Goal: Task Accomplishment & Management: Manage account settings

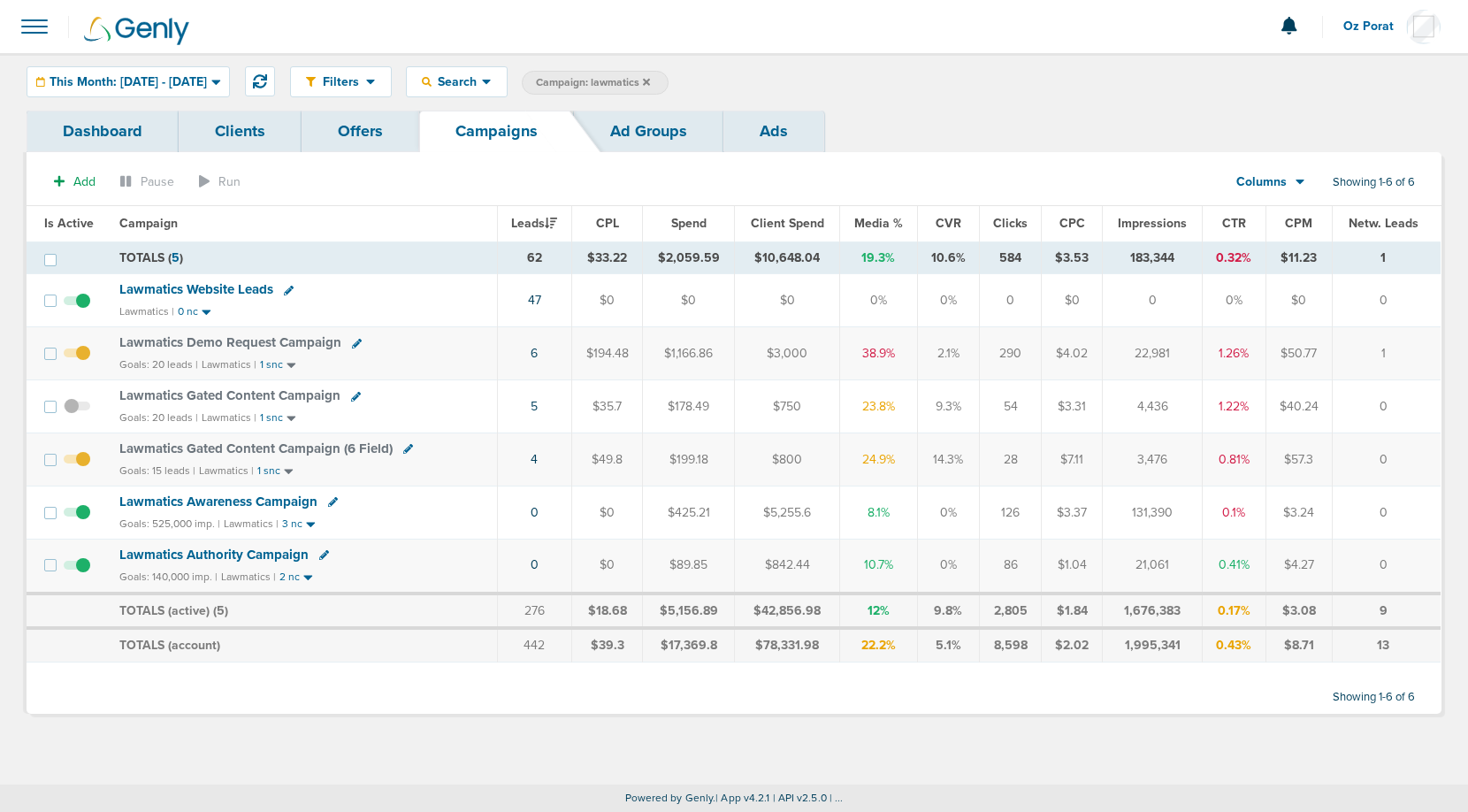
drag, startPoint x: 527, startPoint y: 300, endPoint x: 546, endPoint y: 300, distance: 19.0
click at [546, 300] on td "47" at bounding box center [534, 301] width 74 height 53
copy link "47"
click at [180, 282] on span "Lawmatics Website Leads" at bounding box center [196, 289] width 154 height 16
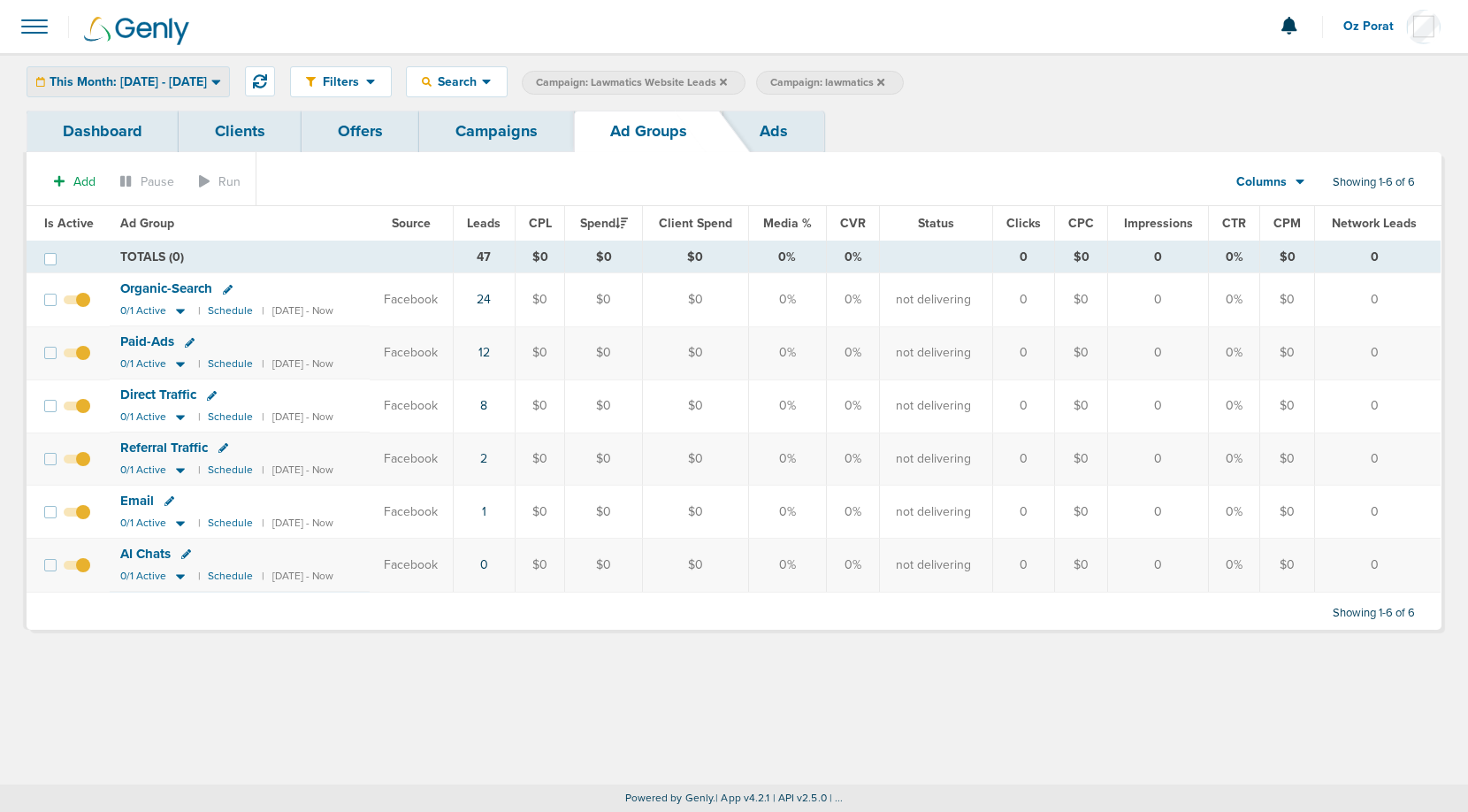
click at [189, 76] on span "This Month: [DATE] - [DATE]" at bounding box center [128, 82] width 158 height 13
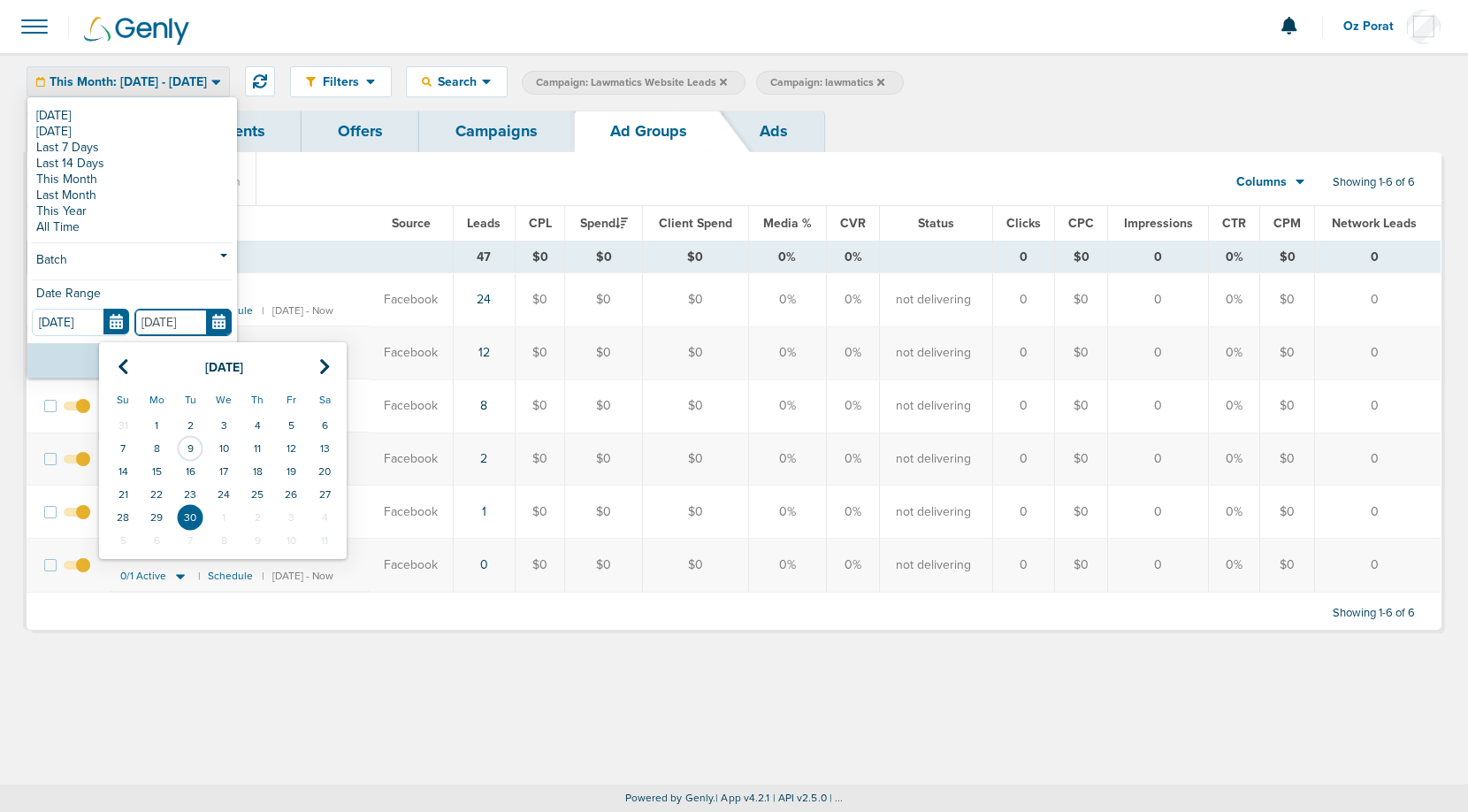
click at [220, 324] on input "[DATE]" at bounding box center [183, 323] width 97 height 28
click at [160, 442] on td "8" at bounding box center [157, 448] width 33 height 23
type input "[DATE]"
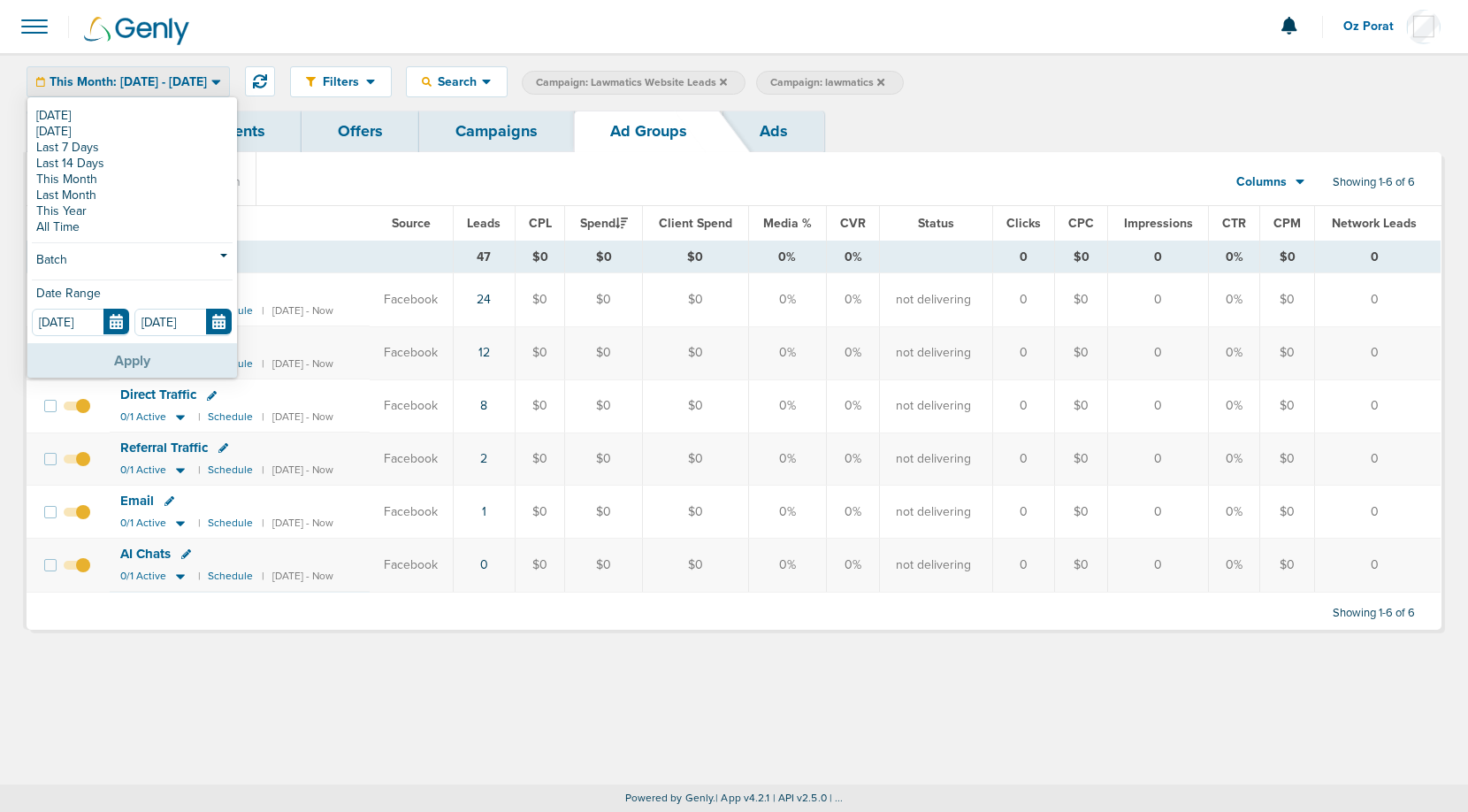
click at [158, 359] on button "Apply" at bounding box center [132, 360] width 210 height 34
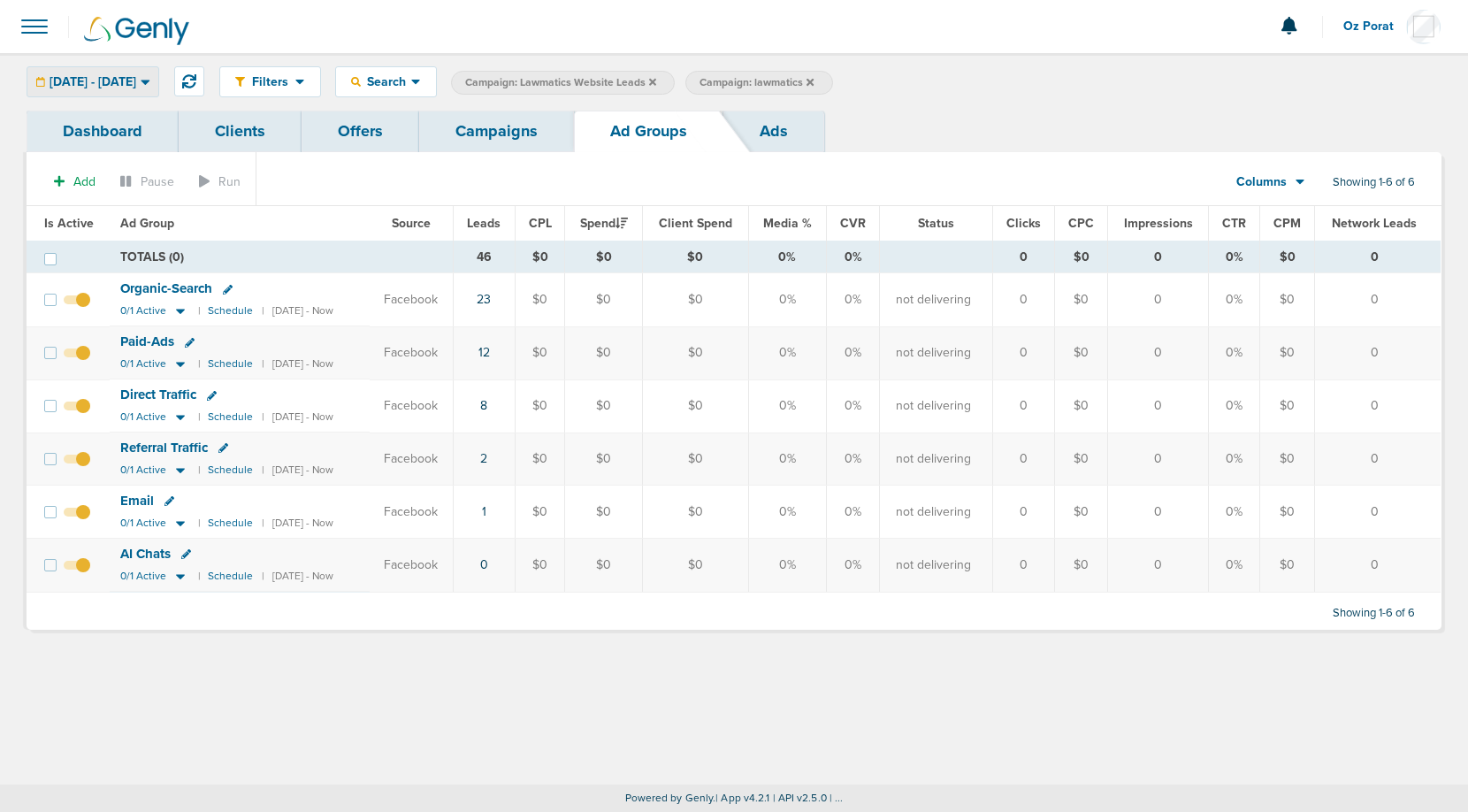
click at [159, 73] on div "[DATE] - [DATE]" at bounding box center [93, 82] width 131 height 30
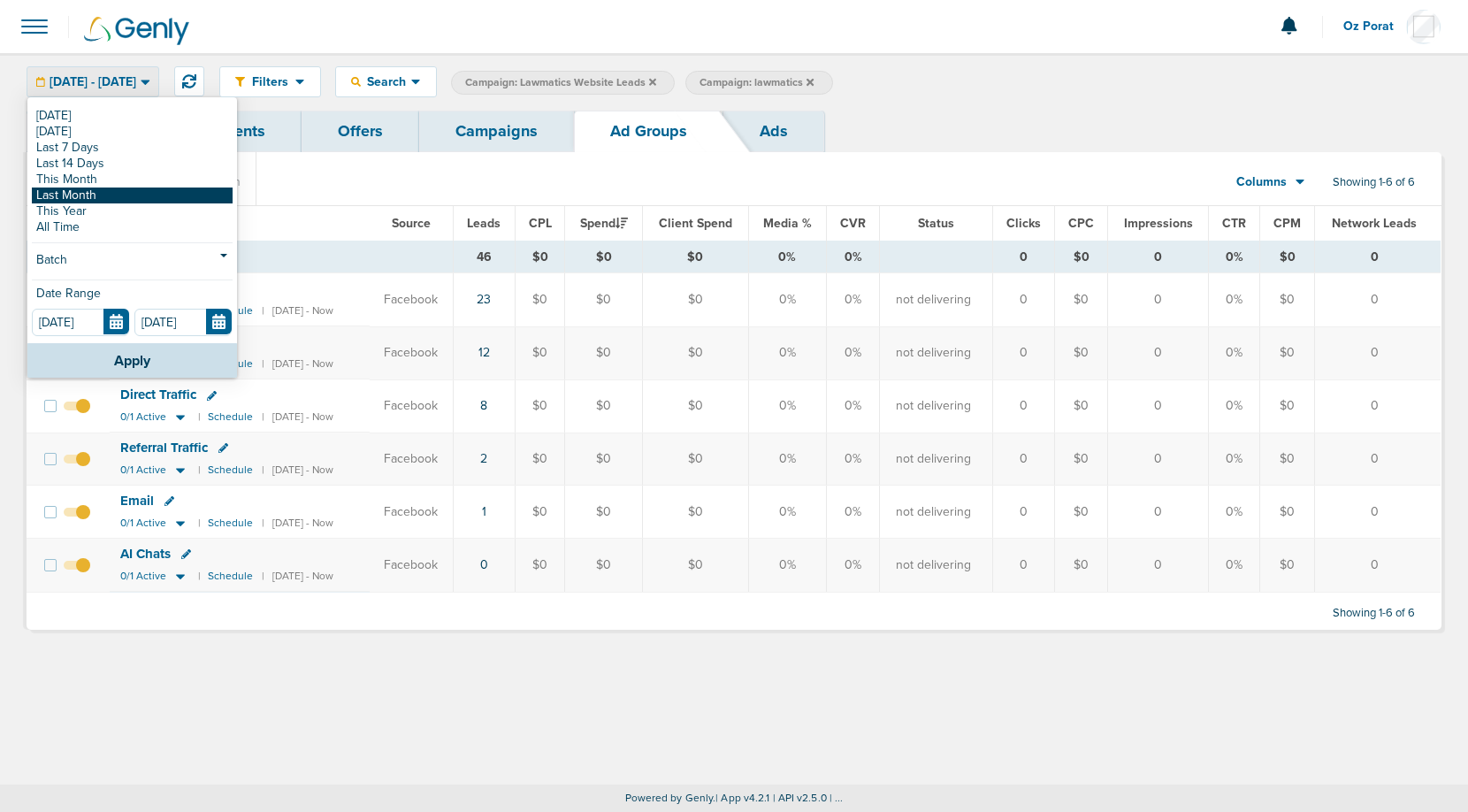
click at [115, 189] on link "Last Month" at bounding box center [132, 195] width 201 height 16
type input "[DATE]"
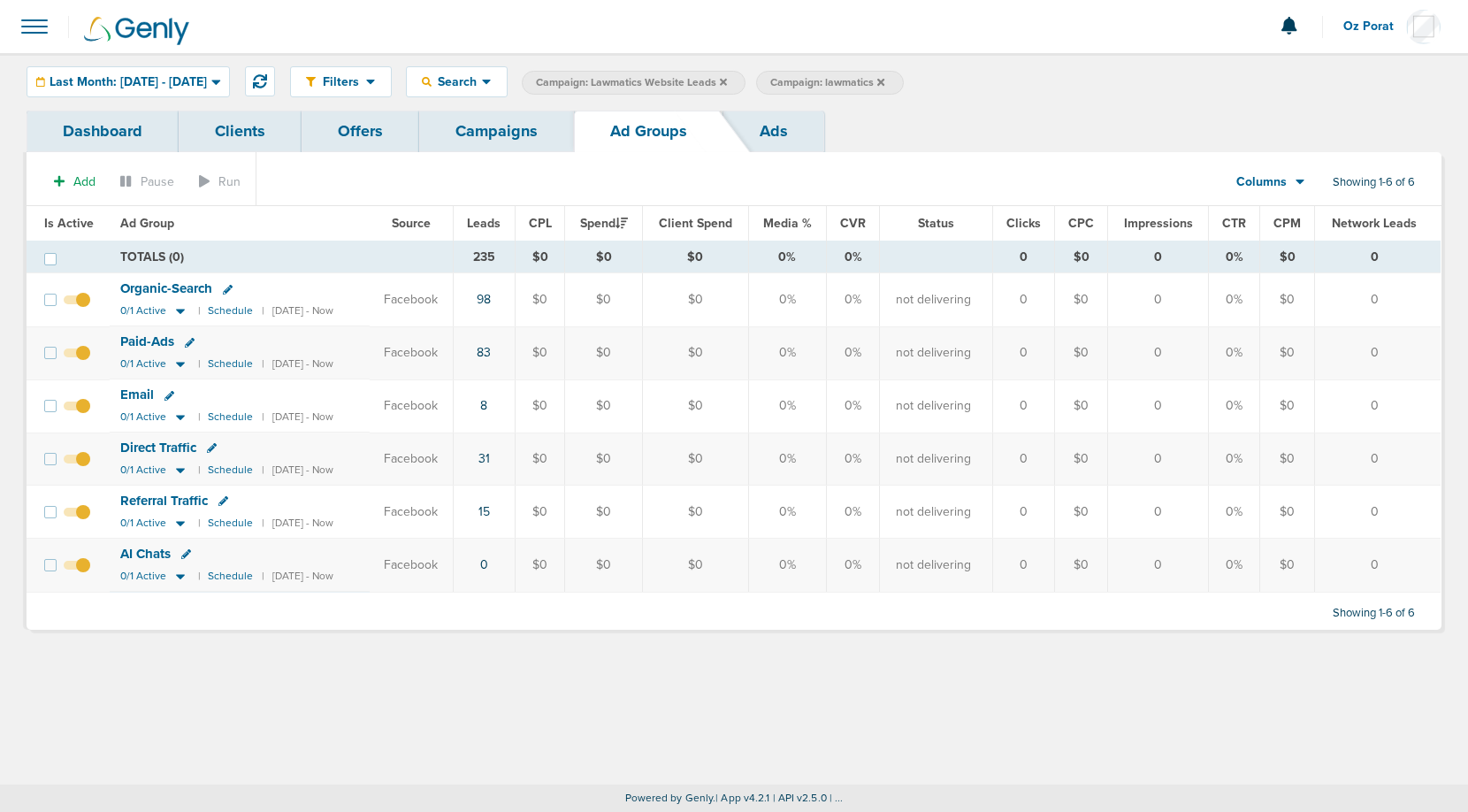
click at [207, 83] on span "Last Month: [DATE] - [DATE]" at bounding box center [128, 82] width 158 height 13
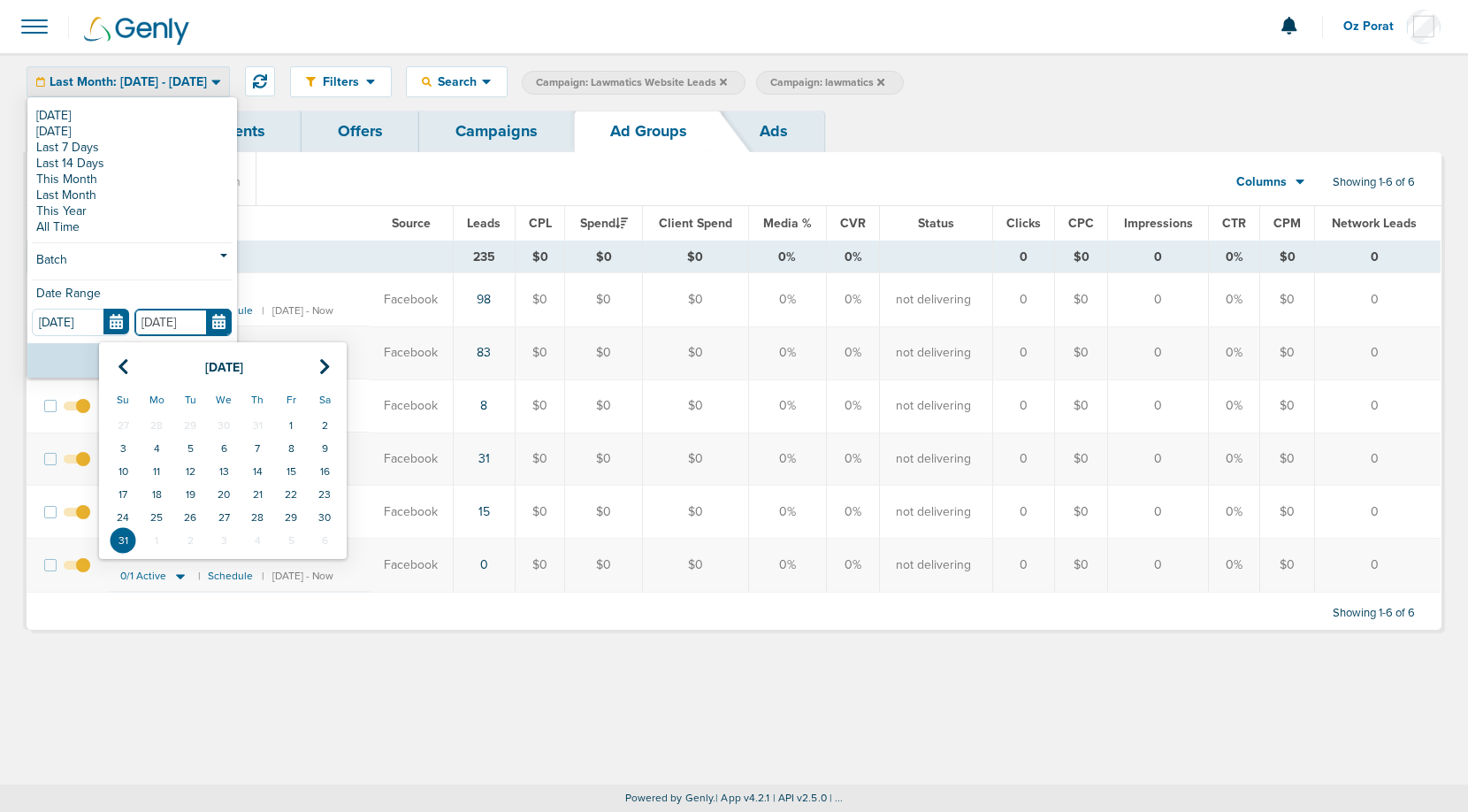
click at [224, 318] on input "[DATE]" at bounding box center [183, 323] width 97 height 28
click at [296, 448] on td "8" at bounding box center [291, 448] width 33 height 23
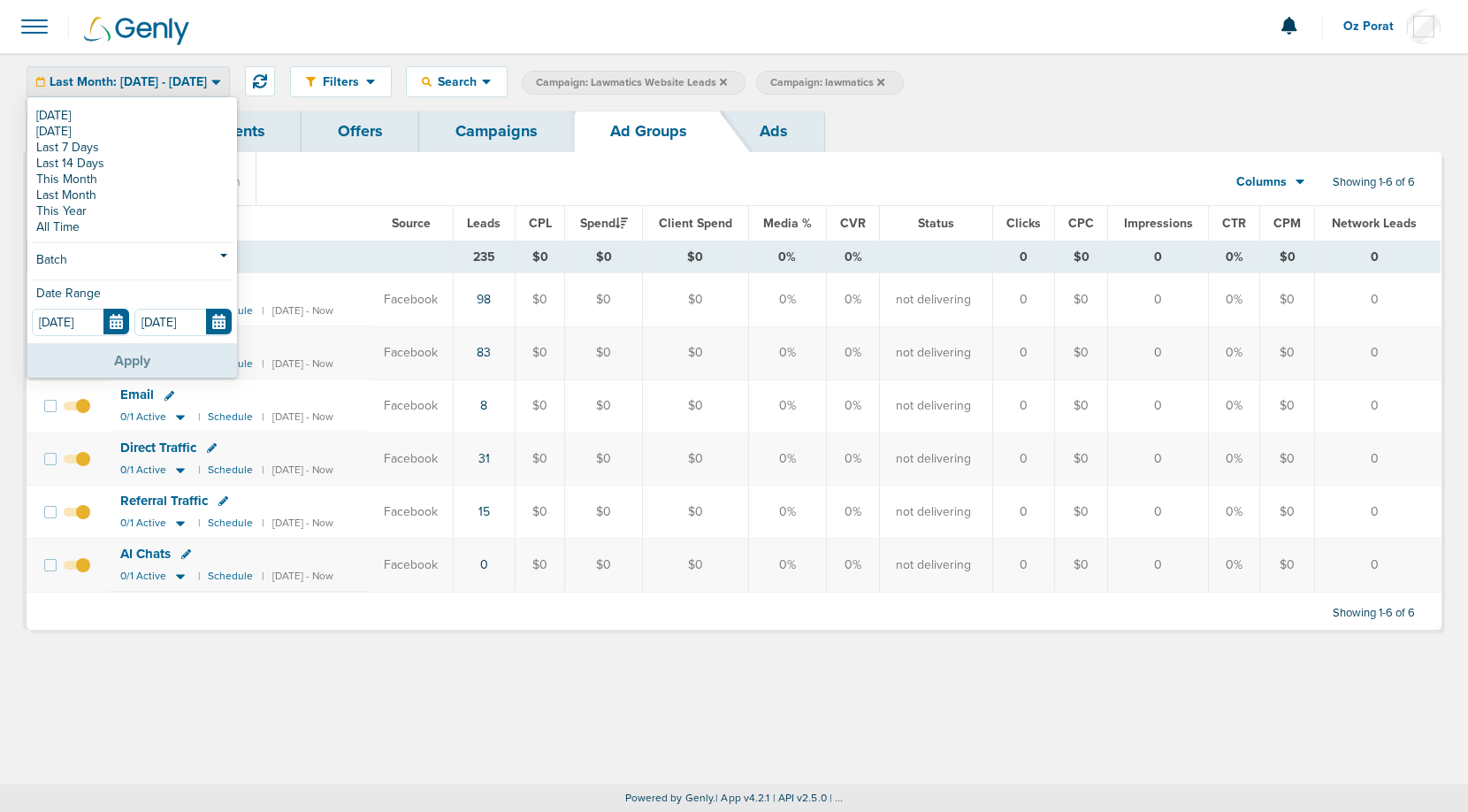
click at [159, 366] on button "Apply" at bounding box center [132, 360] width 210 height 34
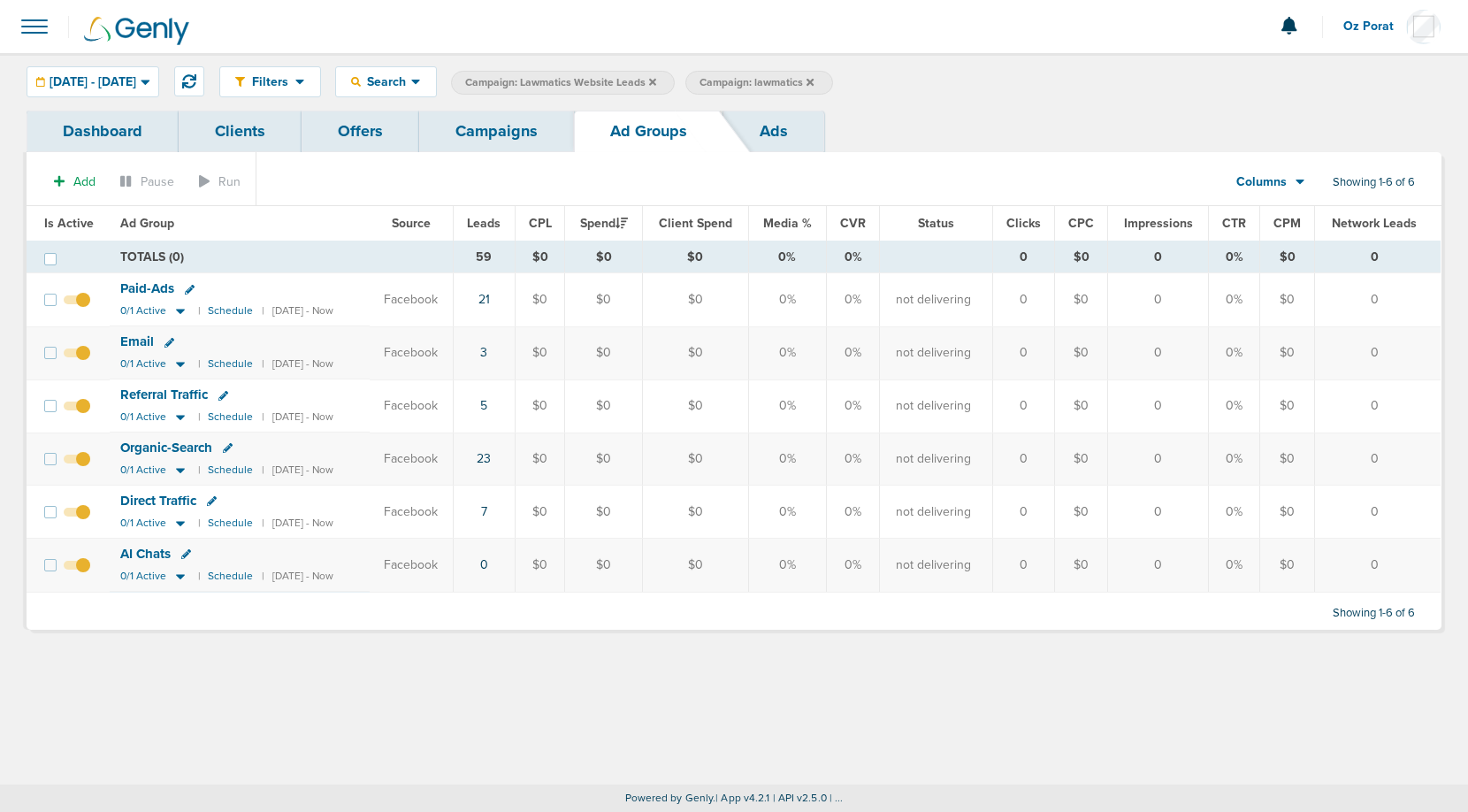
click at [482, 219] on th "Leads" at bounding box center [483, 223] width 62 height 35
click at [483, 219] on th "Leads" at bounding box center [483, 223] width 62 height 35
click at [500, 219] on span "Leads" at bounding box center [483, 222] width 33 height 15
click at [159, 72] on div "[DATE] - [DATE]" at bounding box center [93, 82] width 131 height 30
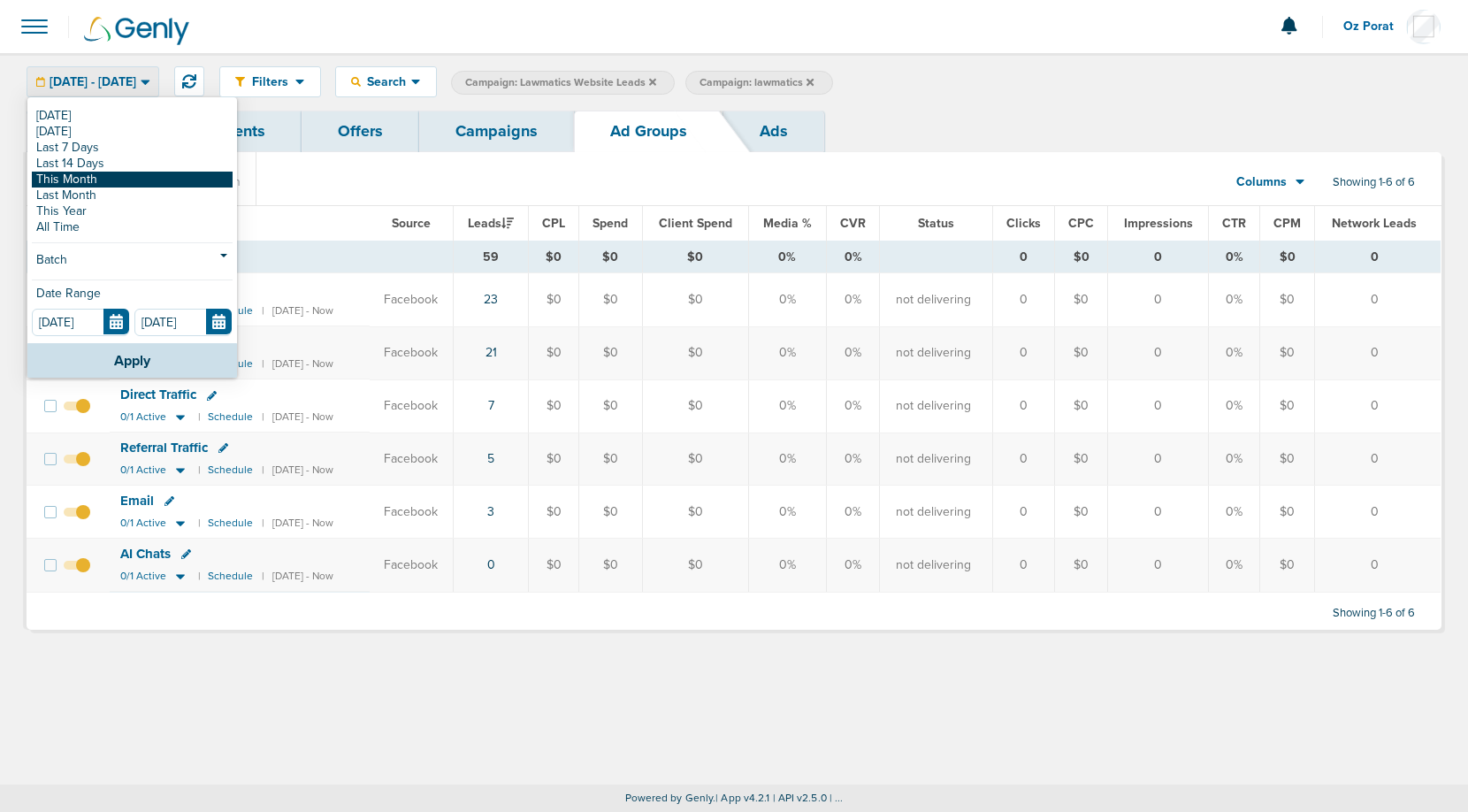
click at [111, 180] on link "This Month" at bounding box center [132, 179] width 201 height 16
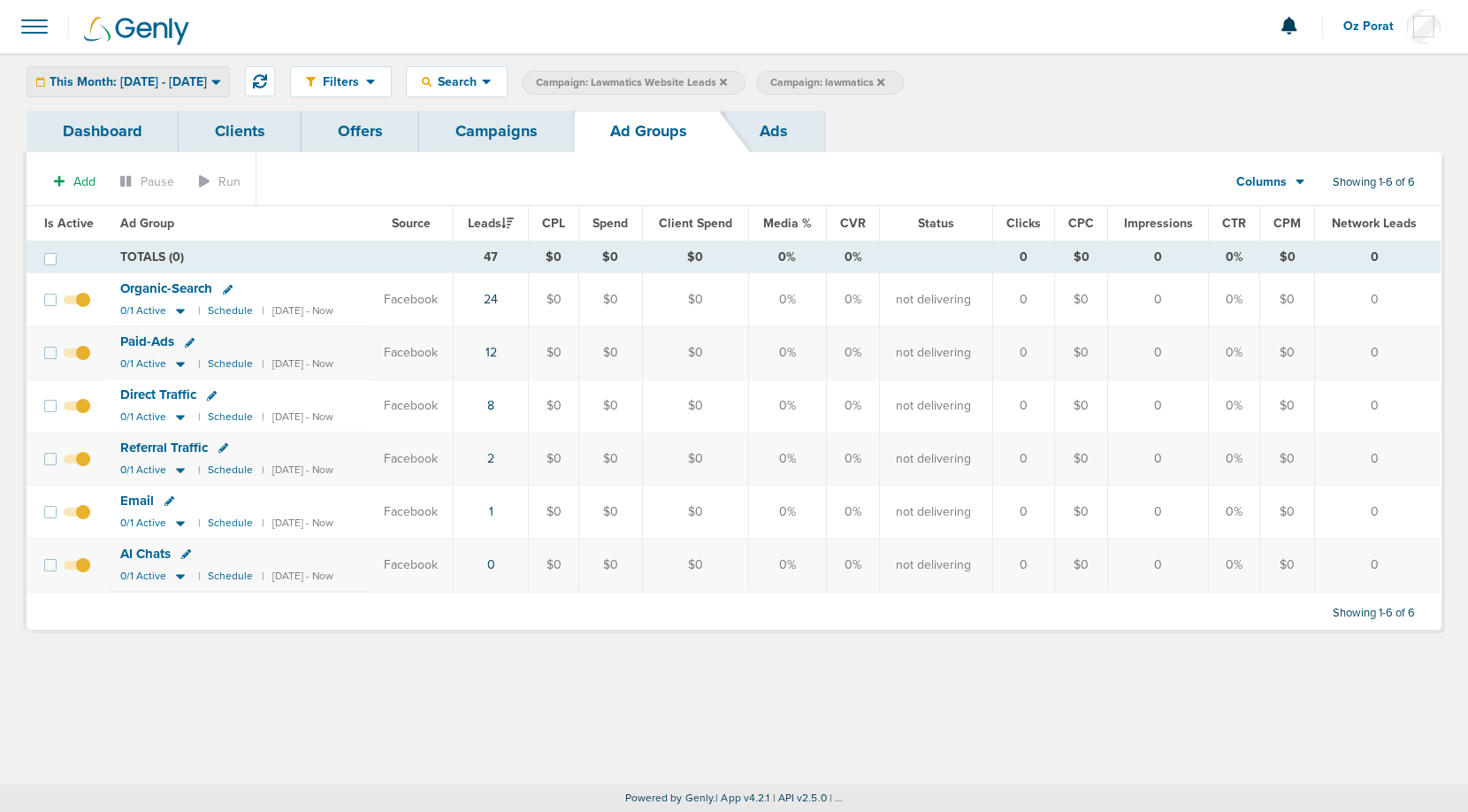
click at [220, 72] on div "This Month: [DATE] - [DATE]" at bounding box center [128, 82] width 202 height 30
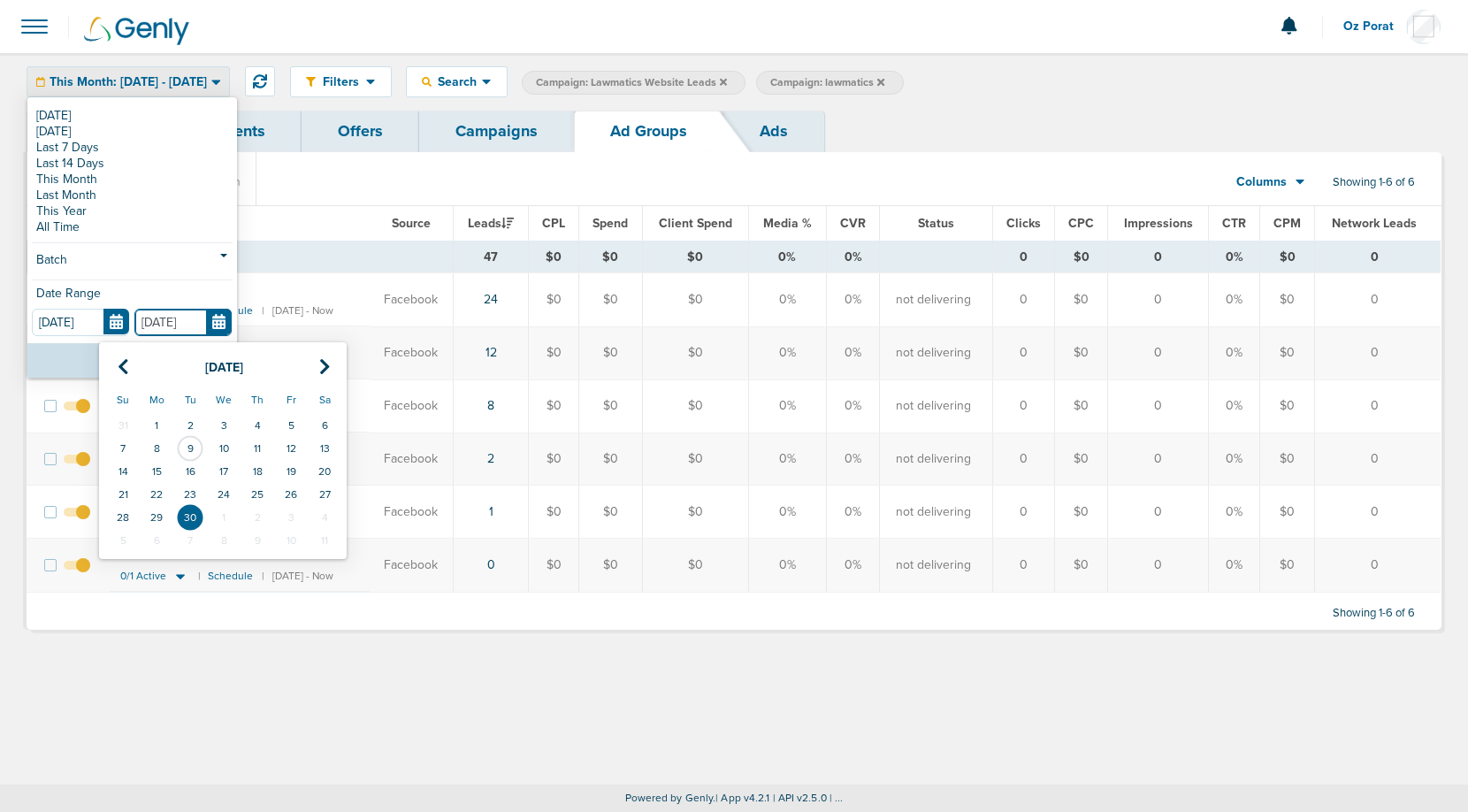
click at [215, 327] on input "[DATE]" at bounding box center [183, 323] width 97 height 28
click at [161, 441] on td "8" at bounding box center [157, 448] width 33 height 23
type input "[DATE]"
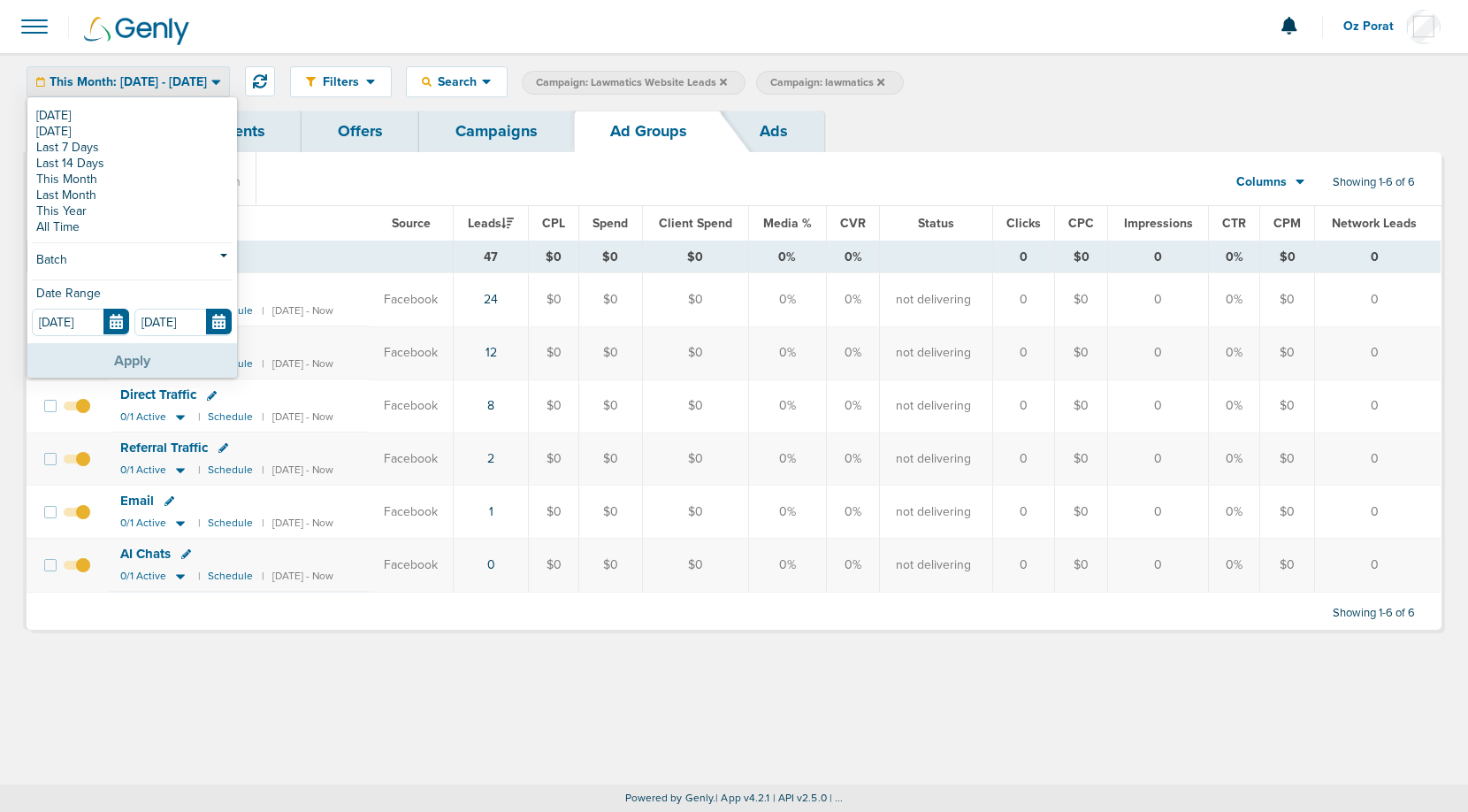
click at [161, 354] on button "Apply" at bounding box center [132, 360] width 210 height 34
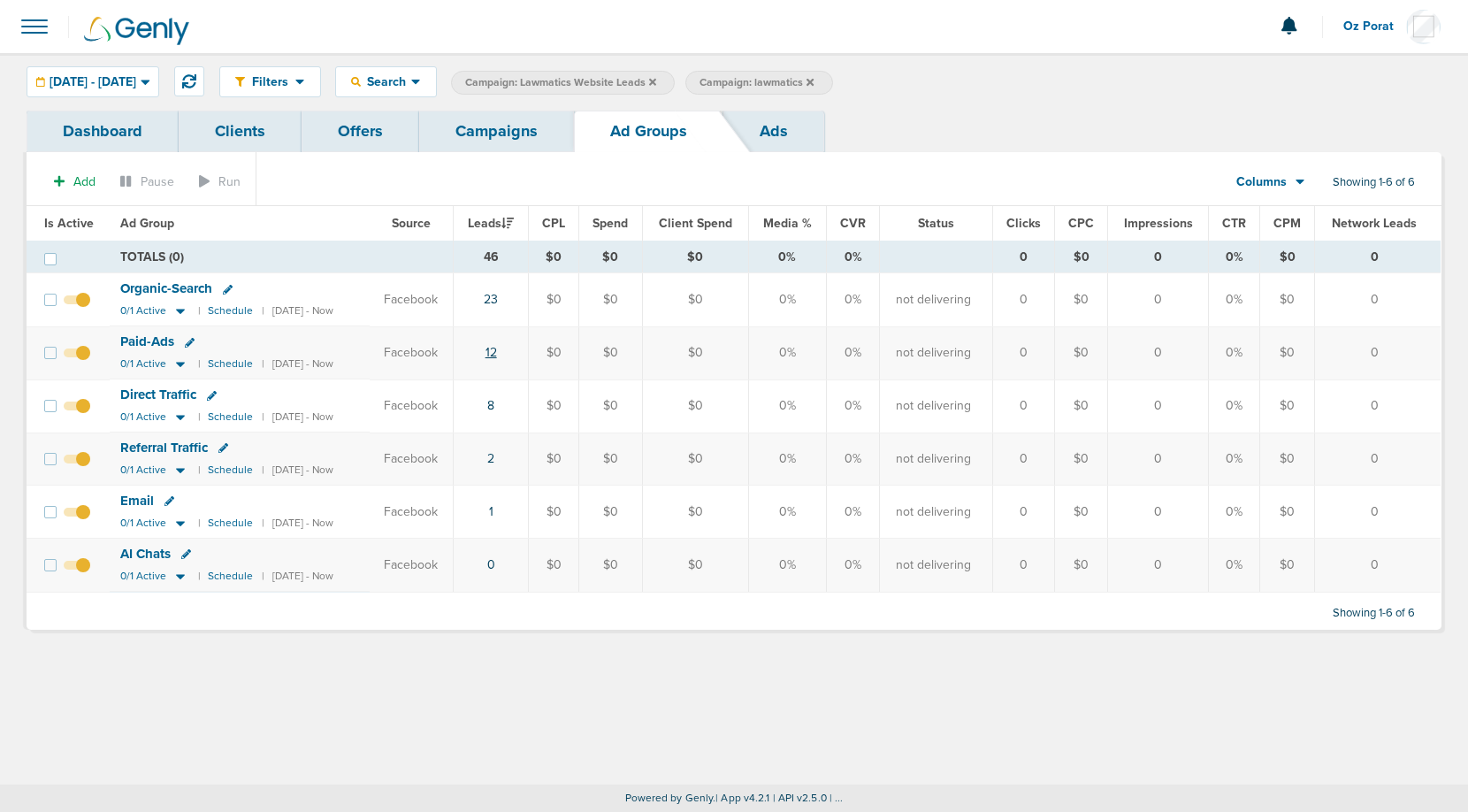
click at [497, 353] on link "12" at bounding box center [491, 351] width 12 height 15
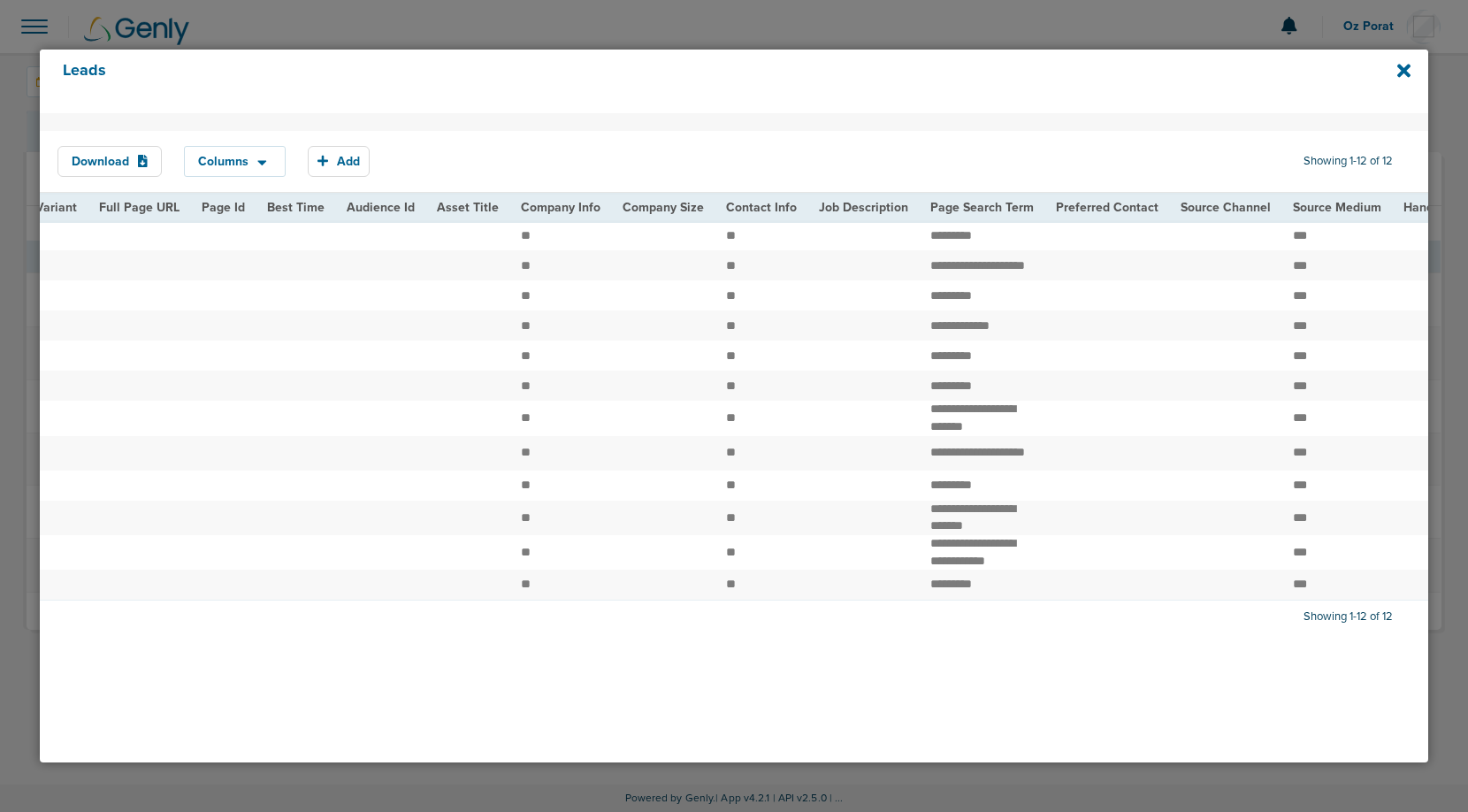
scroll to position [0, 1767]
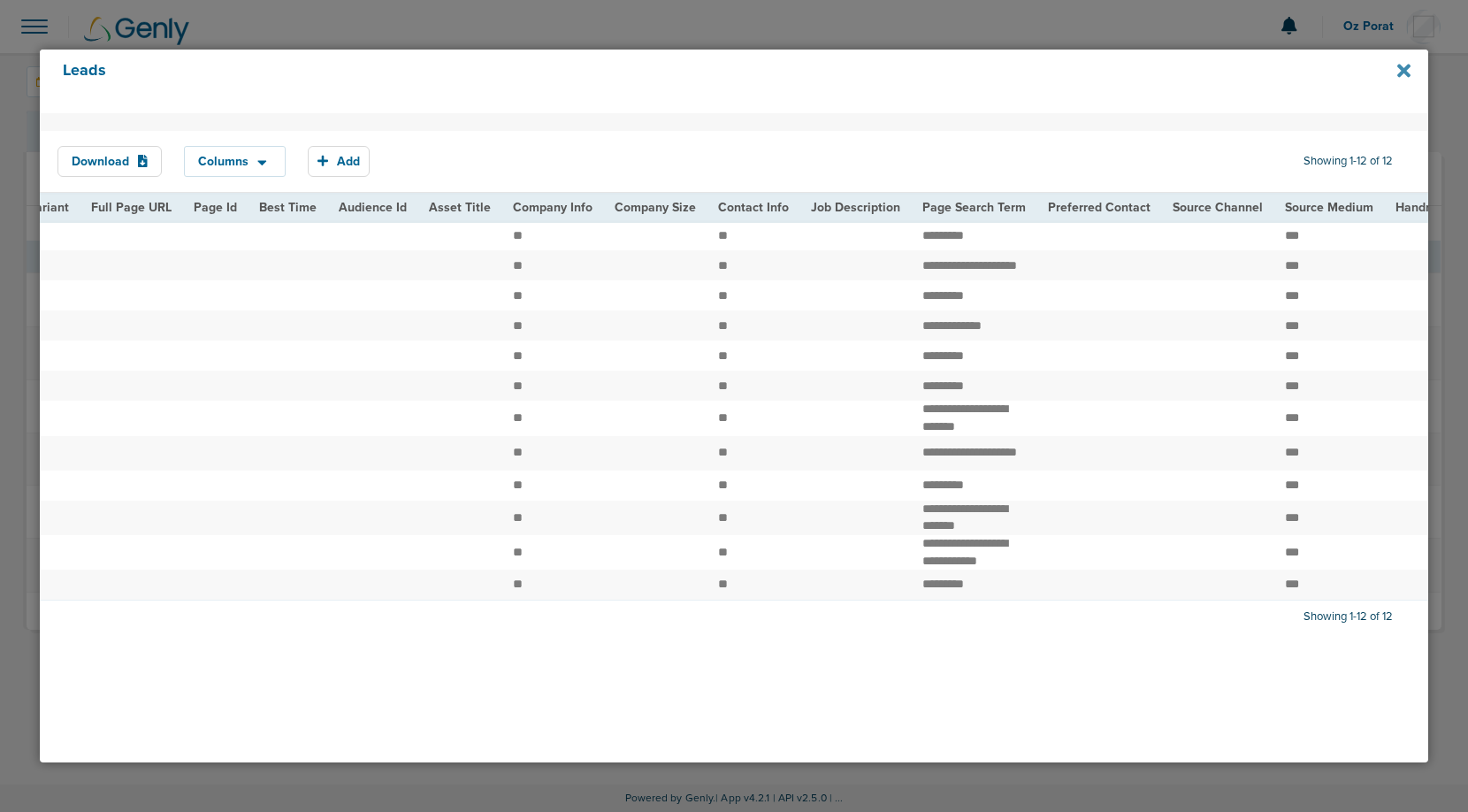
click at [1406, 71] on icon at bounding box center [1403, 70] width 13 height 13
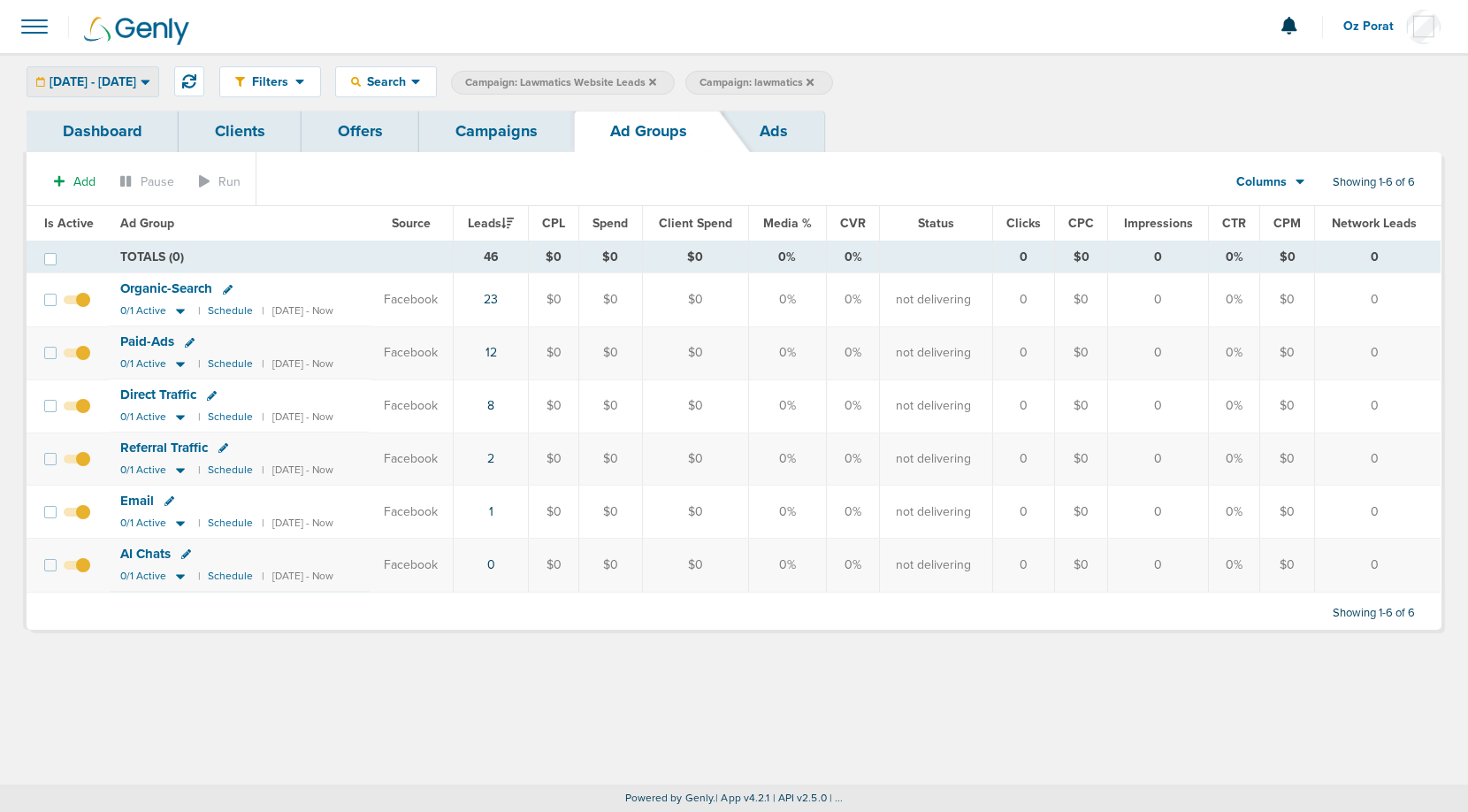
click at [136, 83] on span "[DATE] - [DATE]" at bounding box center [93, 82] width 87 height 13
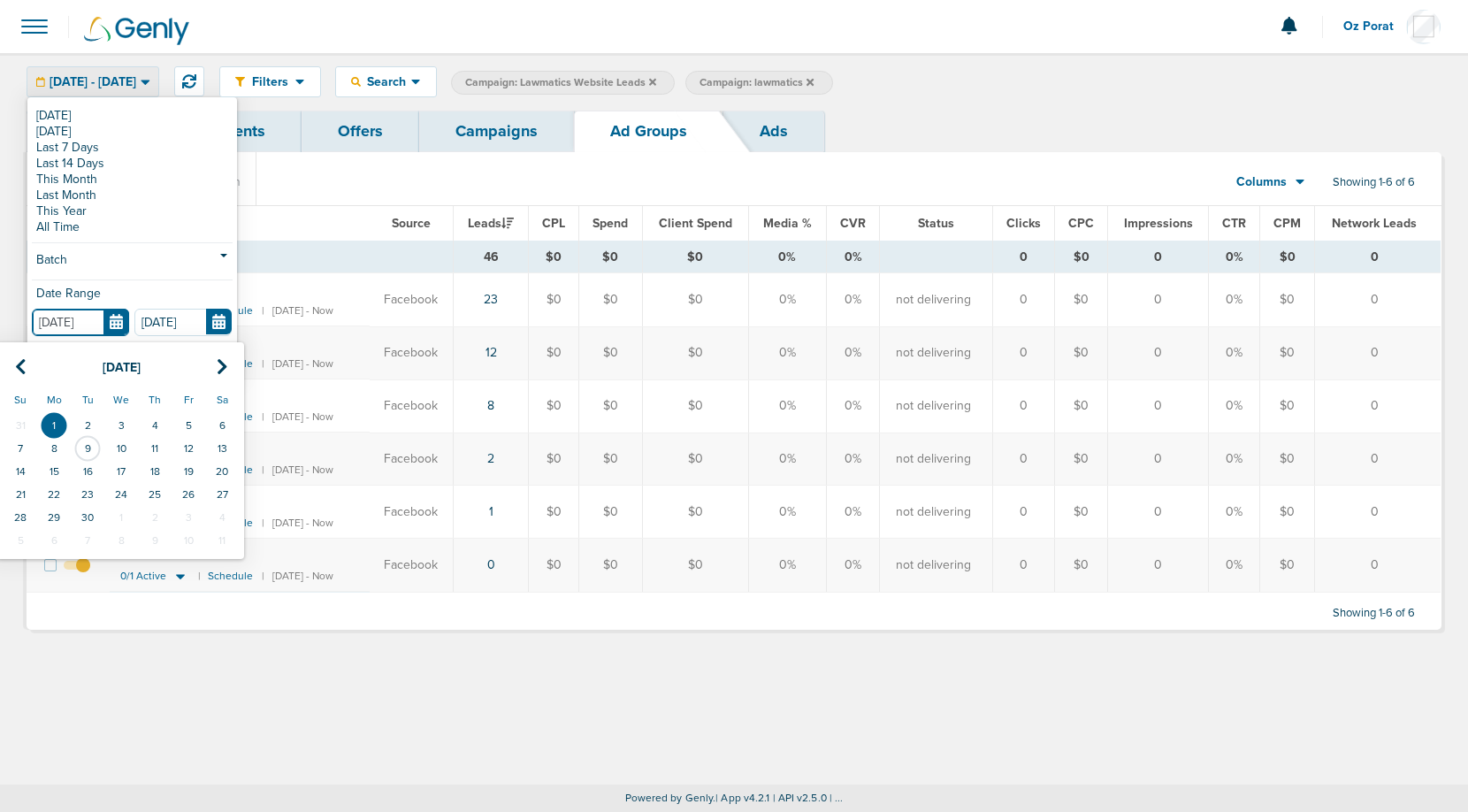
click at [122, 321] on input "[DATE]" at bounding box center [80, 323] width 97 height 28
click at [22, 361] on icon at bounding box center [21, 367] width 12 height 18
click at [190, 427] on td "1" at bounding box center [188, 424] width 33 height 23
type input "[DATE]"
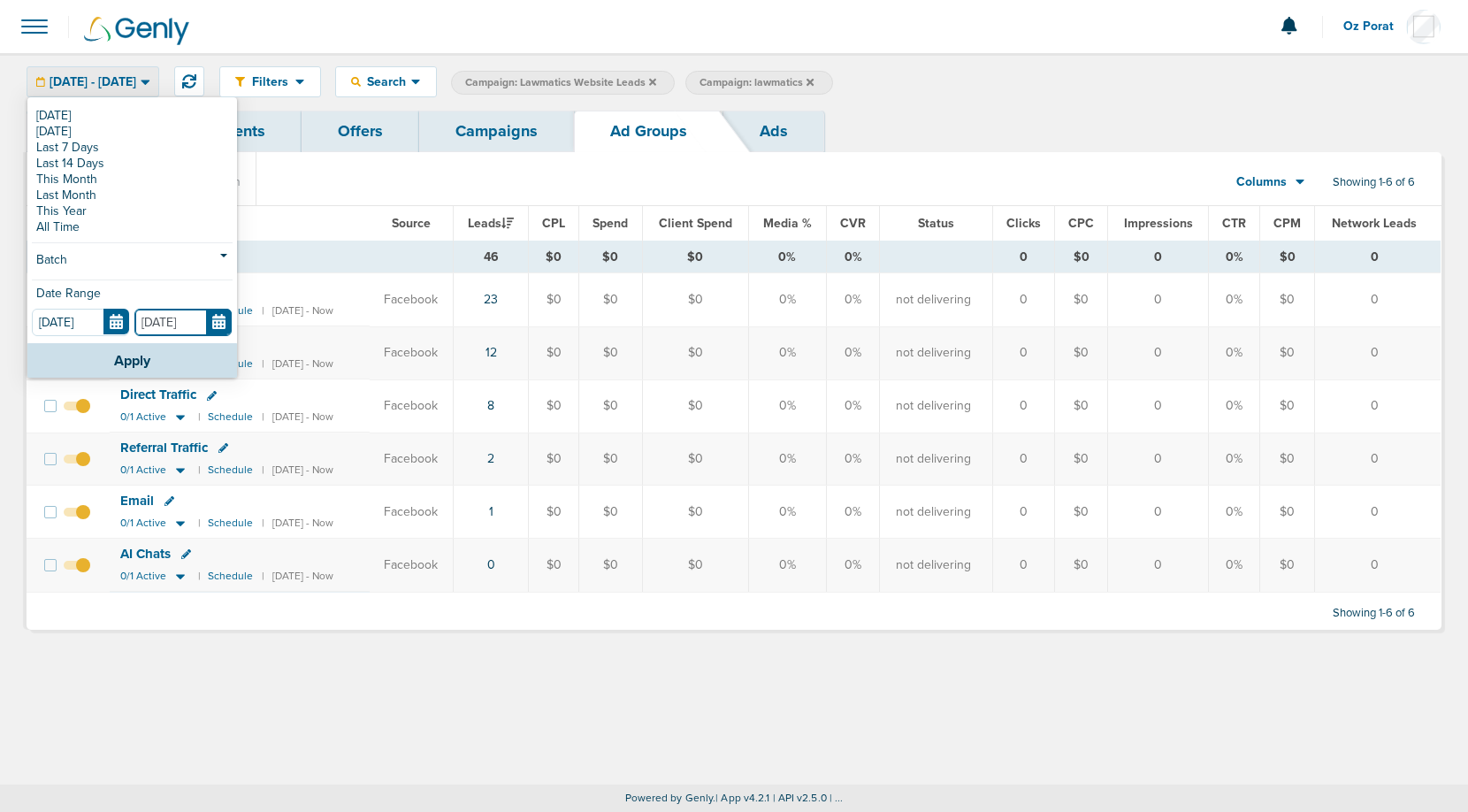
click at [230, 327] on input "[DATE]" at bounding box center [183, 323] width 97 height 28
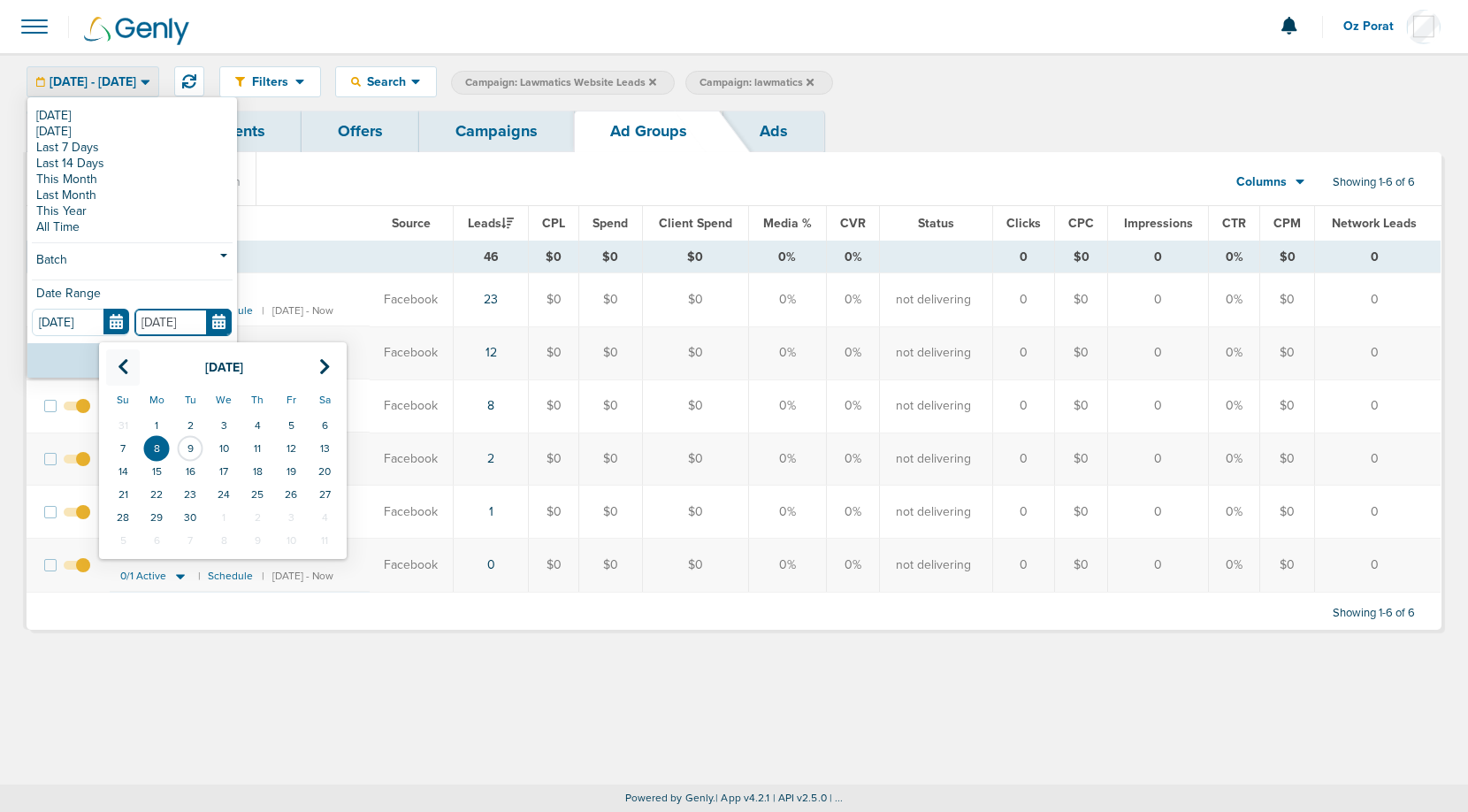
click at [116, 372] on th at bounding box center [123, 367] width 33 height 36
click at [298, 447] on td "8" at bounding box center [291, 448] width 33 height 23
type input "[DATE]"
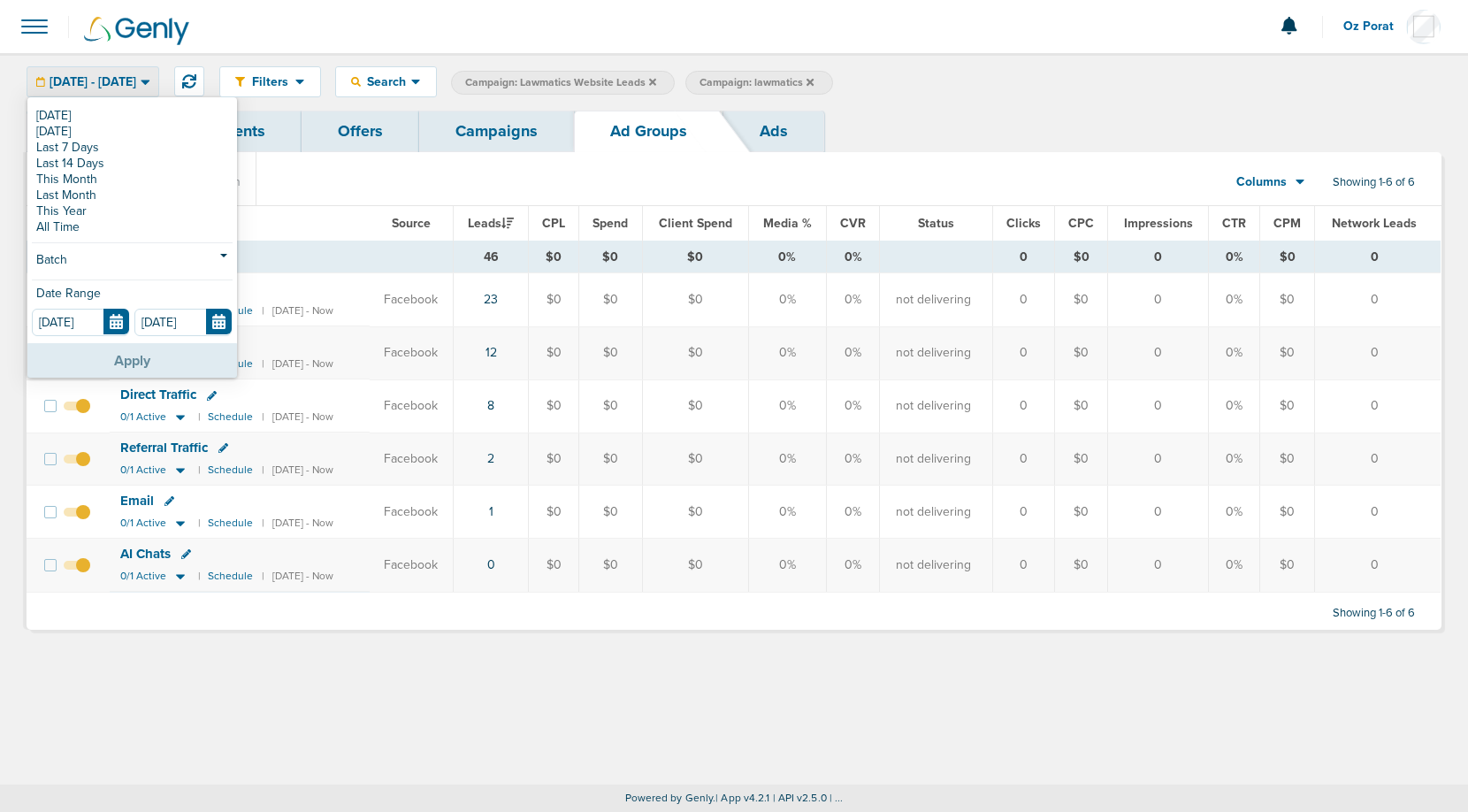
click at [129, 364] on button "Apply" at bounding box center [132, 360] width 210 height 34
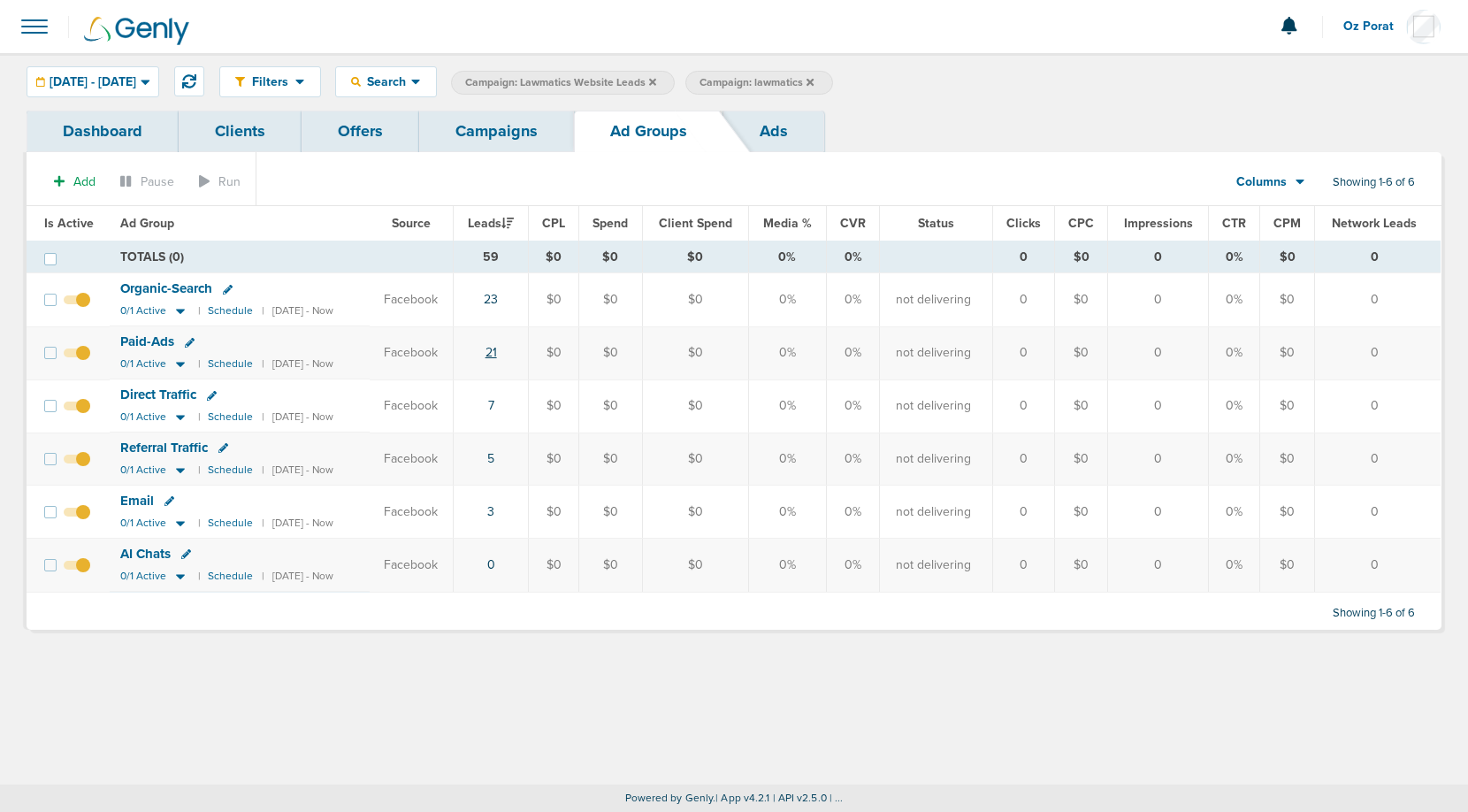
click at [497, 349] on link "21" at bounding box center [491, 351] width 12 height 15
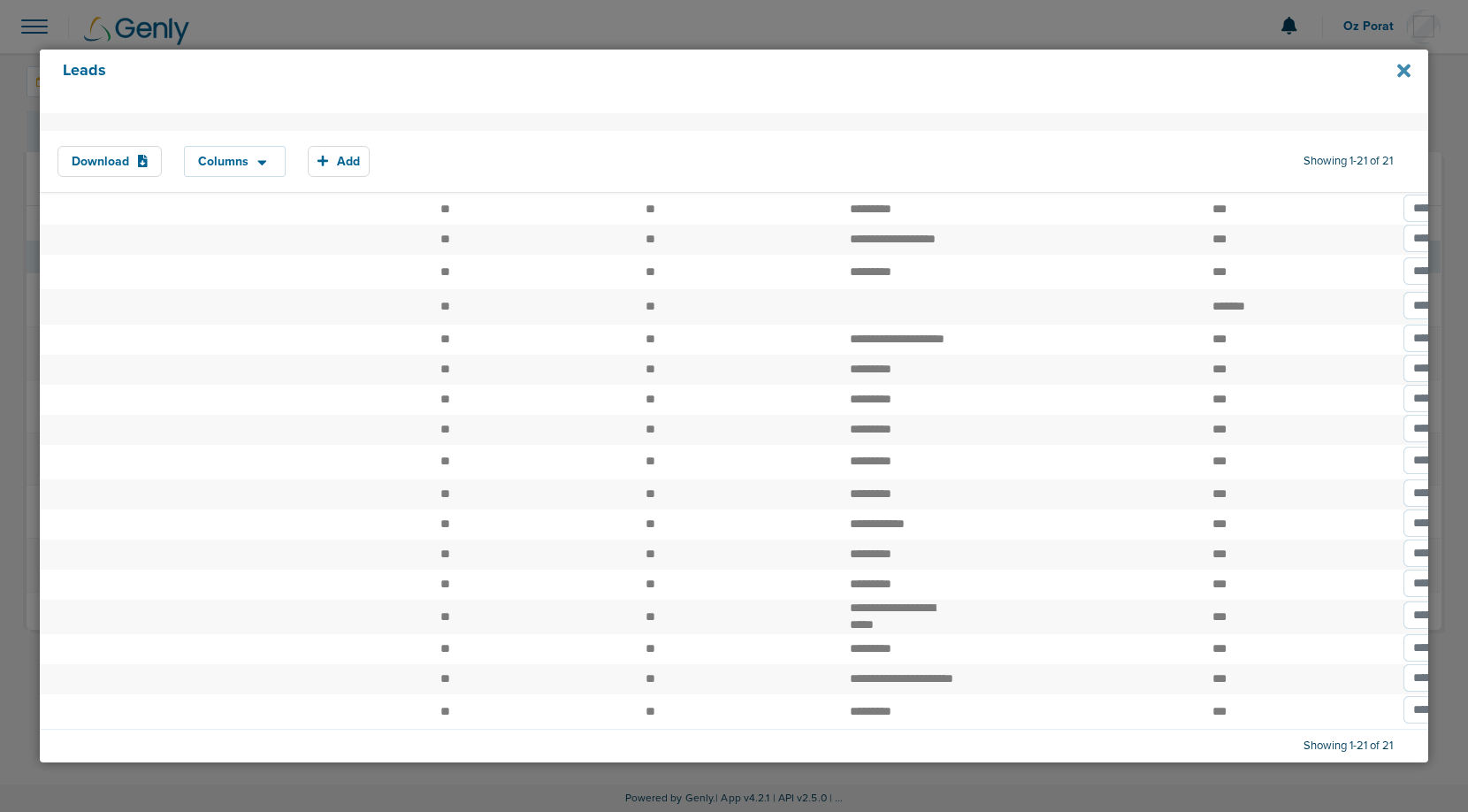
click at [1398, 79] on icon at bounding box center [1403, 71] width 13 height 20
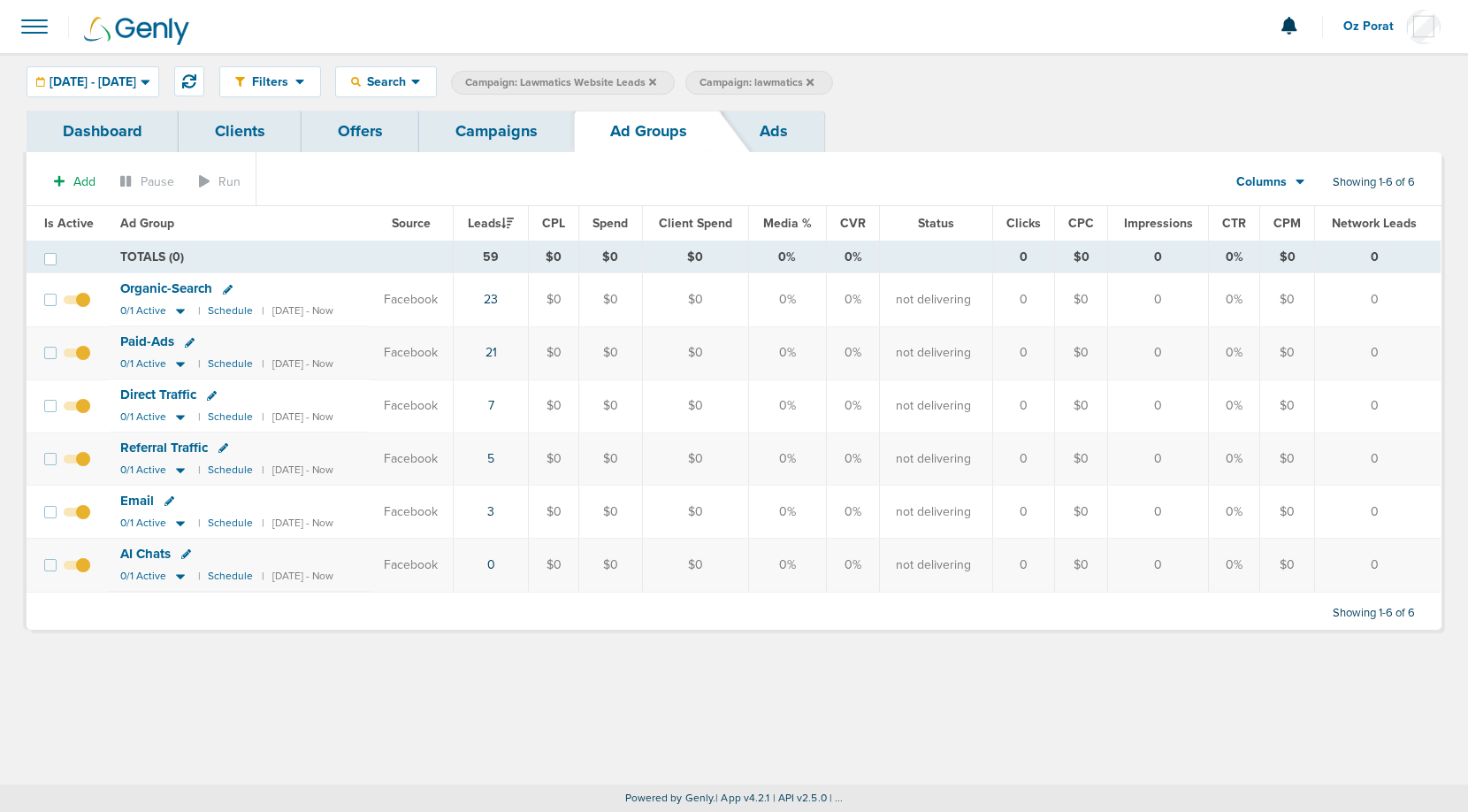
click at [657, 80] on icon at bounding box center [652, 81] width 7 height 7
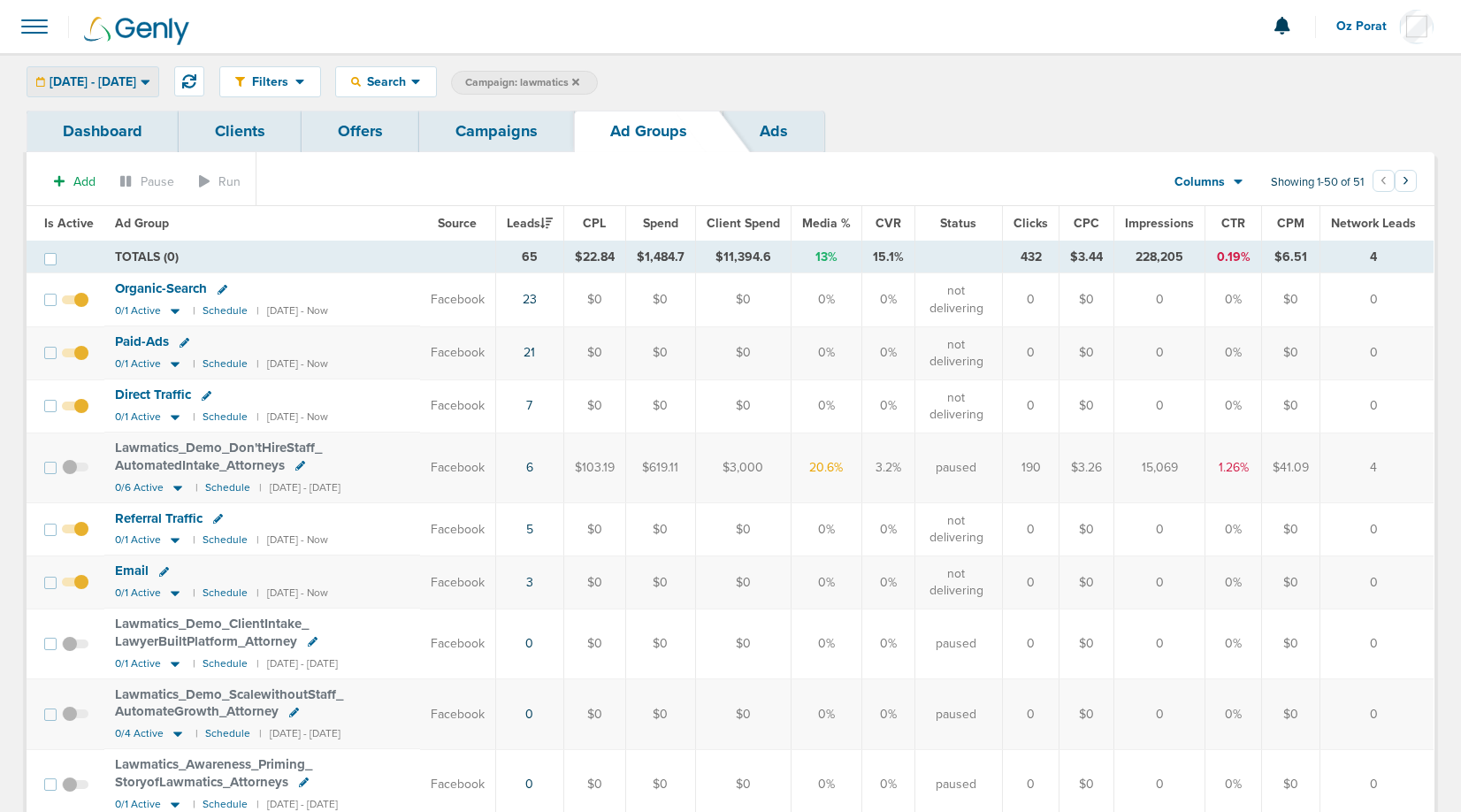
click at [136, 85] on span "[DATE] - [DATE]" at bounding box center [93, 82] width 87 height 13
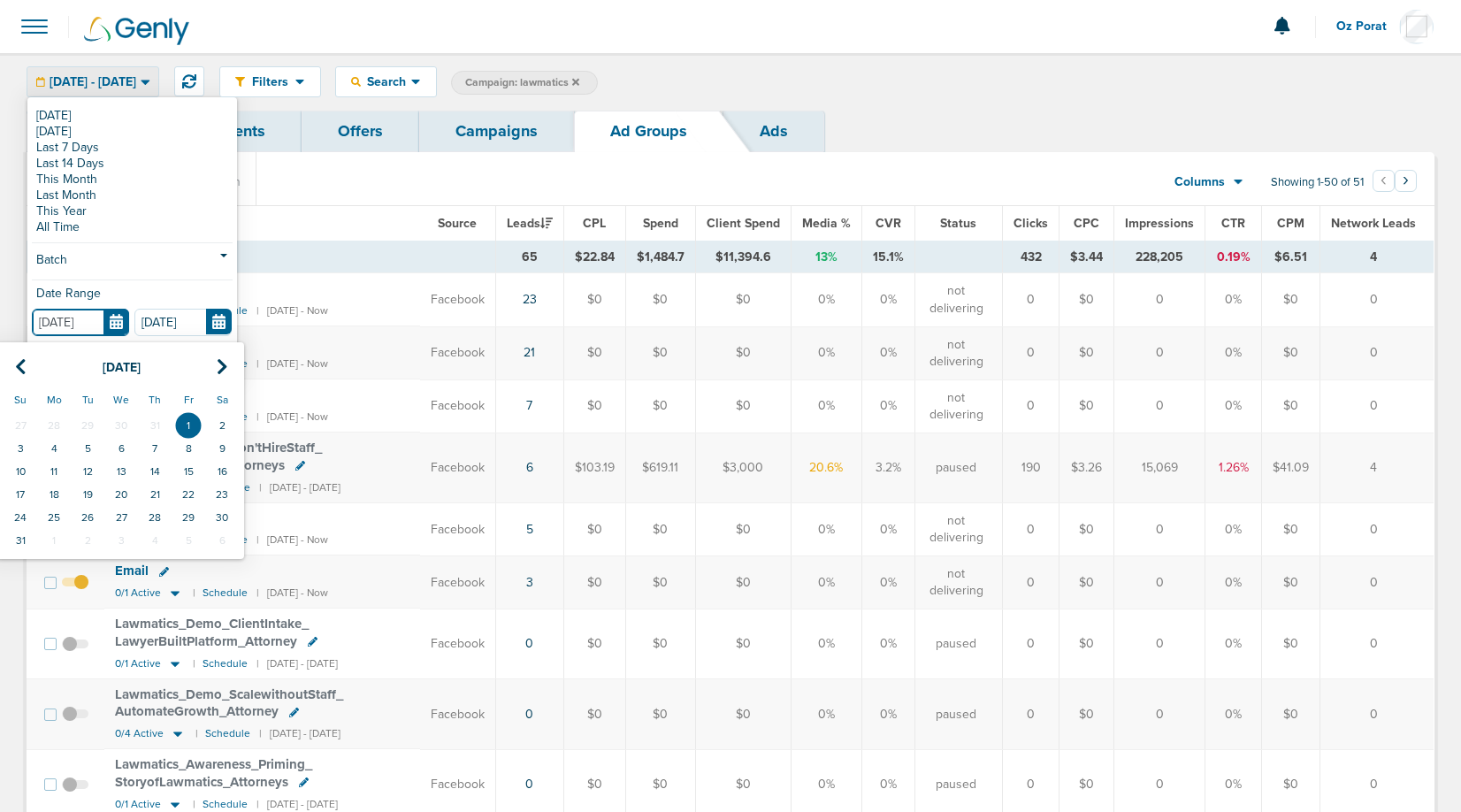
click at [124, 321] on input "[DATE]" at bounding box center [80, 323] width 97 height 28
click at [219, 361] on icon at bounding box center [222, 367] width 12 height 18
click at [985, 152] on div "Dashboard Clients Offers Campaigns Ad Groups Ads" at bounding box center [730, 131] width 1408 height 41
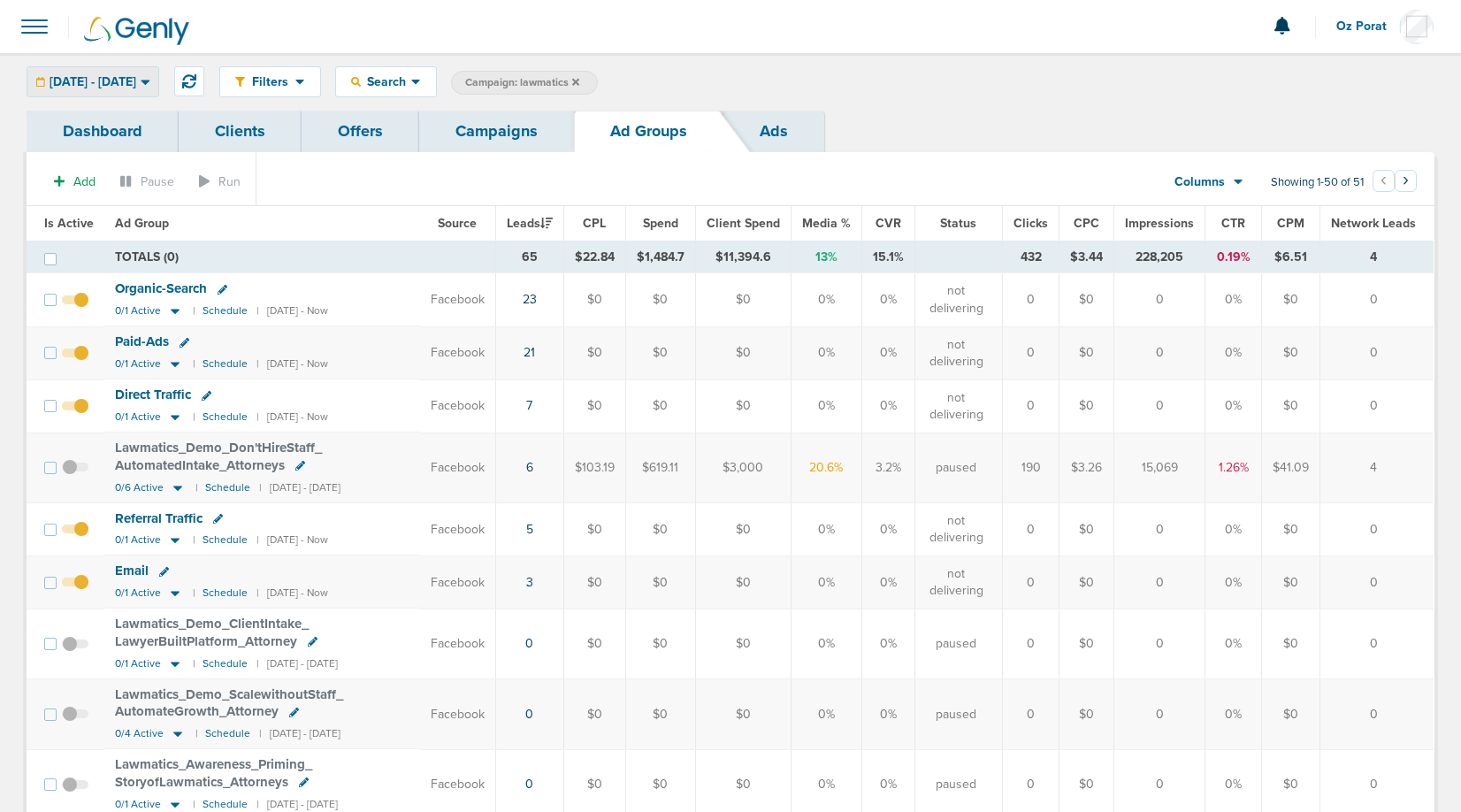
click at [136, 80] on span "[DATE] - [DATE]" at bounding box center [93, 82] width 87 height 13
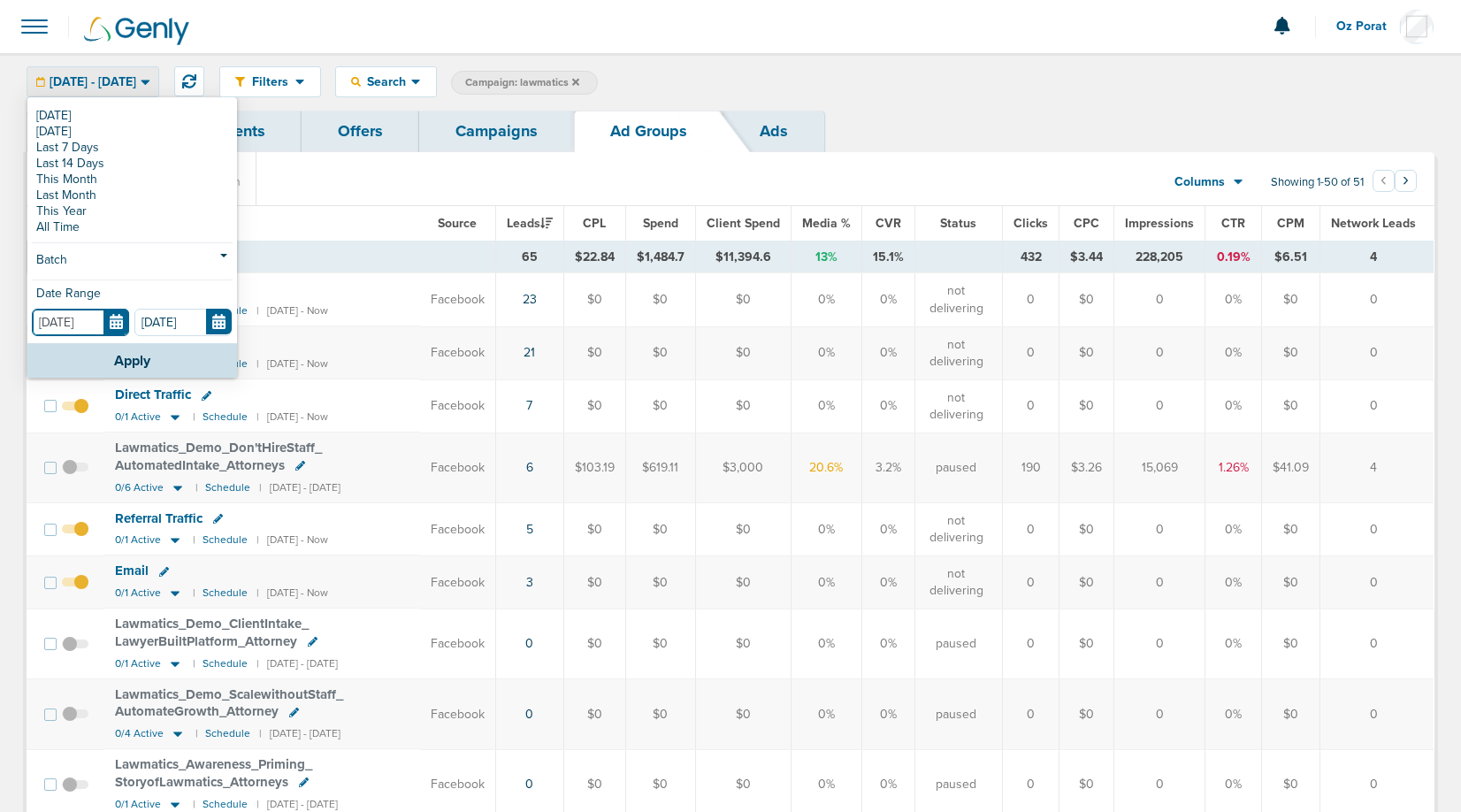
click at [109, 321] on input "[DATE]" at bounding box center [80, 323] width 97 height 28
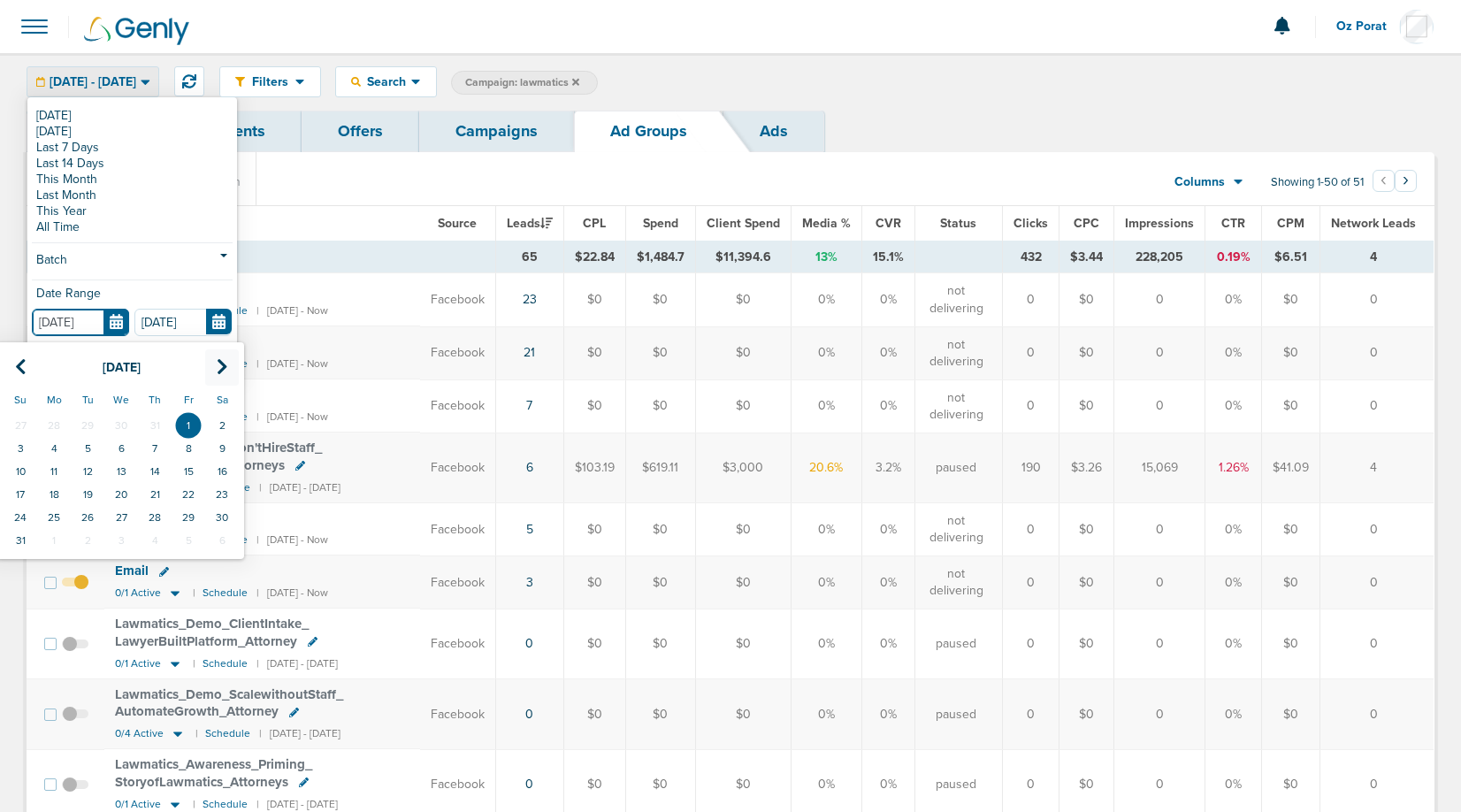
click at [217, 358] on icon at bounding box center [222, 367] width 12 height 18
click at [55, 422] on td "1" at bounding box center [54, 424] width 33 height 23
type input "[DATE]"
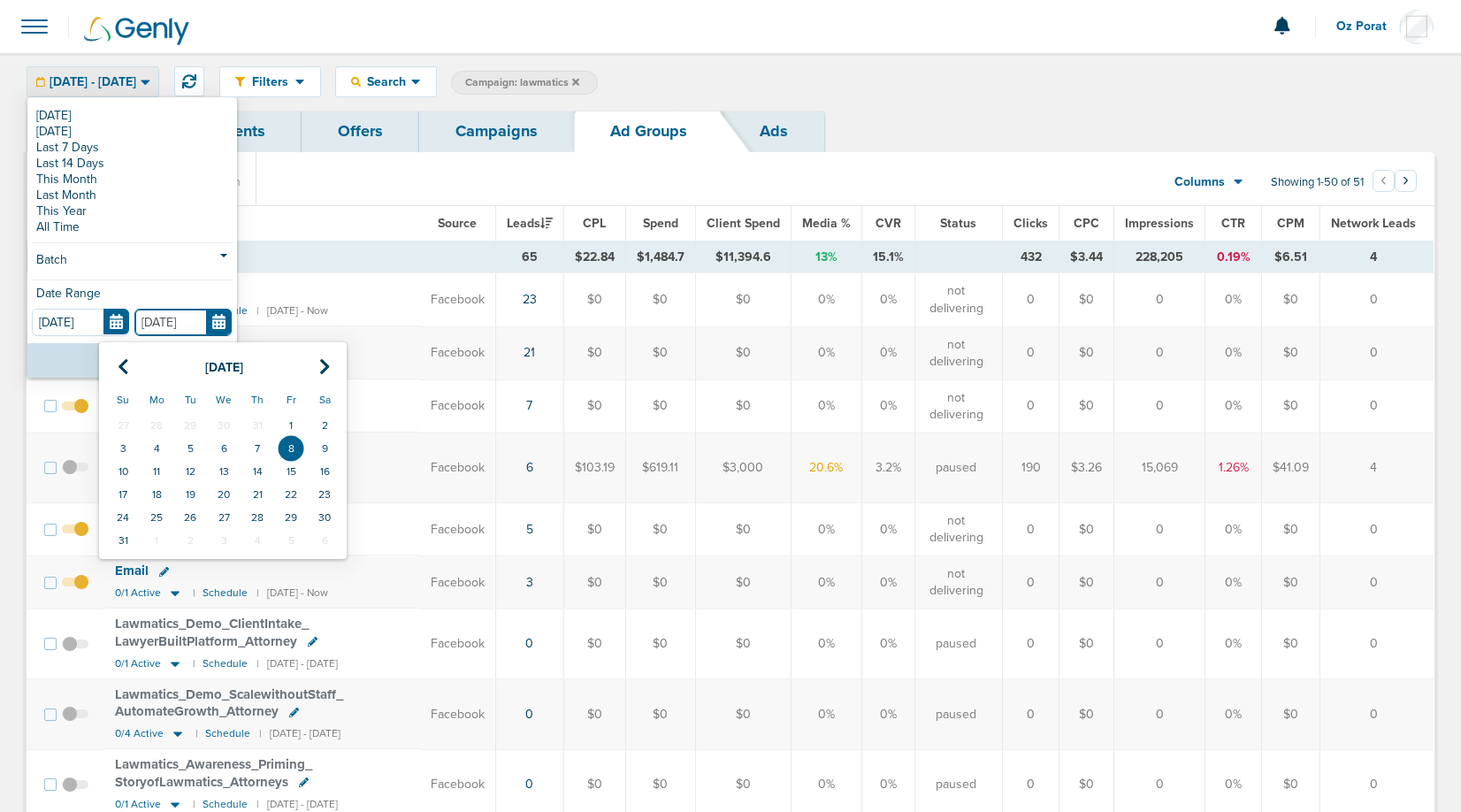
click at [218, 325] on input "[DATE]" at bounding box center [183, 323] width 97 height 28
click at [323, 365] on icon at bounding box center [325, 367] width 12 height 18
click at [193, 440] on td "9" at bounding box center [190, 448] width 33 height 23
type input "[DATE]"
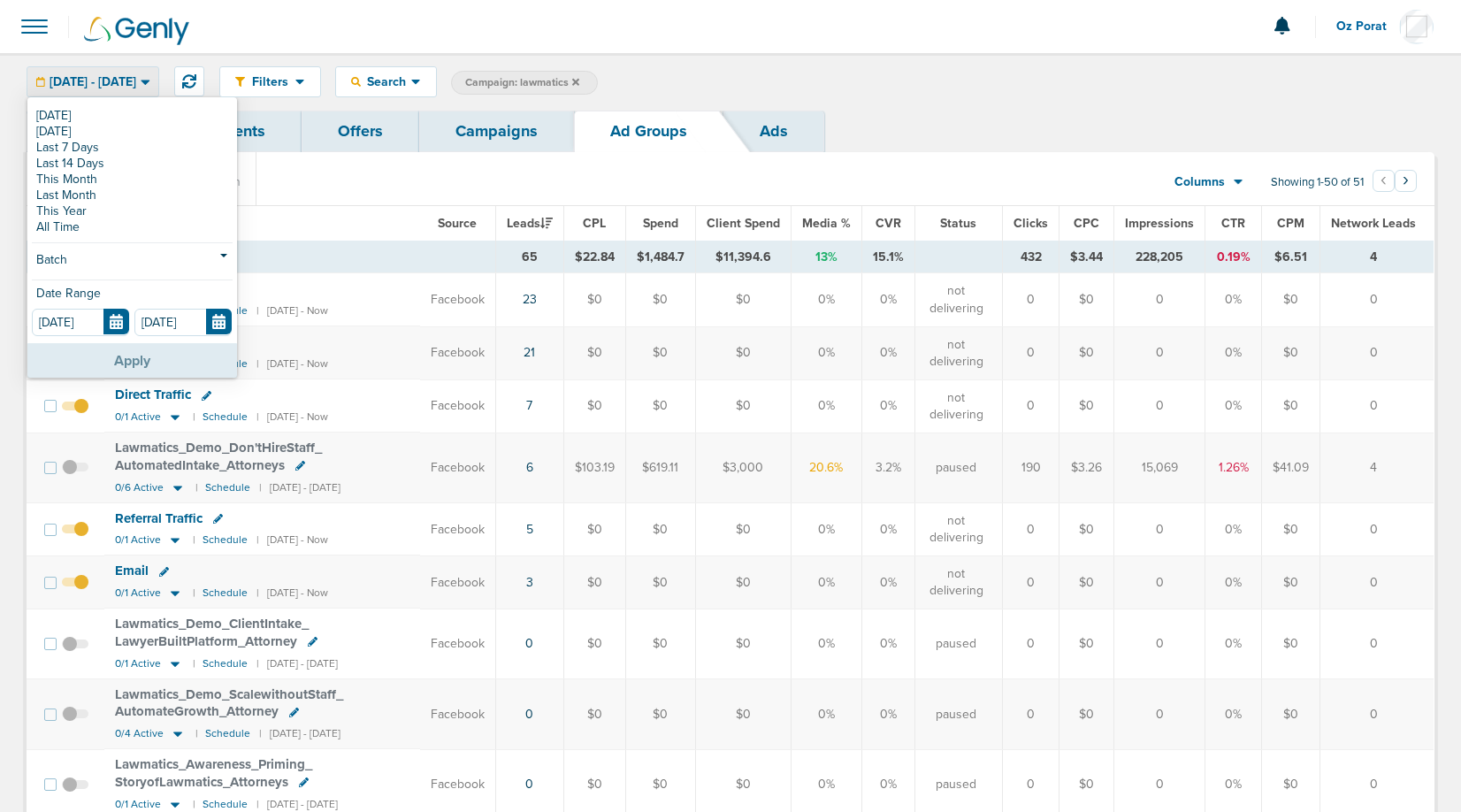
click at [147, 350] on button "Apply" at bounding box center [132, 360] width 210 height 34
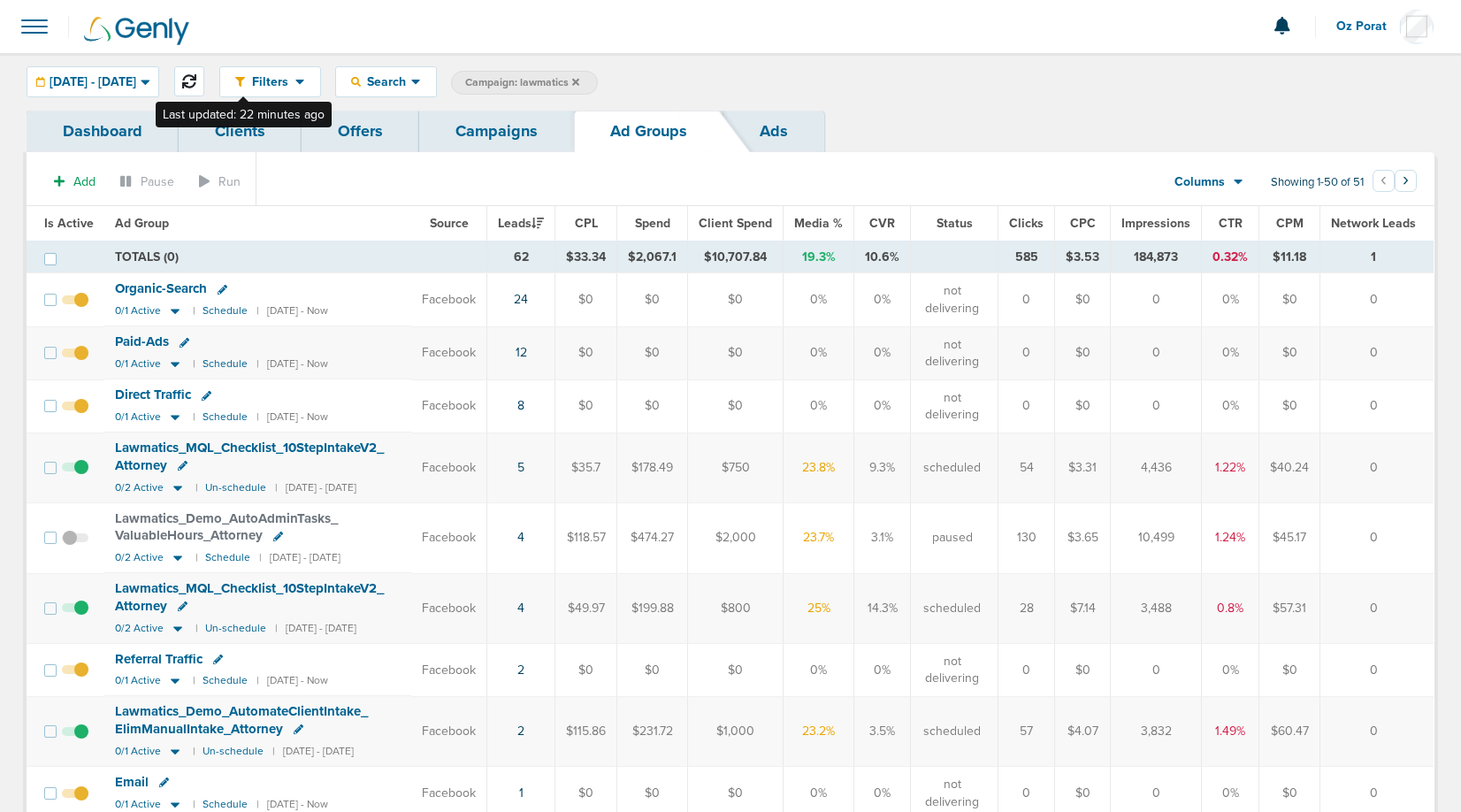
click at [248, 78] on body "Notifications You have no unread notifications Oz Porat Profile Sign Out Campai…" at bounding box center [730, 406] width 1461 height 812
click at [136, 83] on span "[DATE] - [DATE]" at bounding box center [93, 82] width 87 height 13
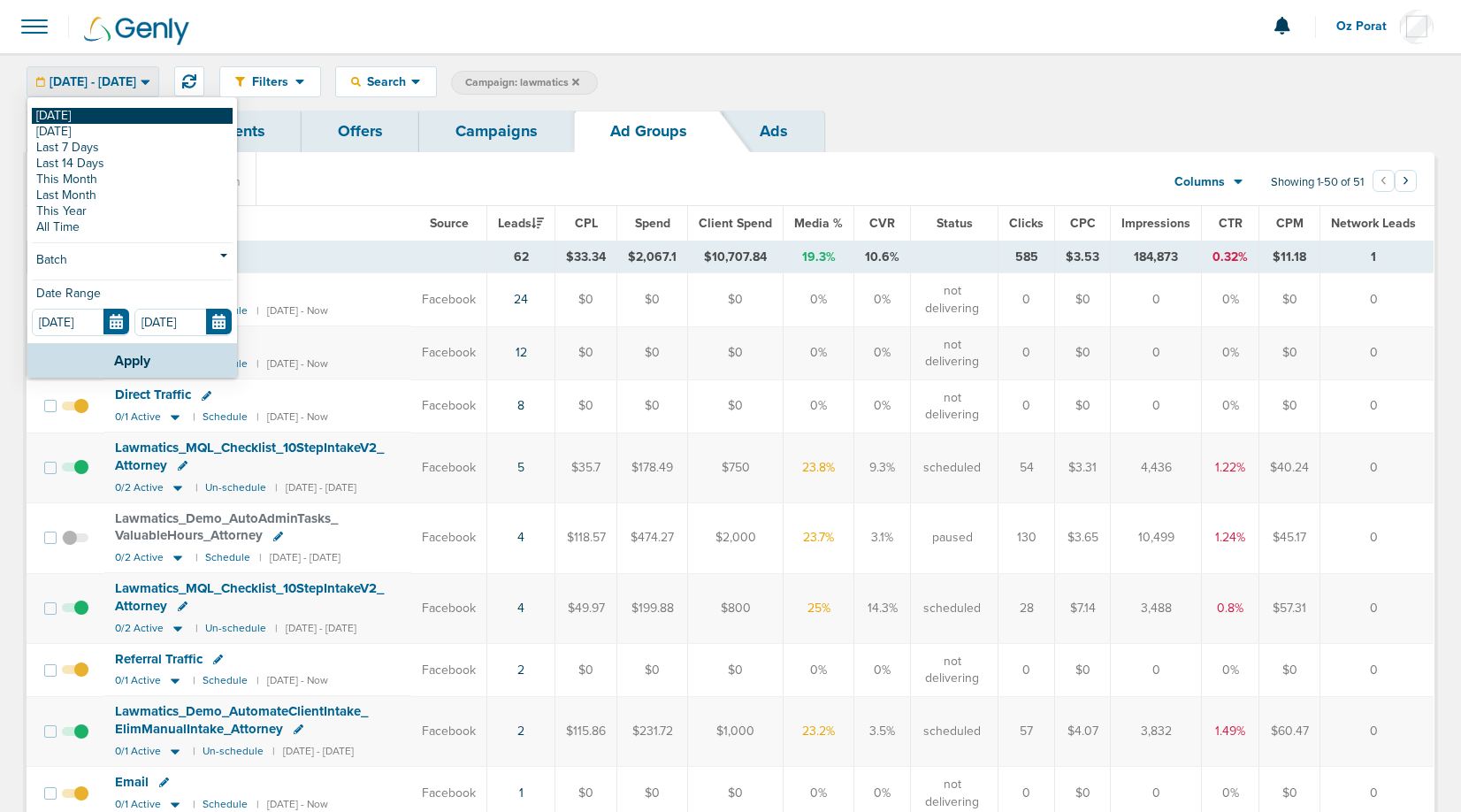
click at [91, 111] on link "[DATE]" at bounding box center [132, 116] width 201 height 16
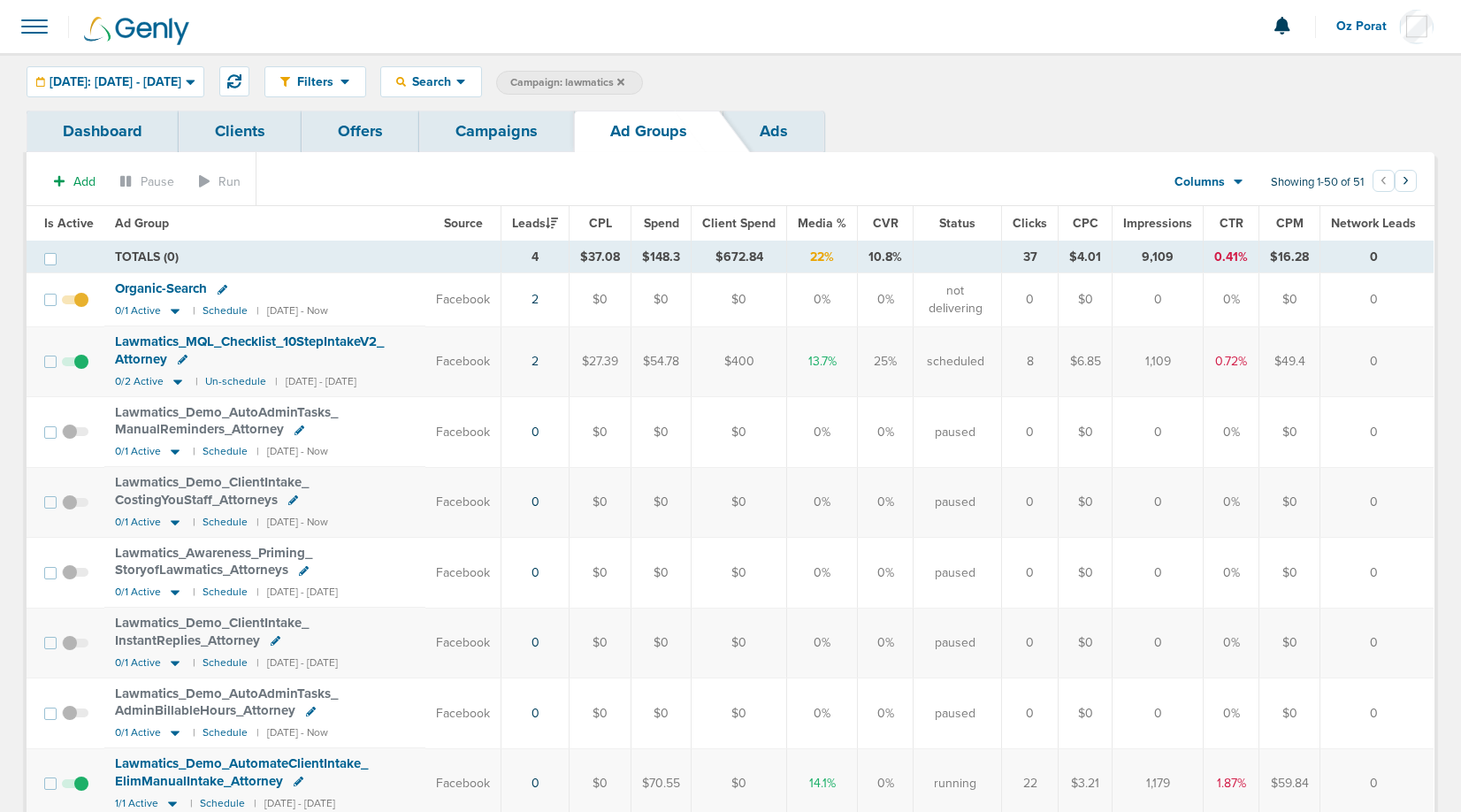
click at [491, 129] on link "Campaigns" at bounding box center [496, 131] width 155 height 41
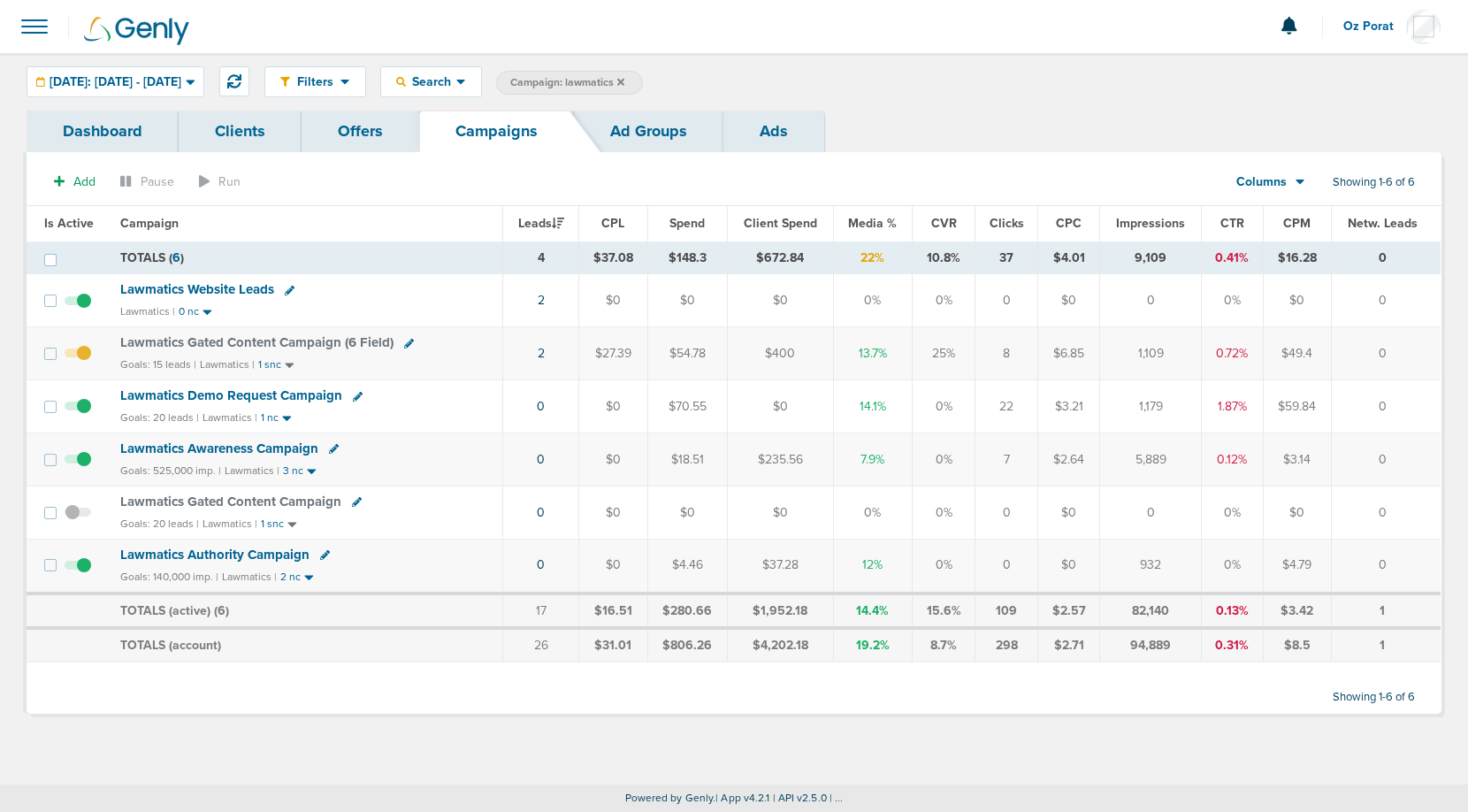
click at [624, 83] on icon at bounding box center [620, 81] width 7 height 7
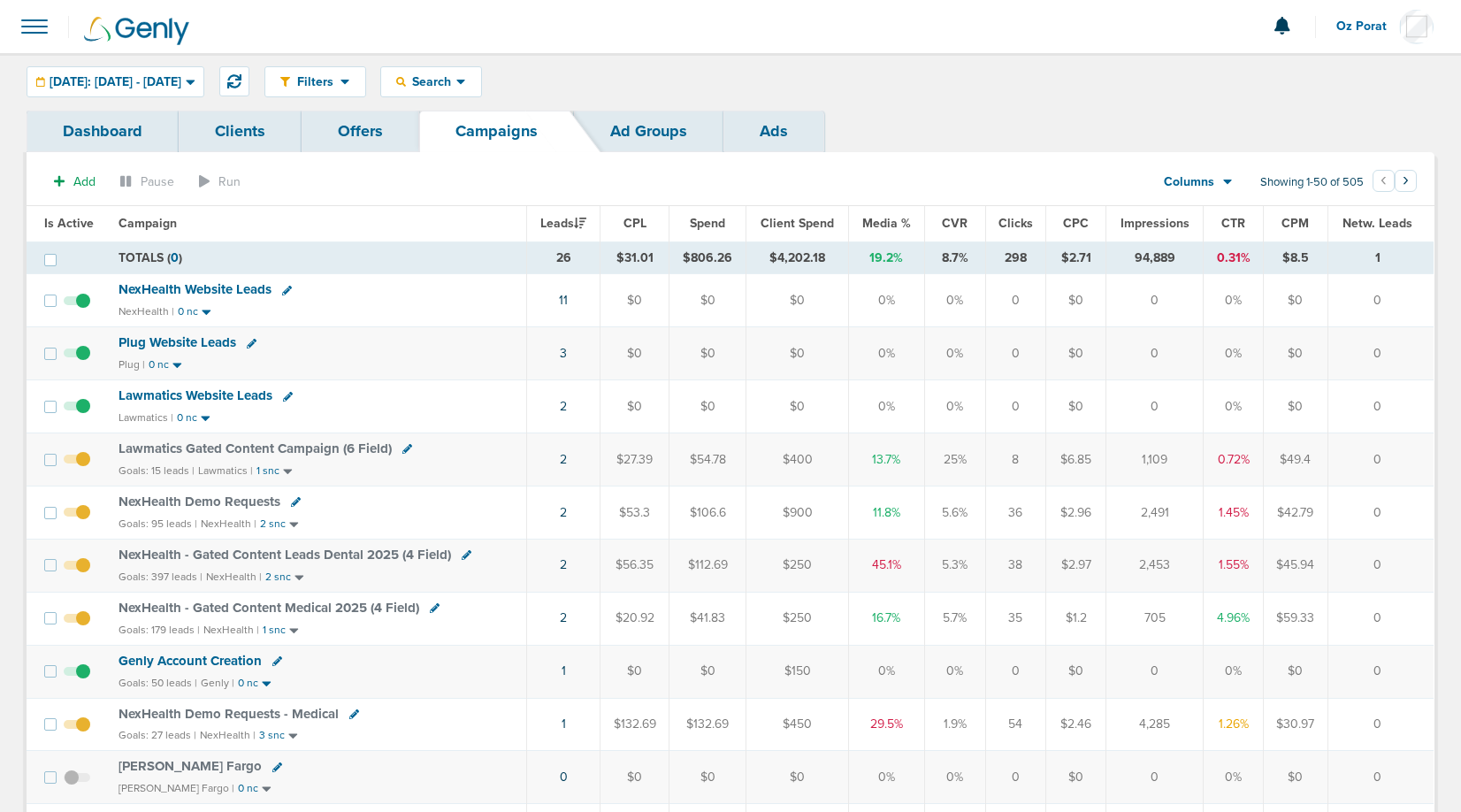
click at [567, 668] on td "1" at bounding box center [563, 671] width 74 height 53
click at [563, 668] on link "1" at bounding box center [563, 670] width 4 height 15
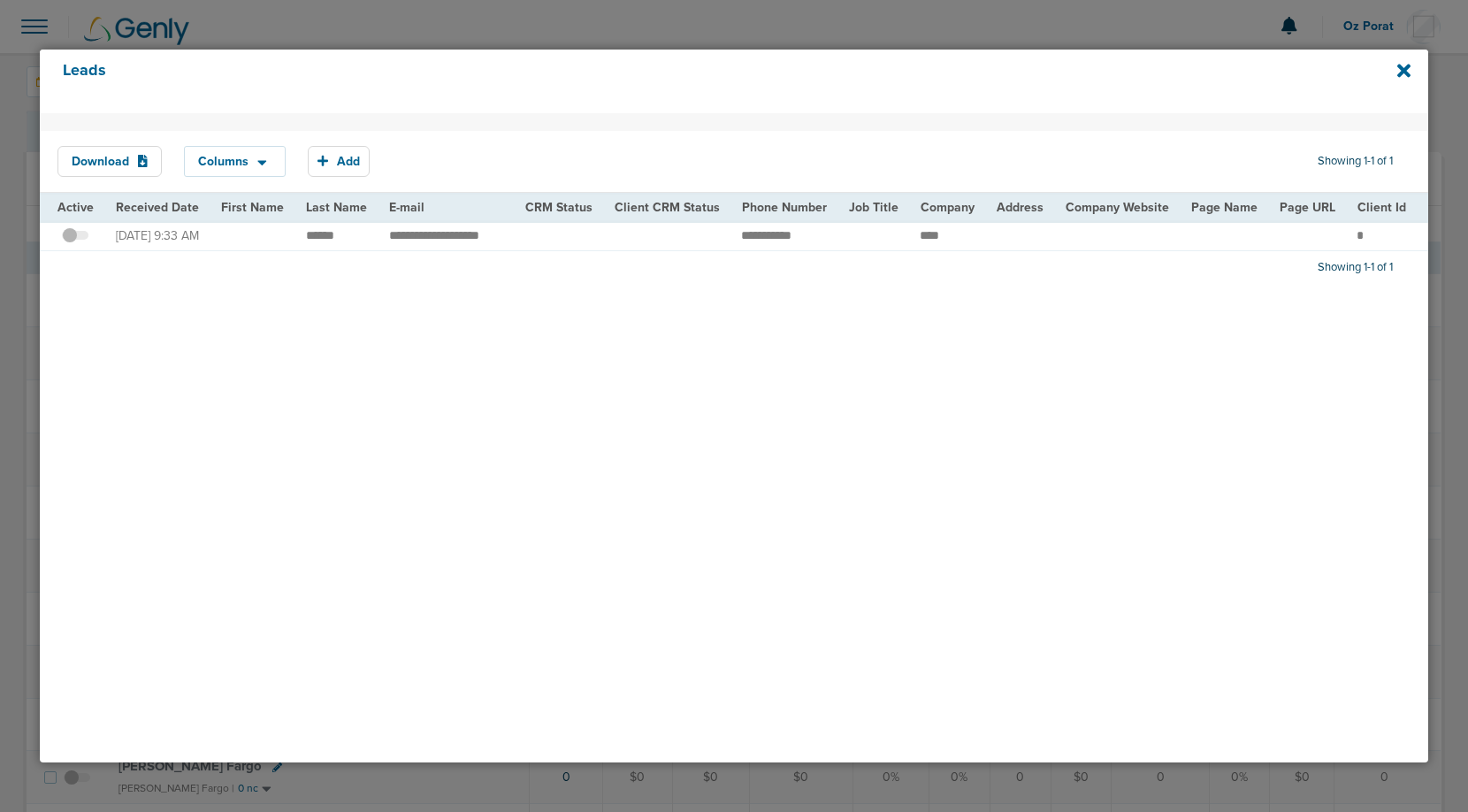
click at [79, 244] on span at bounding box center [75, 244] width 27 height 0
click at [75, 239] on input "checkbox" at bounding box center [75, 239] width 0 height 0
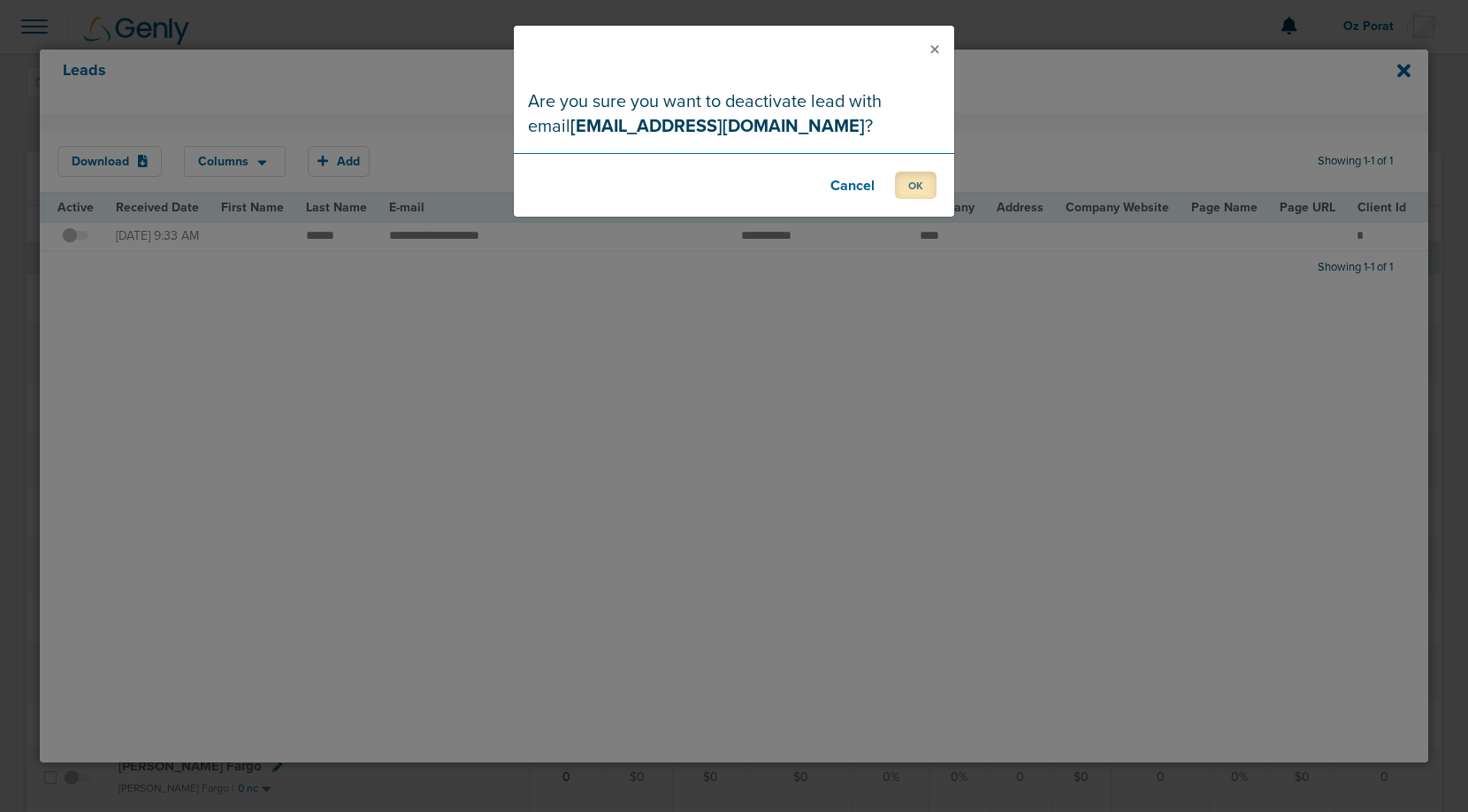
click at [910, 178] on button "OK" at bounding box center [916, 185] width 41 height 28
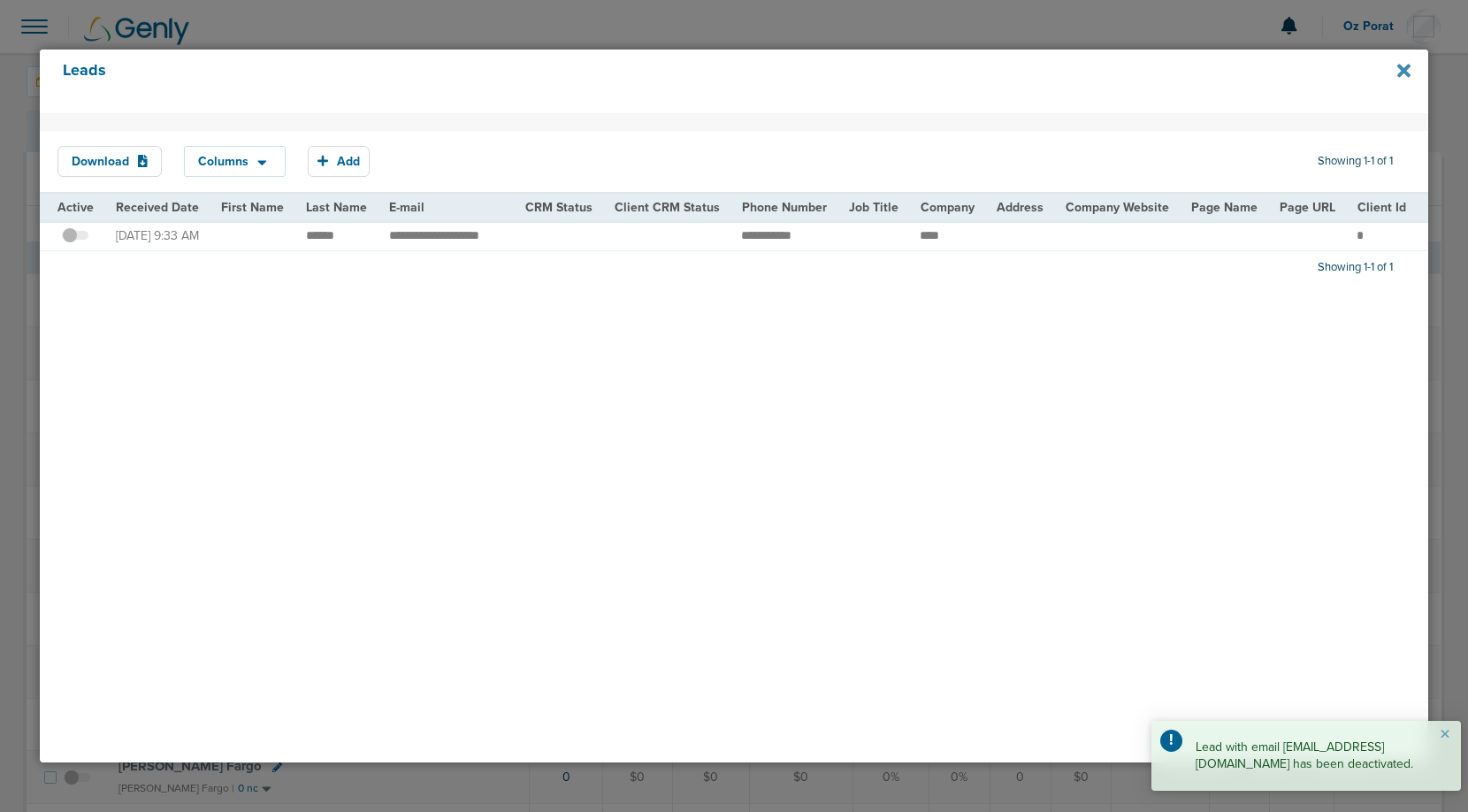
click at [1403, 69] on icon at bounding box center [1403, 70] width 13 height 13
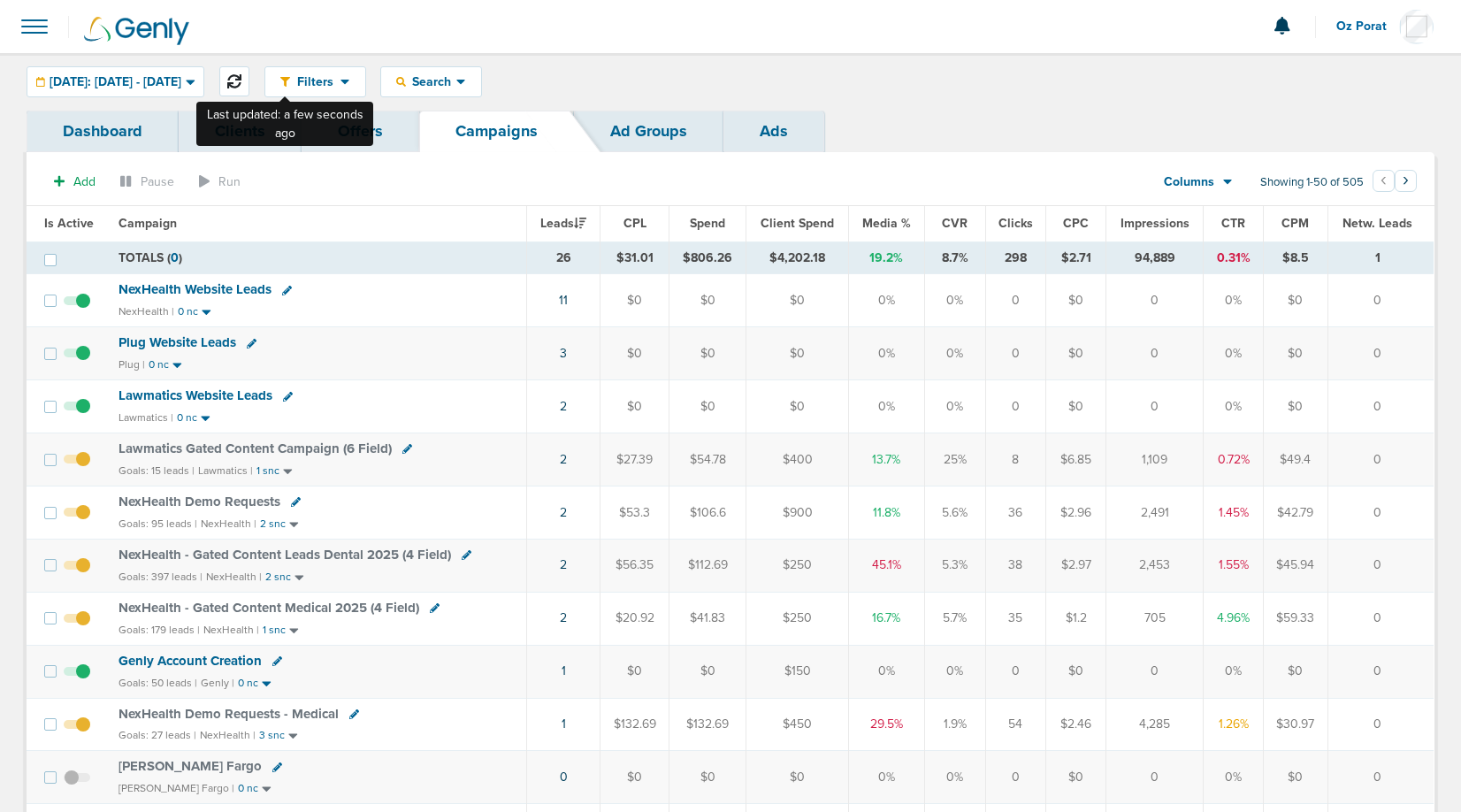
click at [241, 77] on icon at bounding box center [234, 81] width 14 height 14
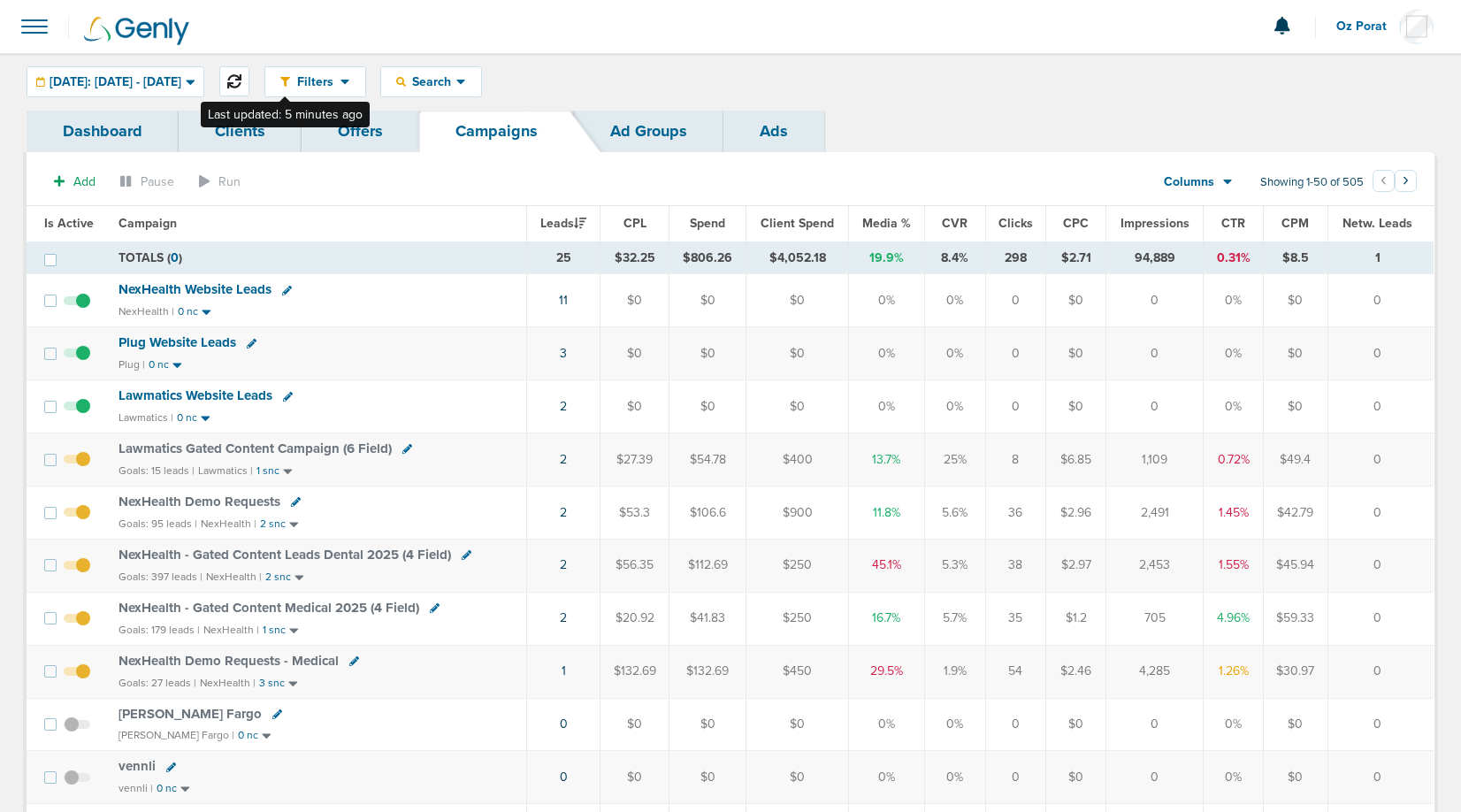
click at [241, 84] on icon at bounding box center [234, 81] width 14 height 14
click at [34, 30] on span at bounding box center [34, 27] width 39 height 39
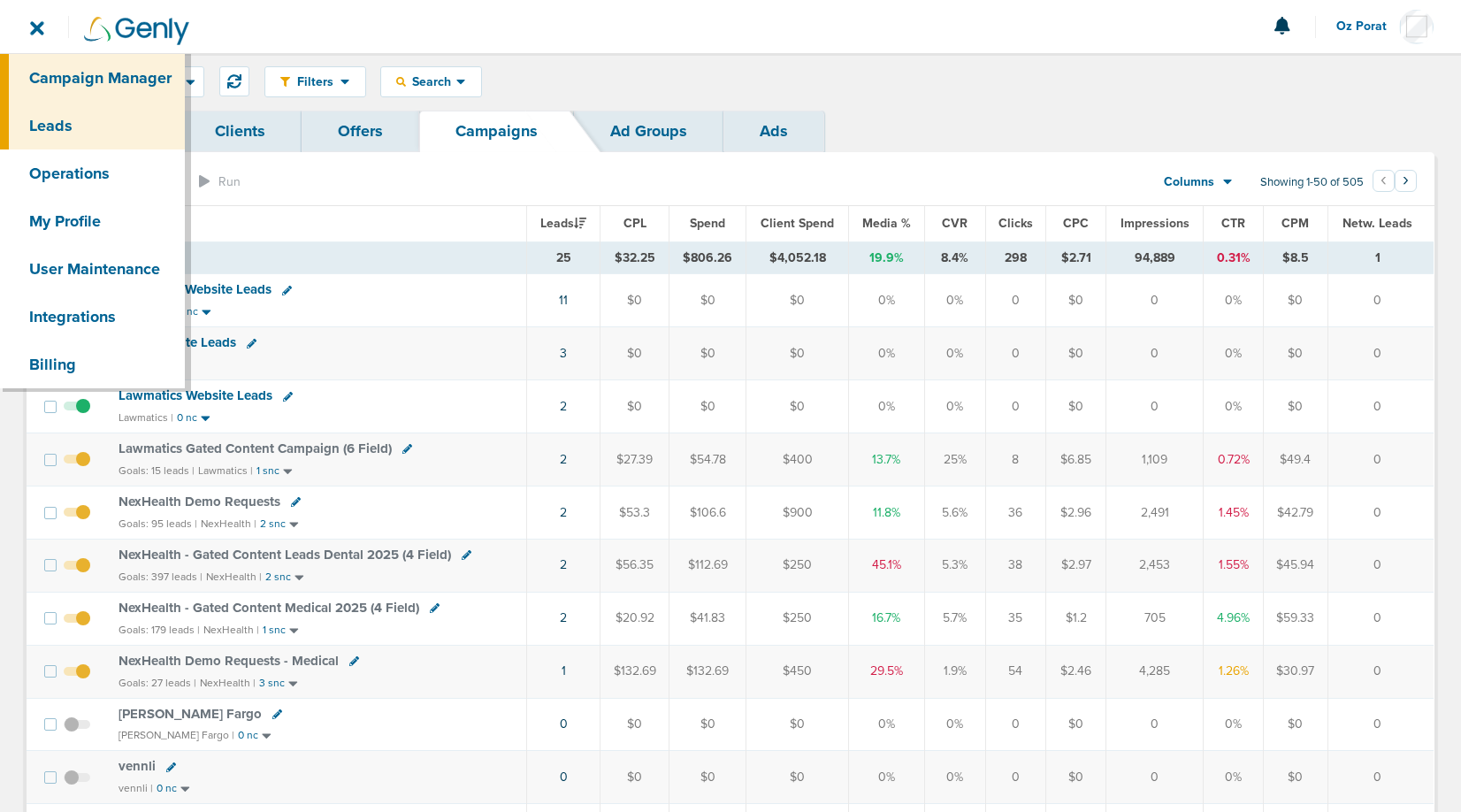
click at [51, 113] on link "Leads" at bounding box center [93, 125] width 185 height 48
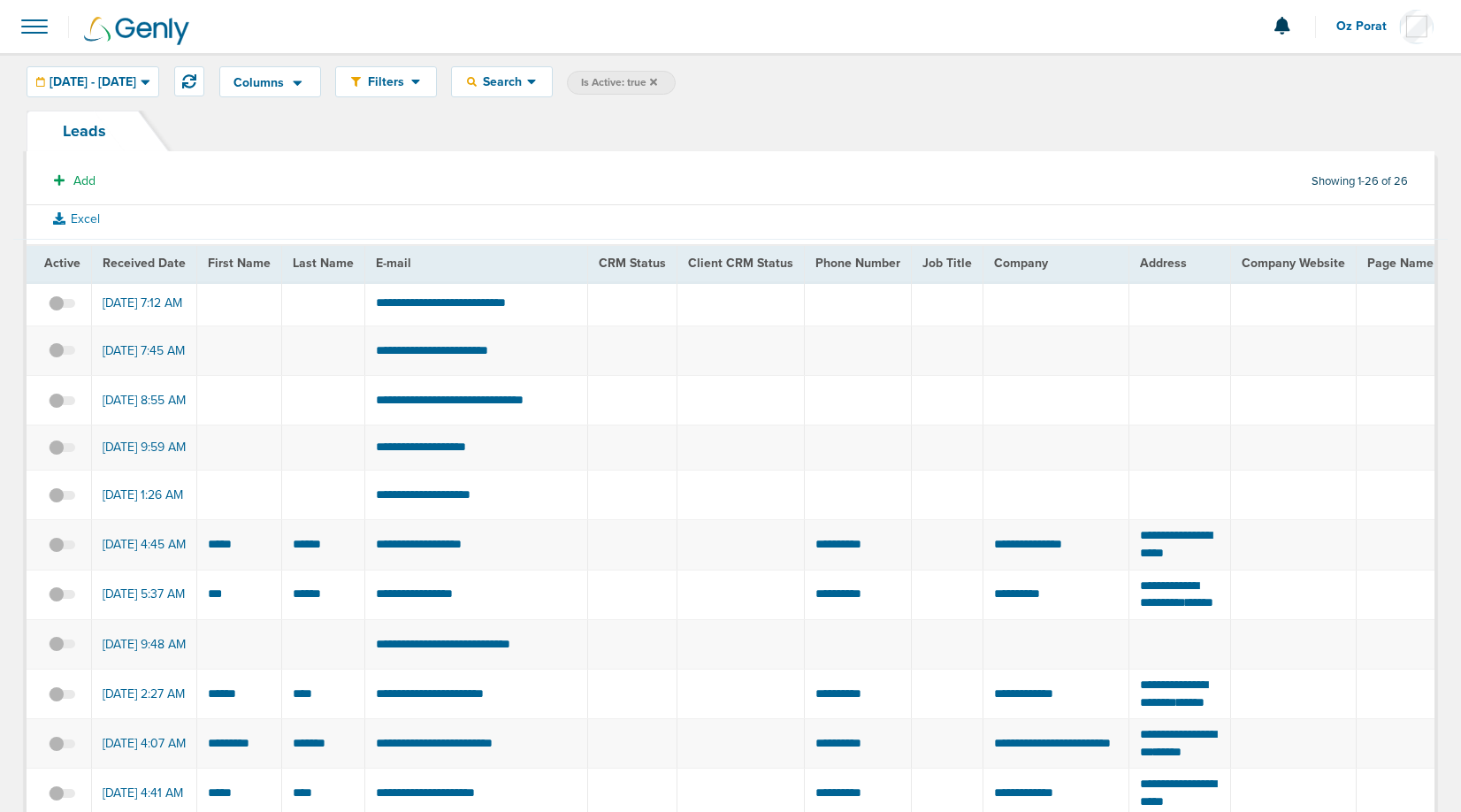
click at [38, 38] on span at bounding box center [34, 27] width 39 height 39
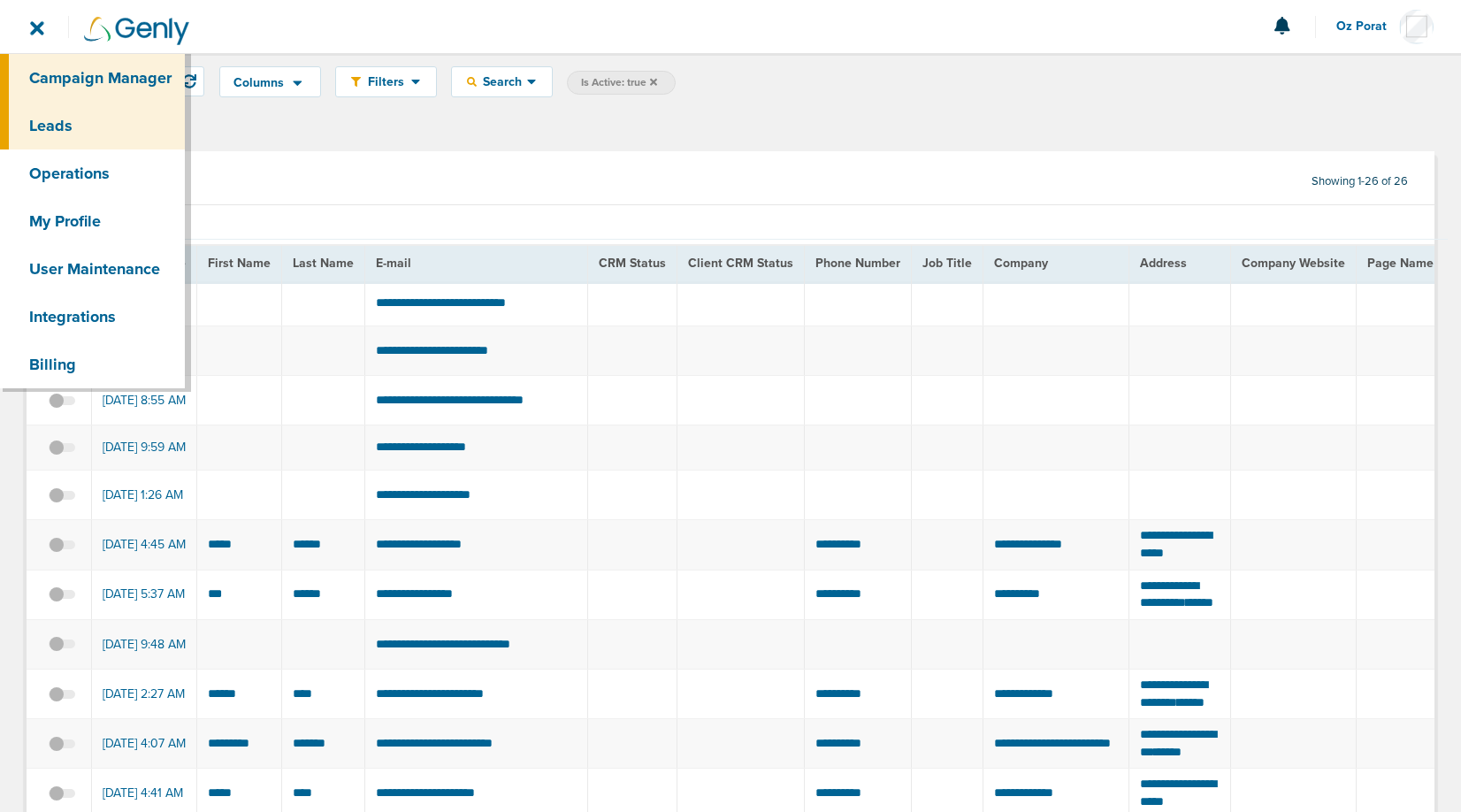
click at [61, 74] on link "Campaign Manager" at bounding box center [93, 78] width 185 height 48
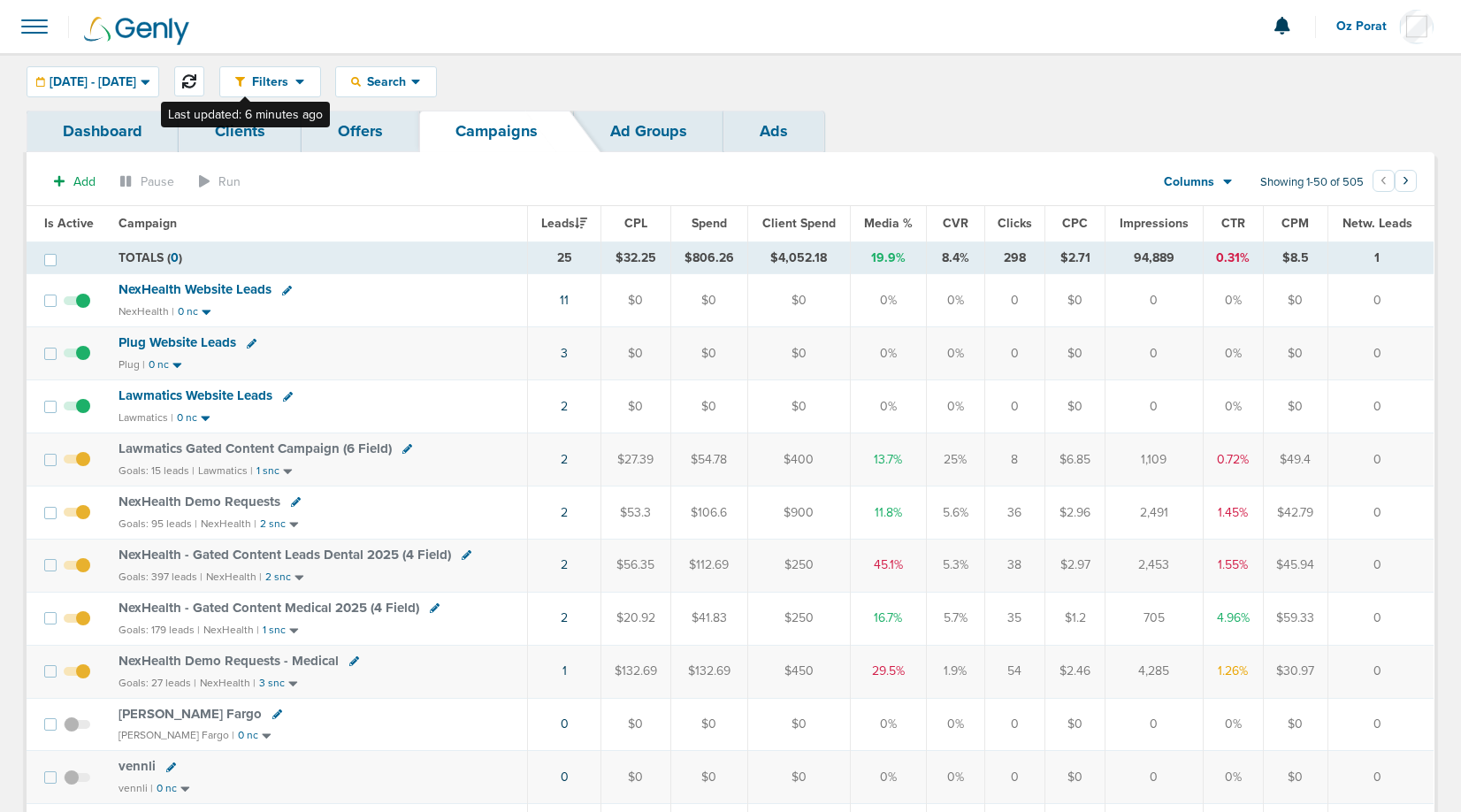
click at [205, 73] on button at bounding box center [189, 81] width 31 height 31
click at [196, 77] on icon at bounding box center [189, 81] width 14 height 14
click at [136, 76] on span "[DATE] - [DATE]" at bounding box center [93, 82] width 87 height 13
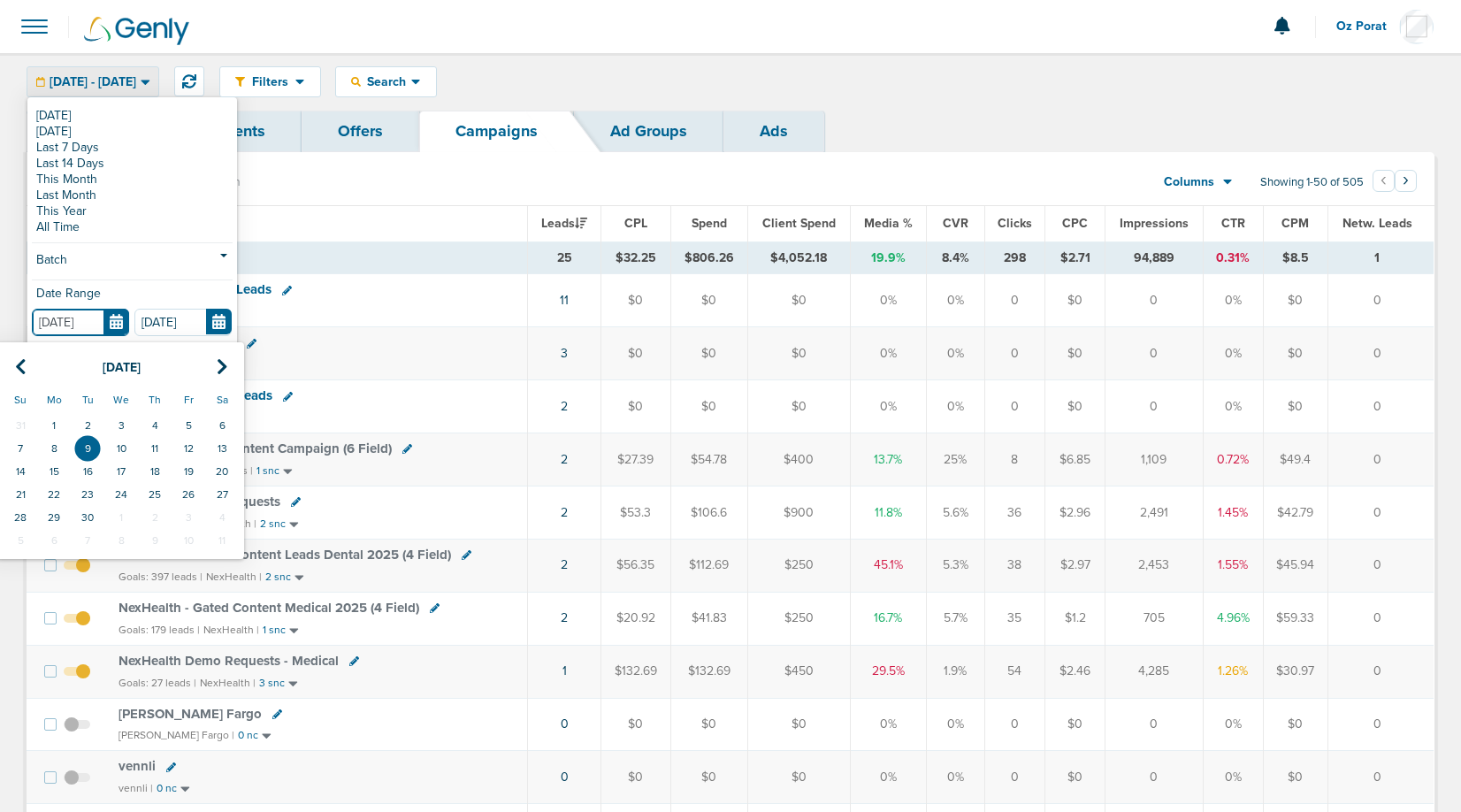
click at [117, 317] on input "[DATE]" at bounding box center [80, 323] width 97 height 28
click at [17, 371] on icon at bounding box center [21, 367] width 12 height 18
click at [219, 447] on td "9" at bounding box center [222, 448] width 33 height 23
type input "[DATE]"
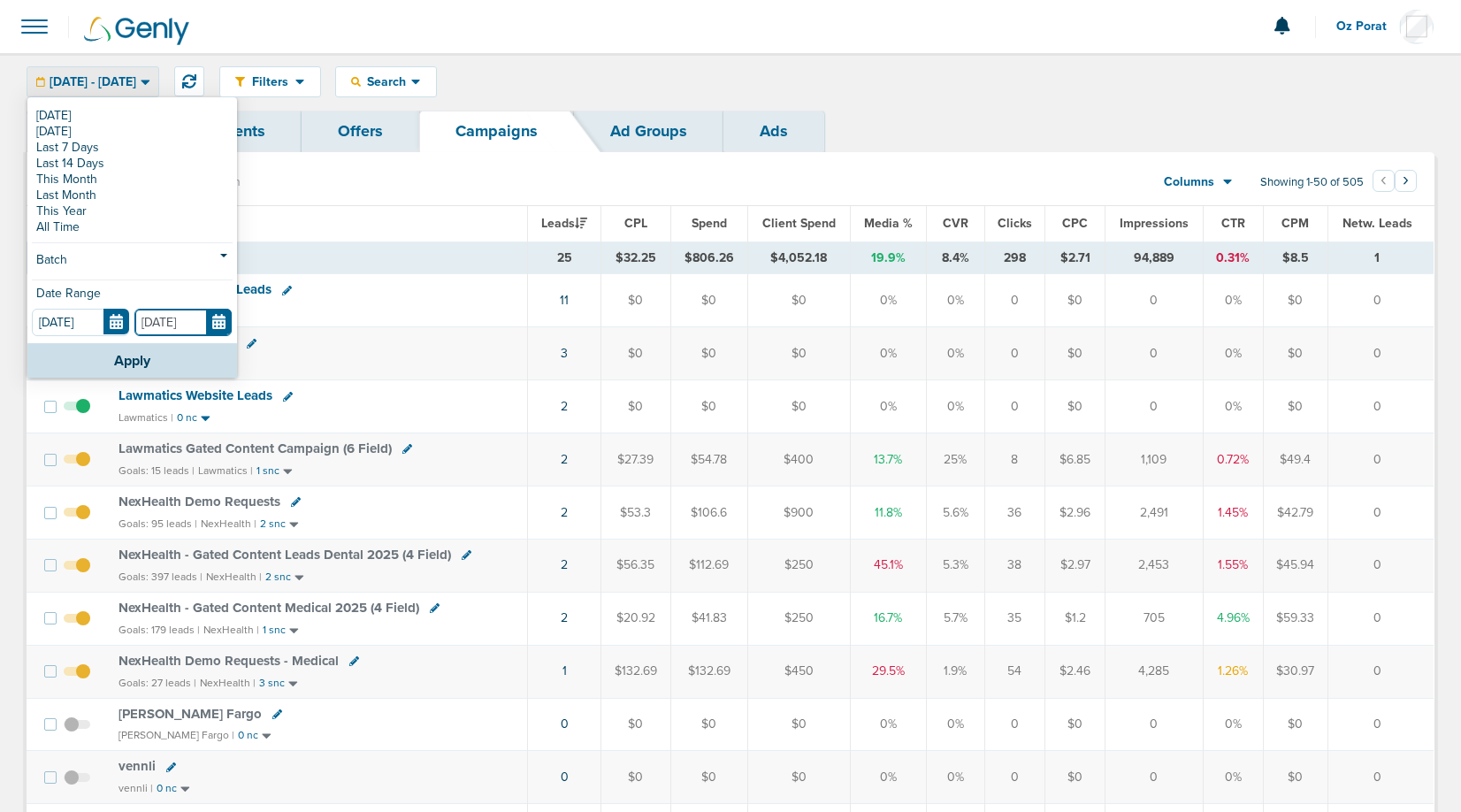
click at [213, 321] on input "[DATE]" at bounding box center [183, 323] width 97 height 28
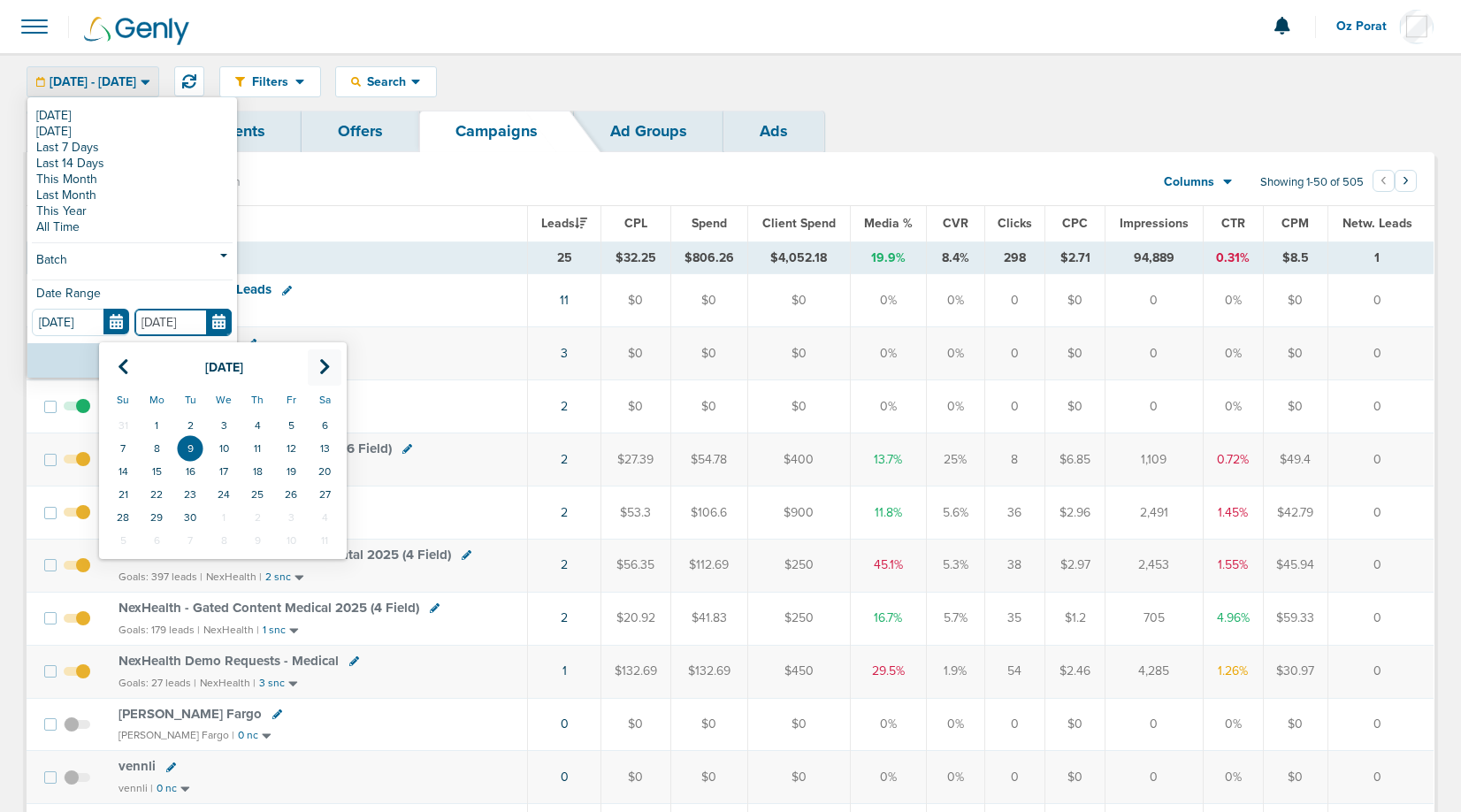
click at [321, 367] on icon at bounding box center [325, 367] width 12 height 18
click at [116, 363] on th at bounding box center [123, 367] width 33 height 36
click at [115, 362] on th at bounding box center [123, 367] width 33 height 36
click at [324, 448] on td "9" at bounding box center [325, 448] width 33 height 23
type input "[DATE]"
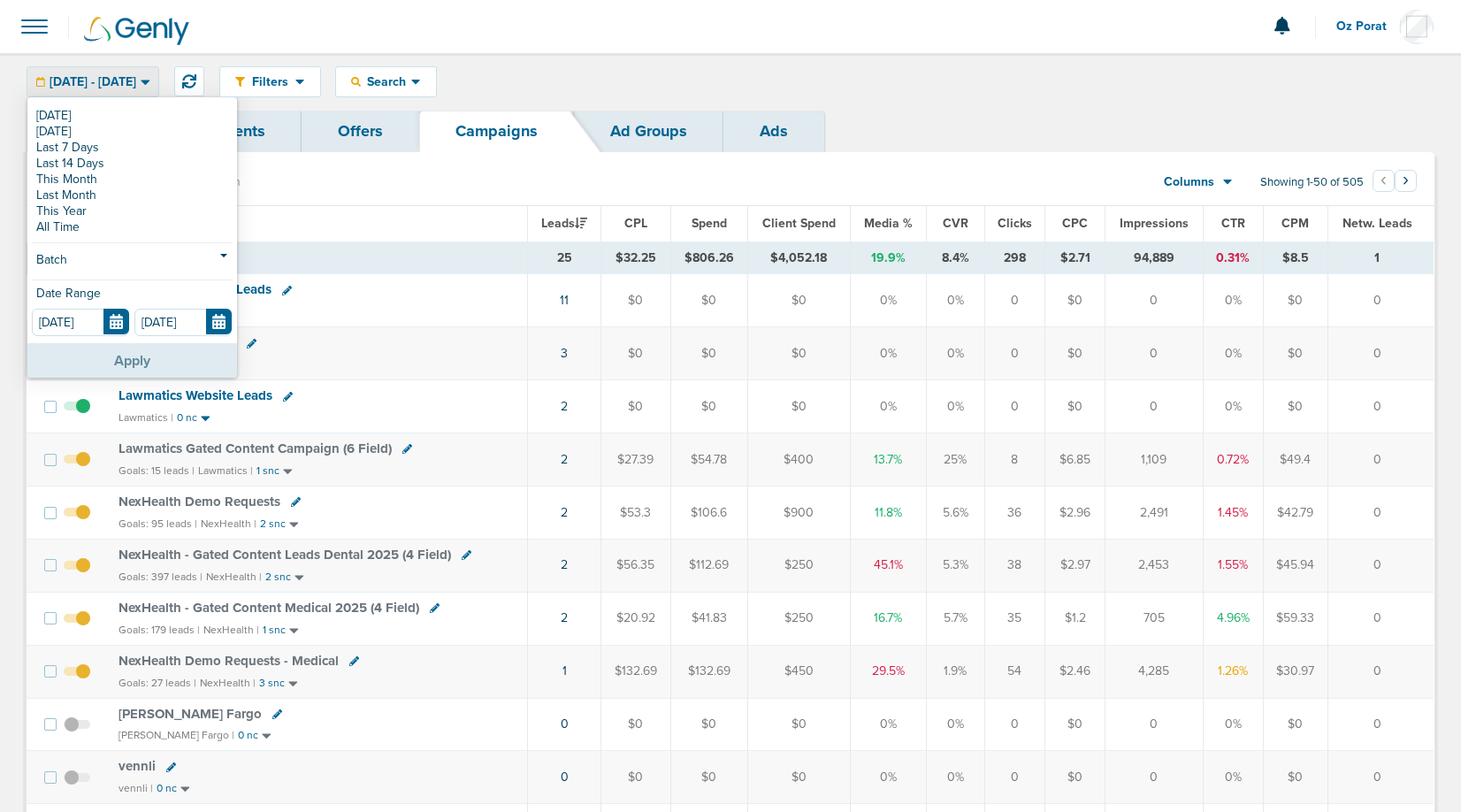
click at [151, 361] on button "Apply" at bounding box center [132, 360] width 210 height 34
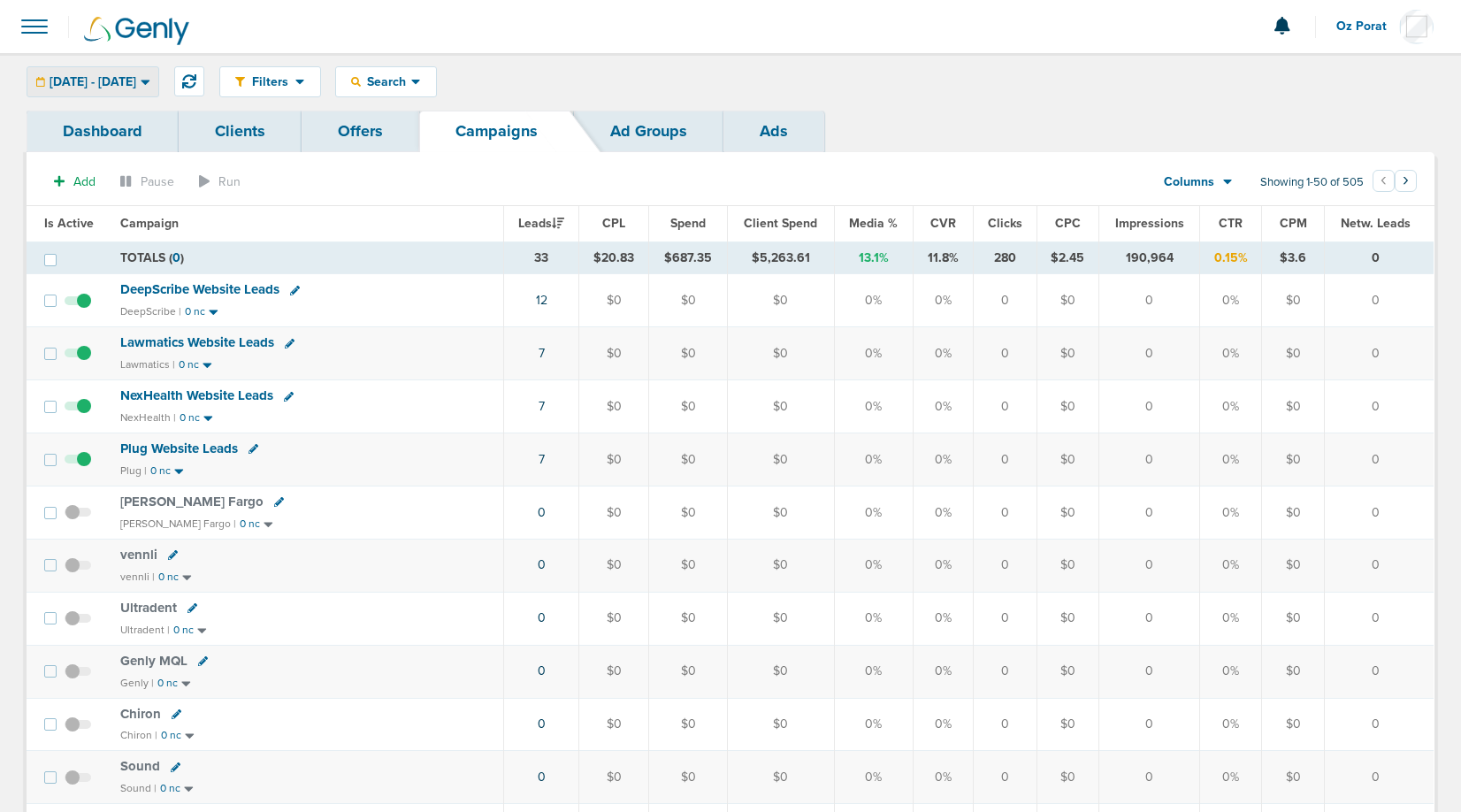
click at [117, 91] on div "[DATE] - [DATE]" at bounding box center [93, 82] width 131 height 30
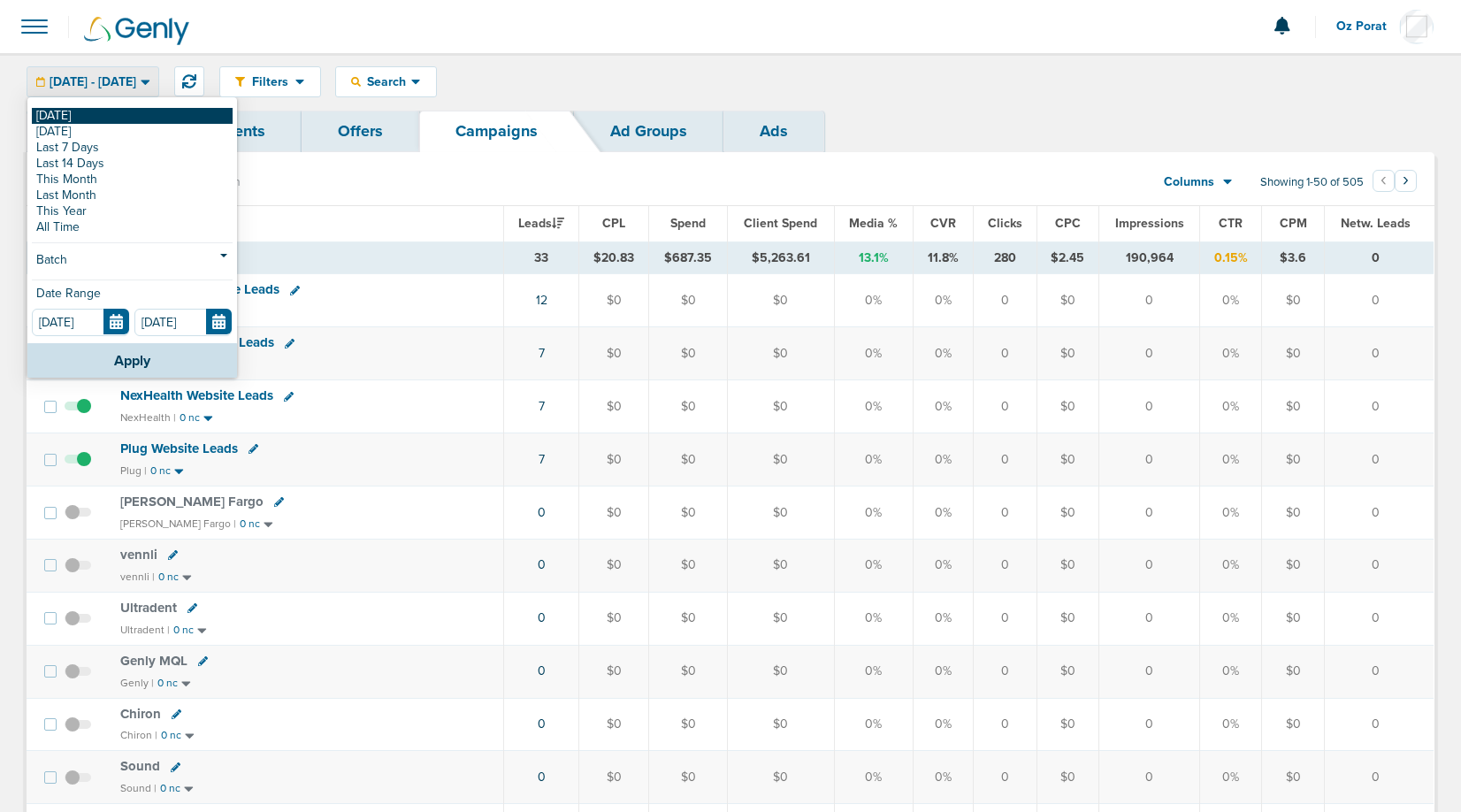
click at [83, 118] on link "[DATE]" at bounding box center [132, 116] width 201 height 16
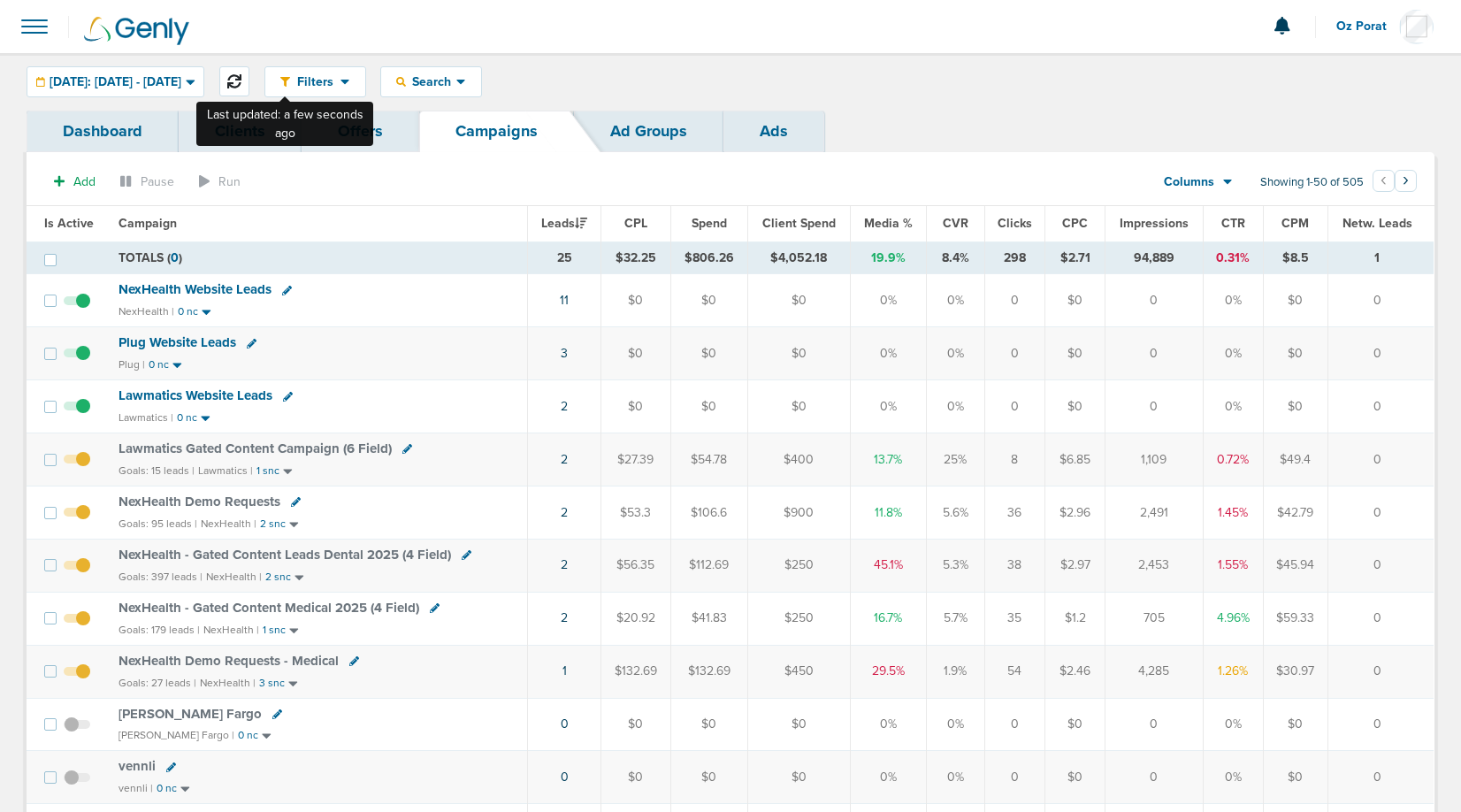
click at [241, 75] on icon at bounding box center [234, 81] width 14 height 14
click at [457, 83] on span "Search" at bounding box center [430, 81] width 50 height 15
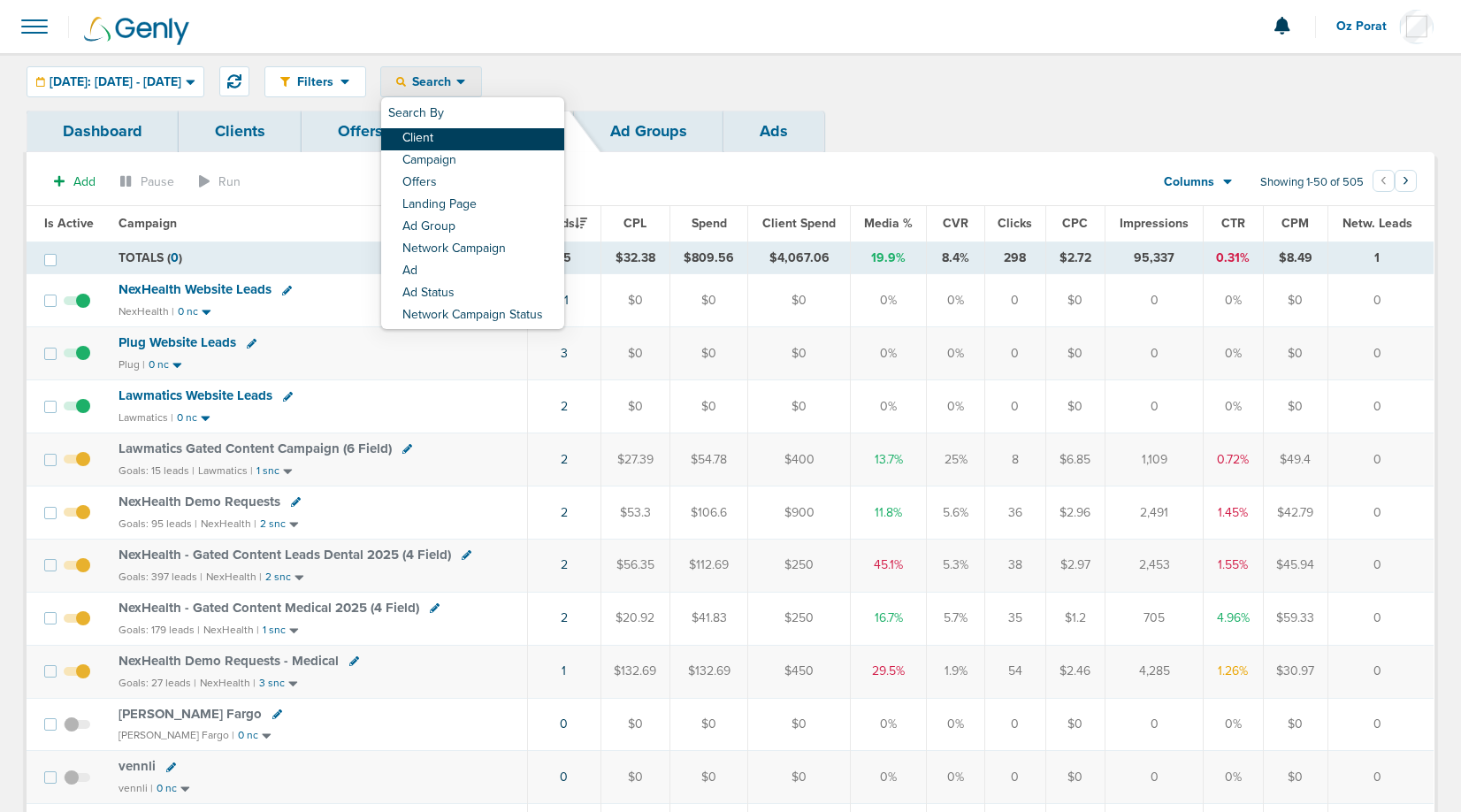
click at [486, 129] on link "Client" at bounding box center [473, 139] width 183 height 22
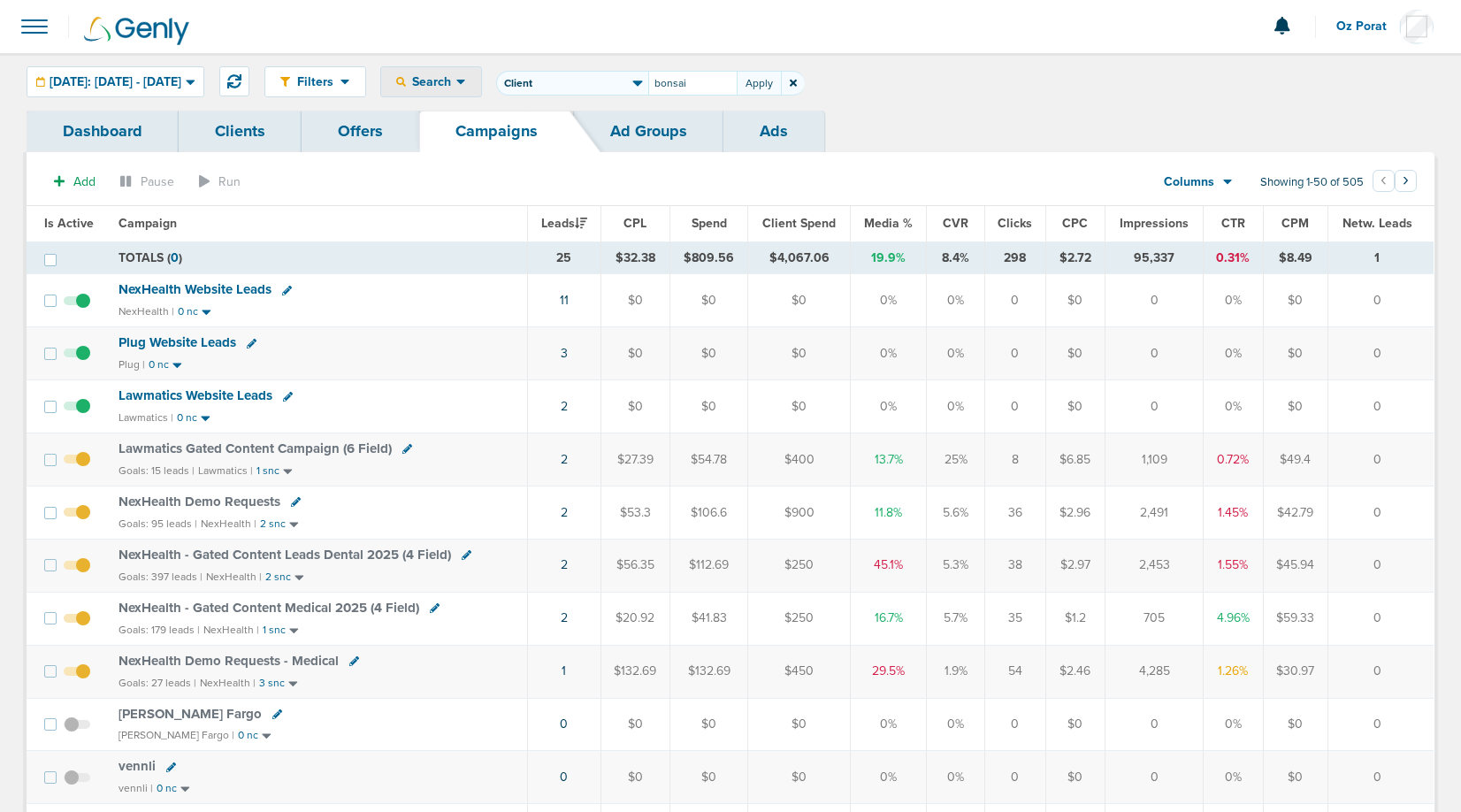
type input "bonsai"
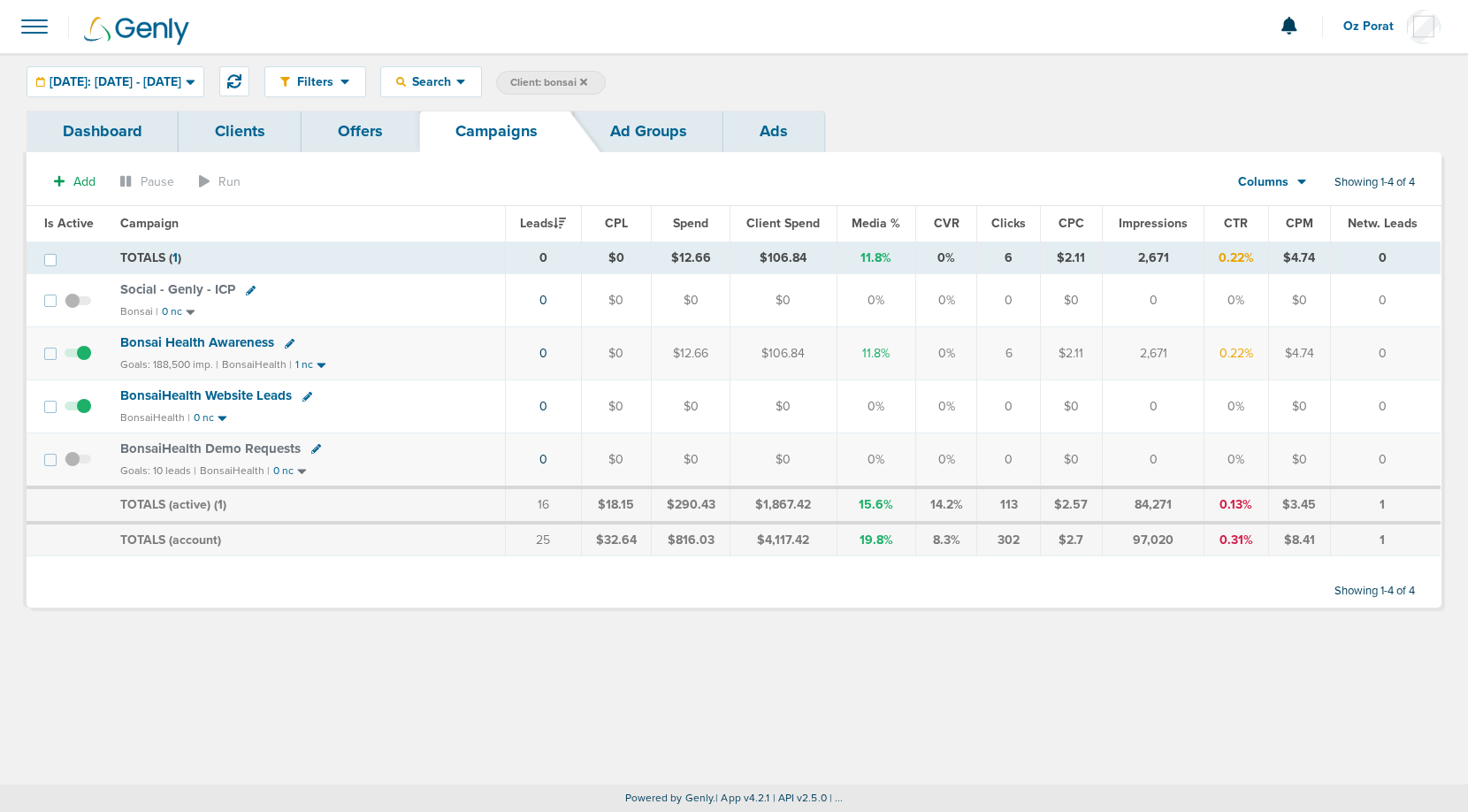
click at [35, 22] on span at bounding box center [34, 27] width 39 height 39
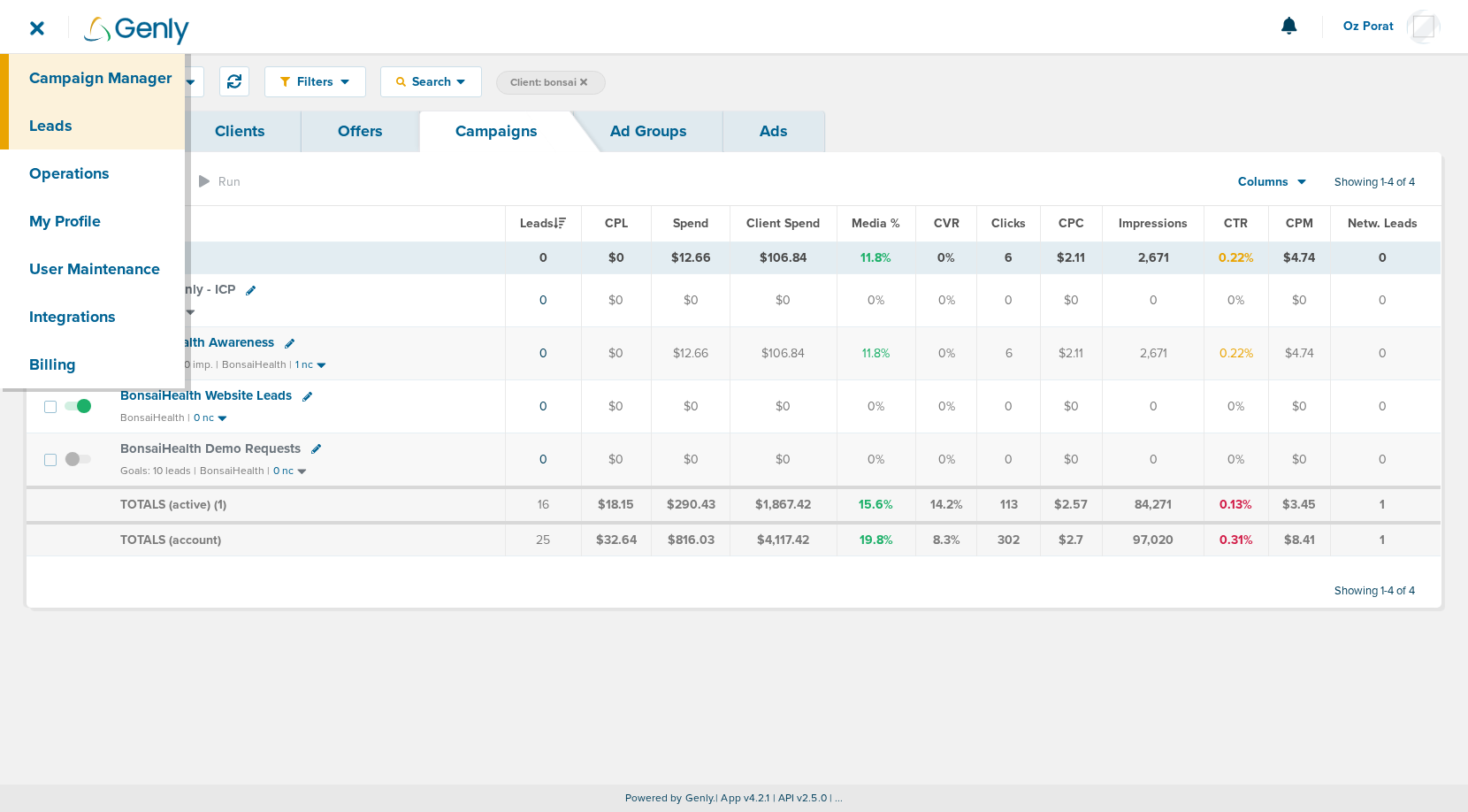
click at [47, 111] on link "Leads" at bounding box center [93, 125] width 185 height 48
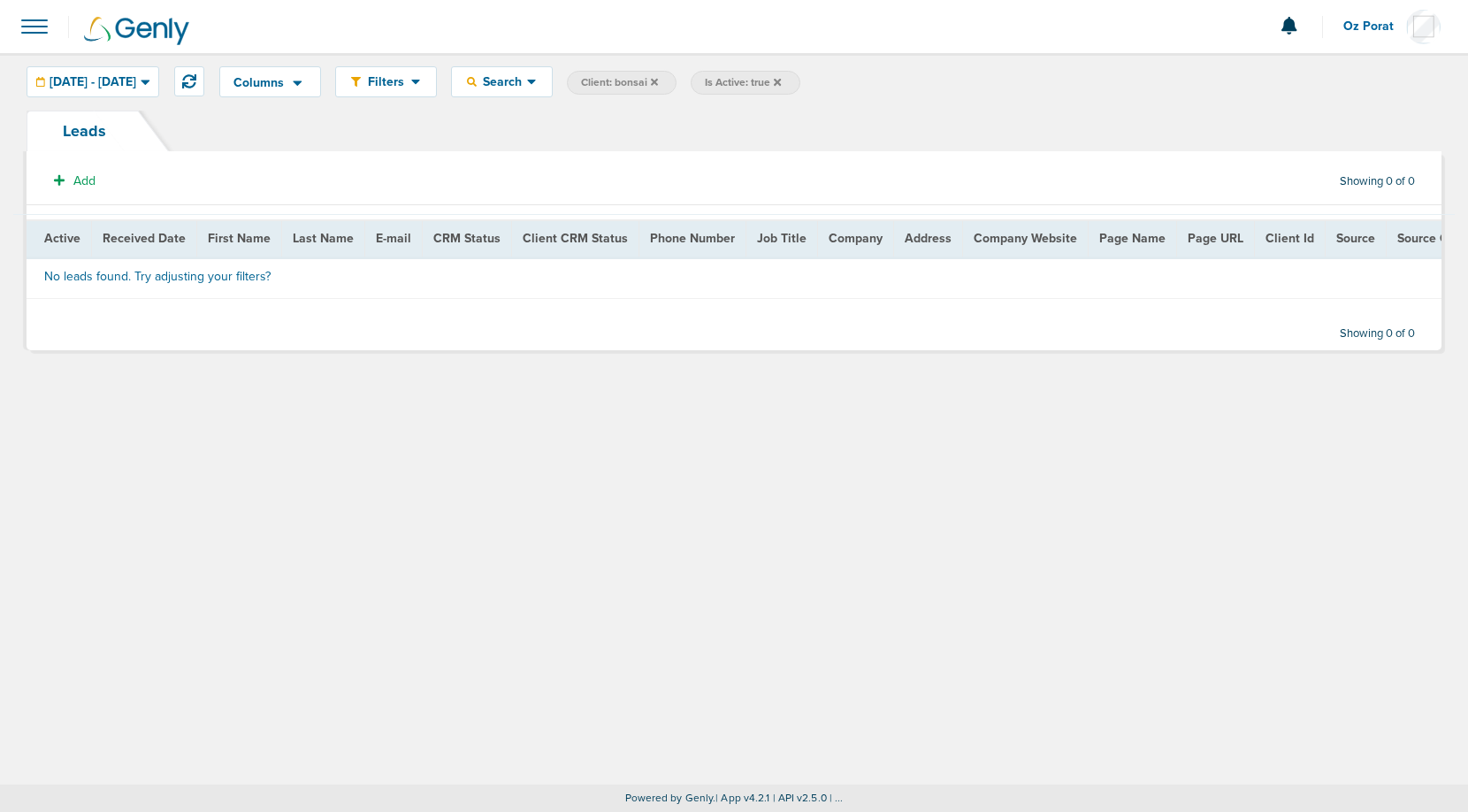
click at [781, 82] on icon at bounding box center [777, 82] width 7 height 11
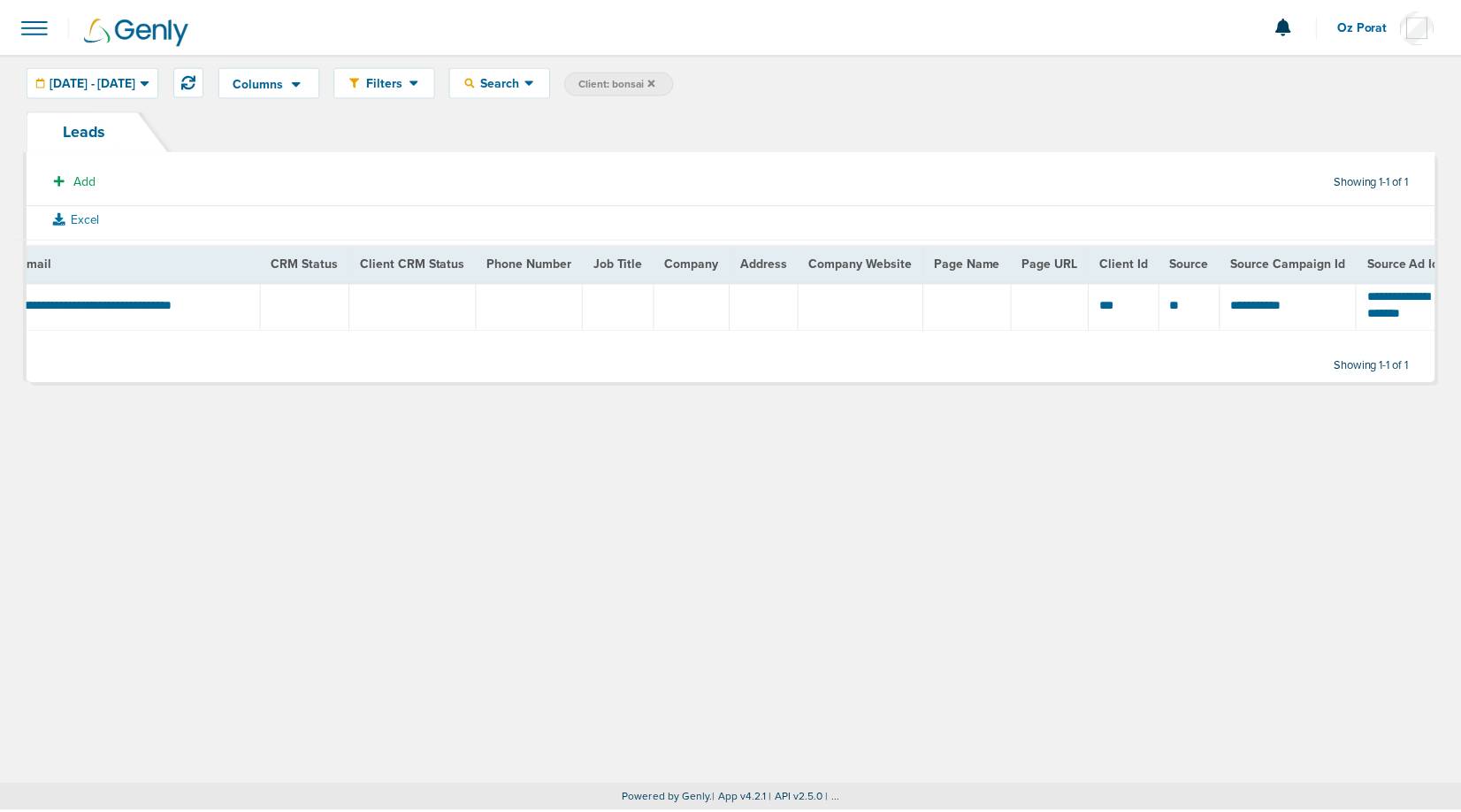
scroll to position [0, 319]
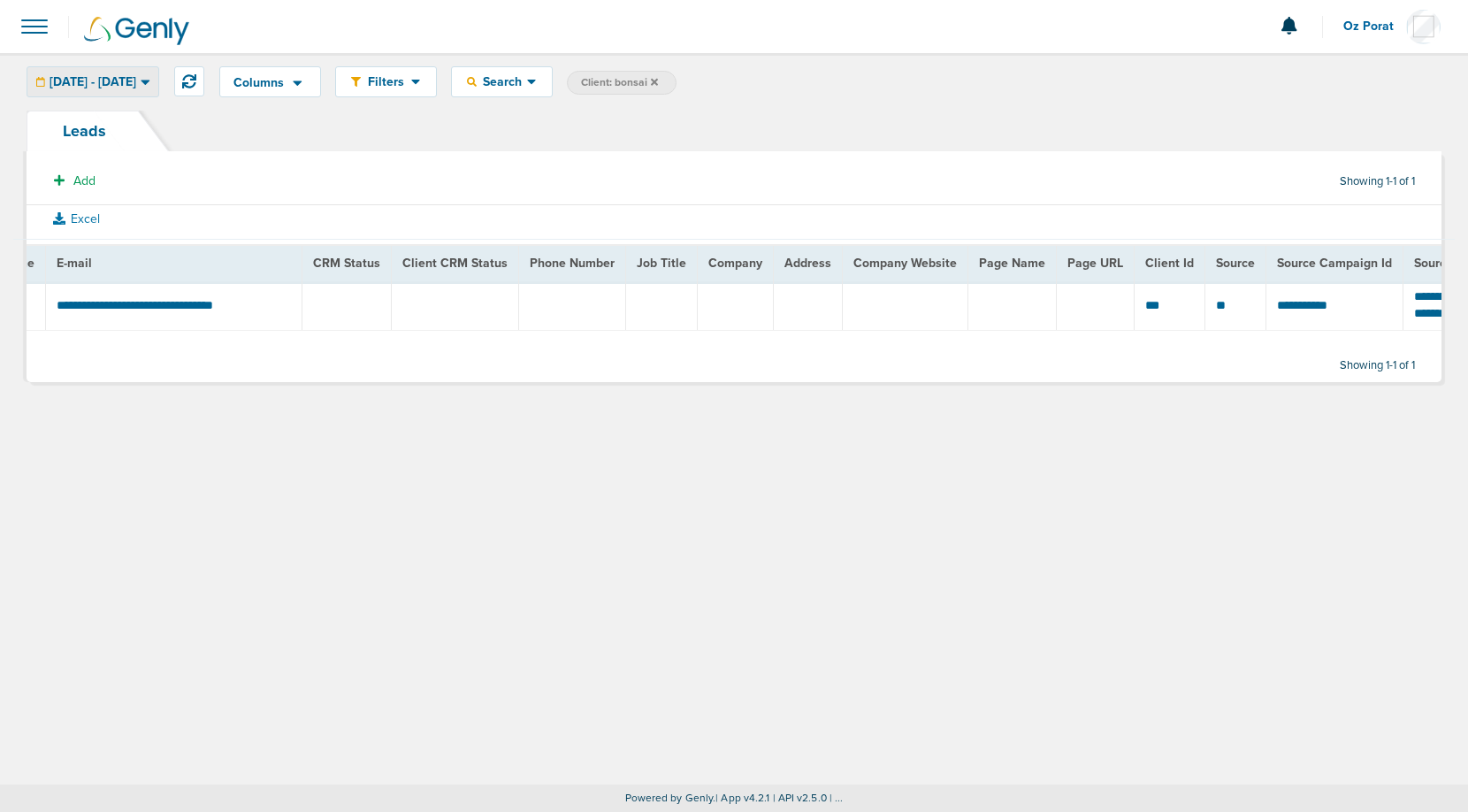
click at [136, 76] on span "[DATE] - [DATE]" at bounding box center [93, 82] width 87 height 13
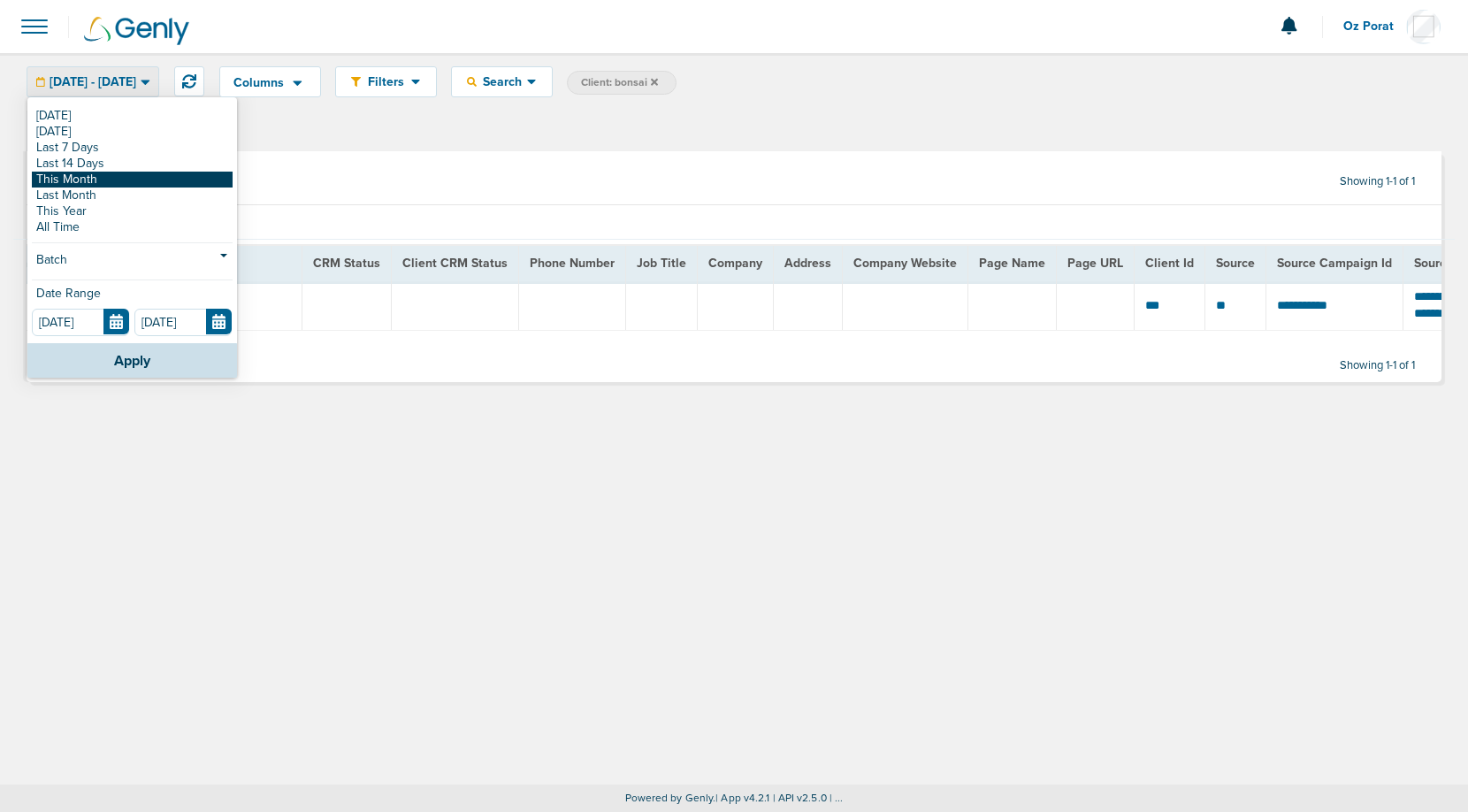
click at [111, 175] on link "This Month" at bounding box center [132, 179] width 201 height 16
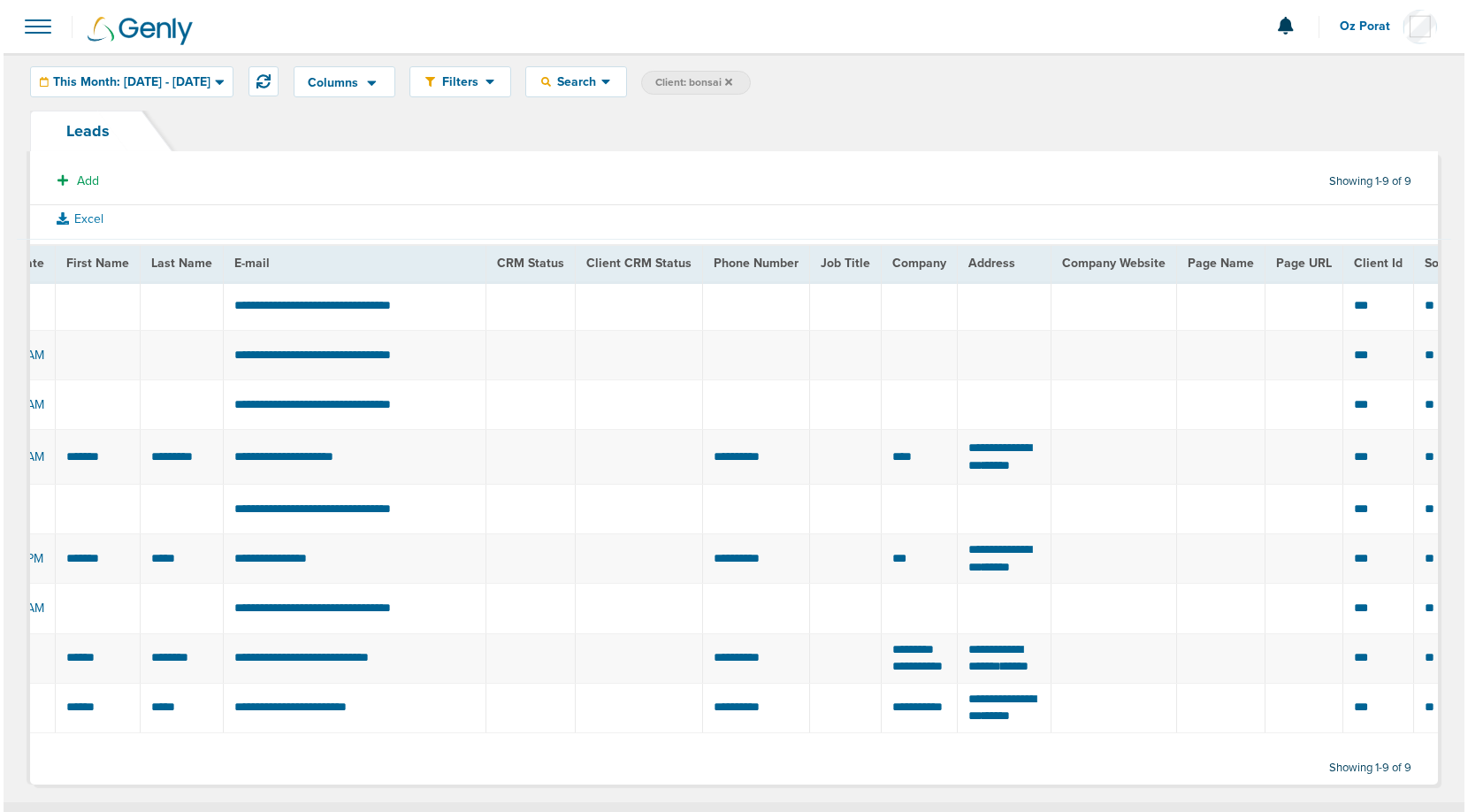
scroll to position [0, 0]
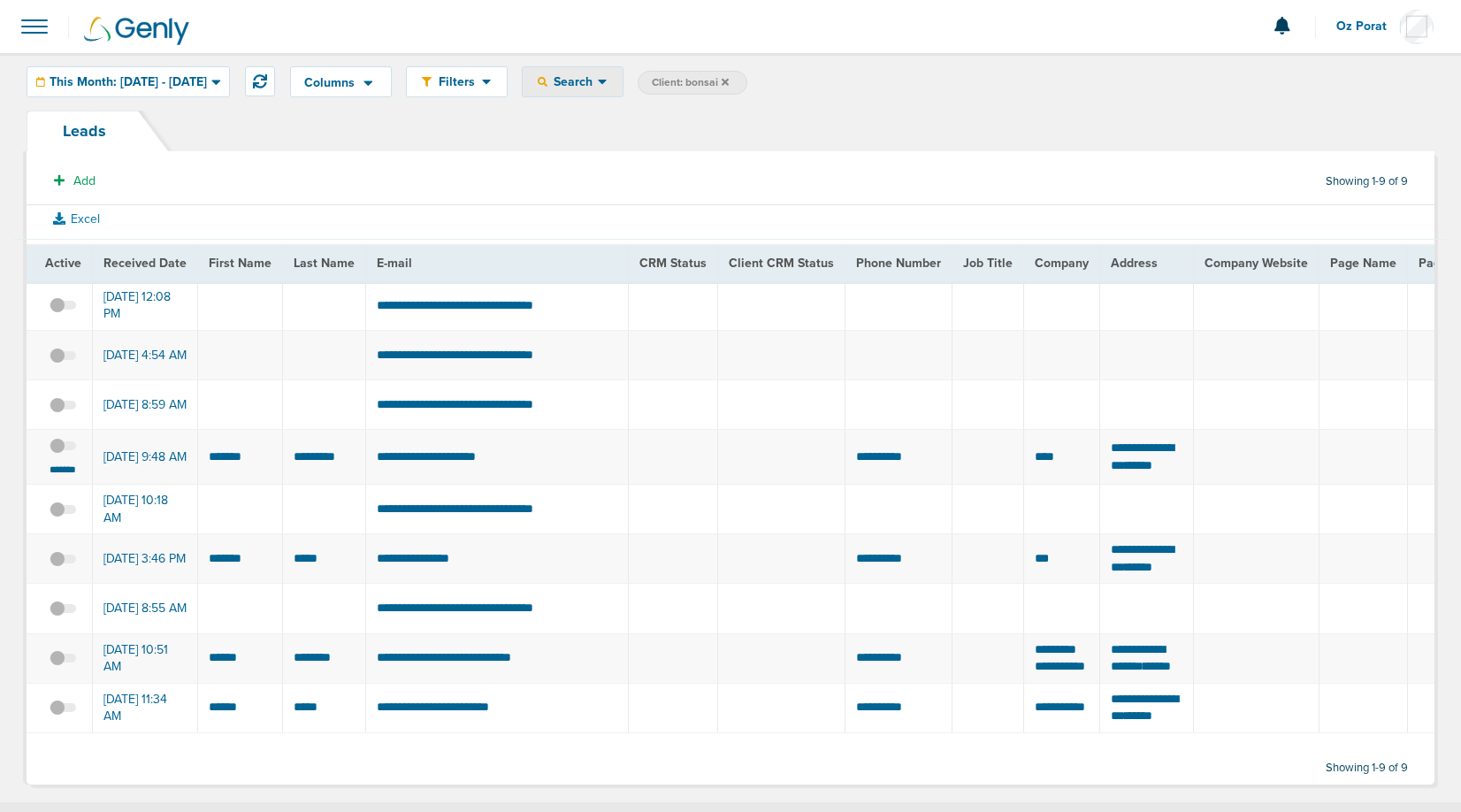
click at [598, 82] on span "Search" at bounding box center [572, 81] width 50 height 15
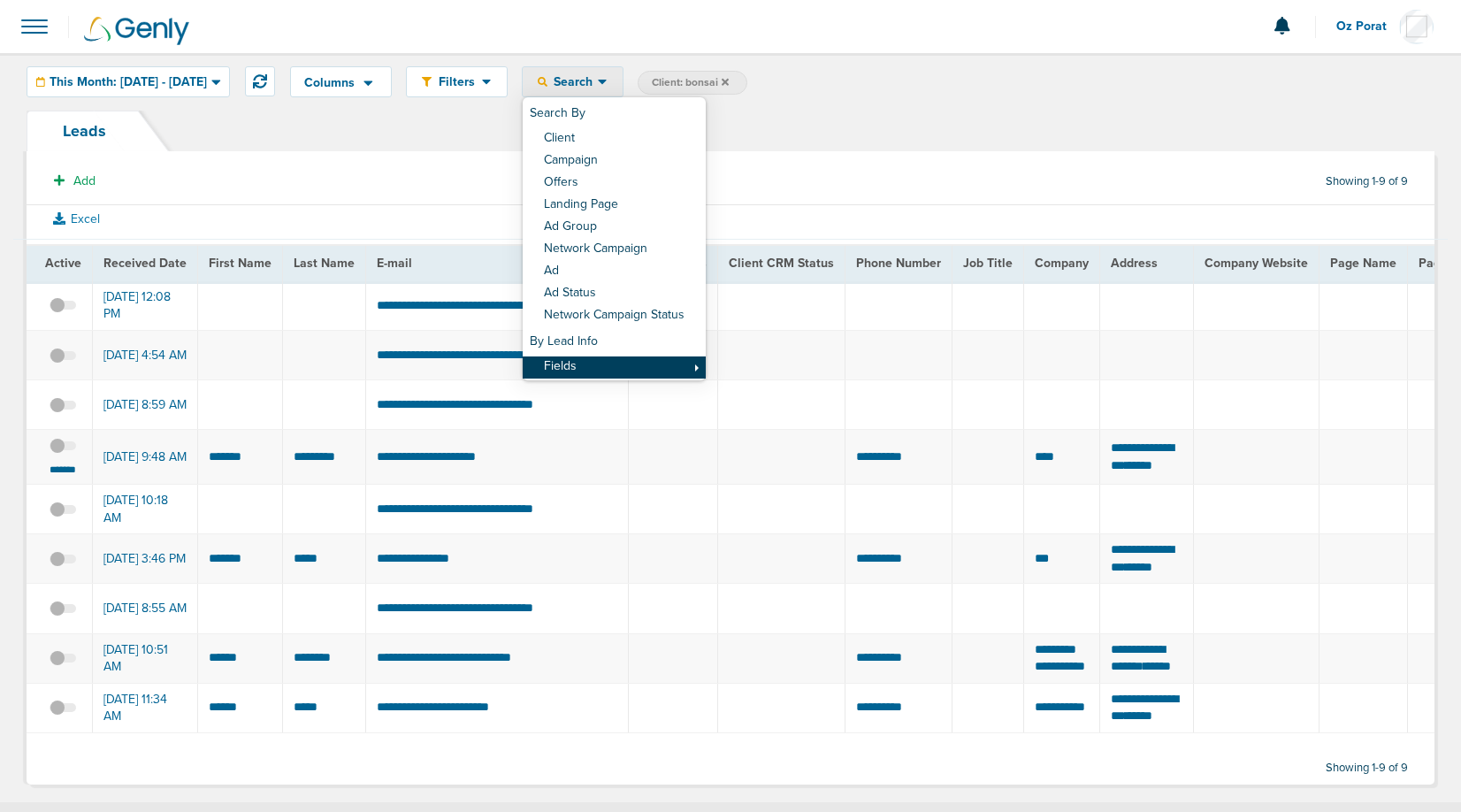
click at [631, 362] on link "Fields" at bounding box center [614, 367] width 183 height 22
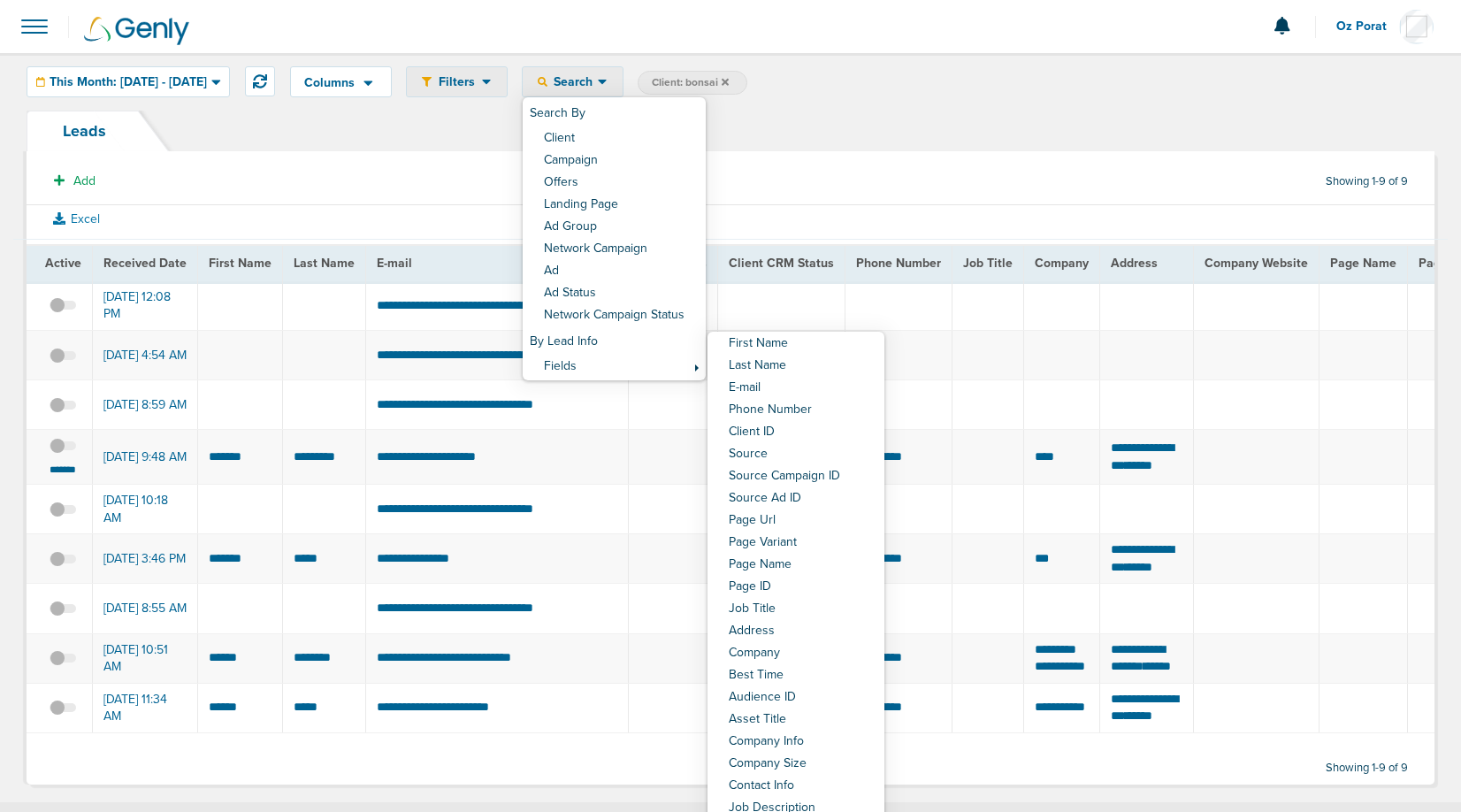
click at [482, 86] on span "Filters" at bounding box center [456, 81] width 50 height 15
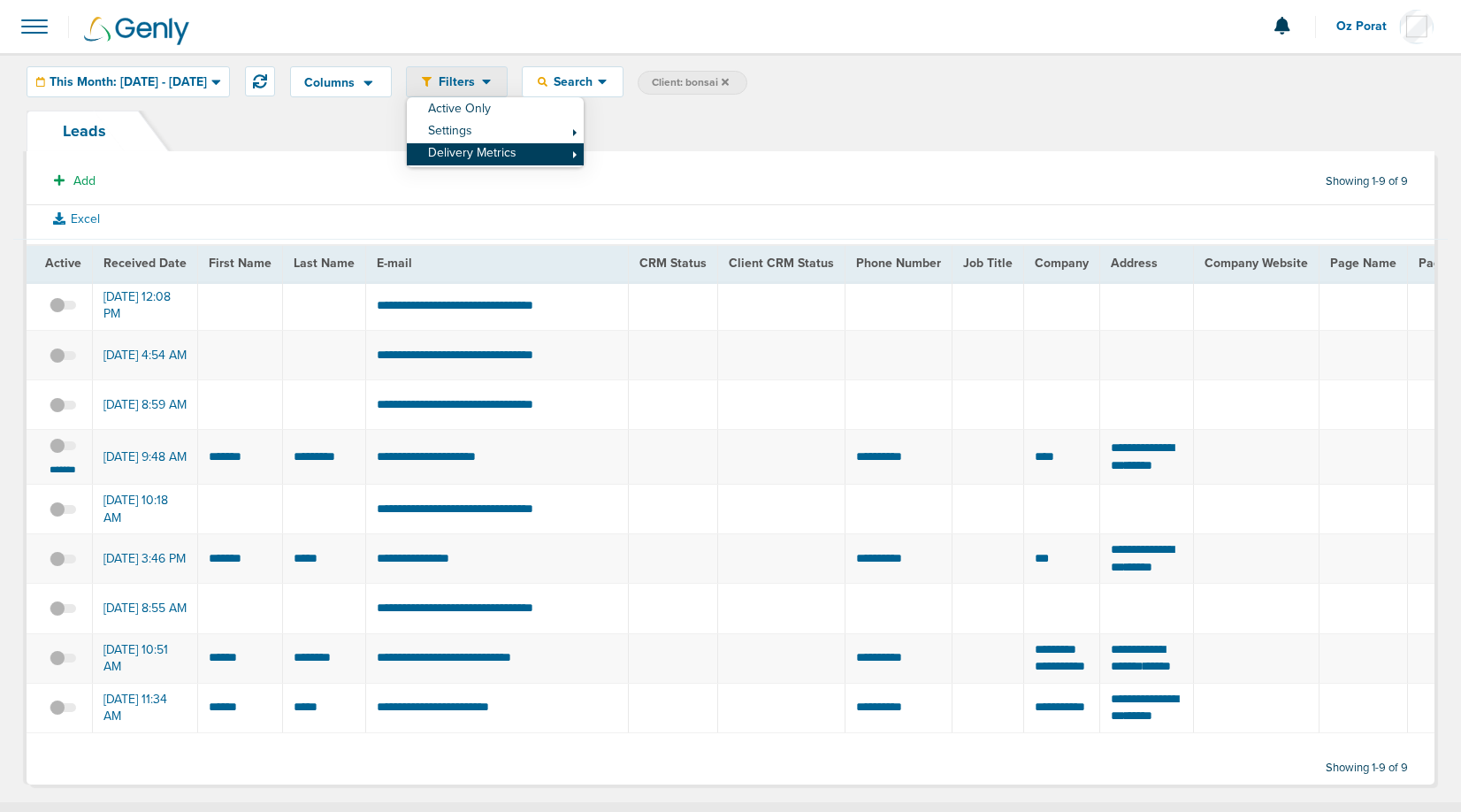
click at [526, 148] on link "Delivery Metrics" at bounding box center [495, 155] width 177 height 22
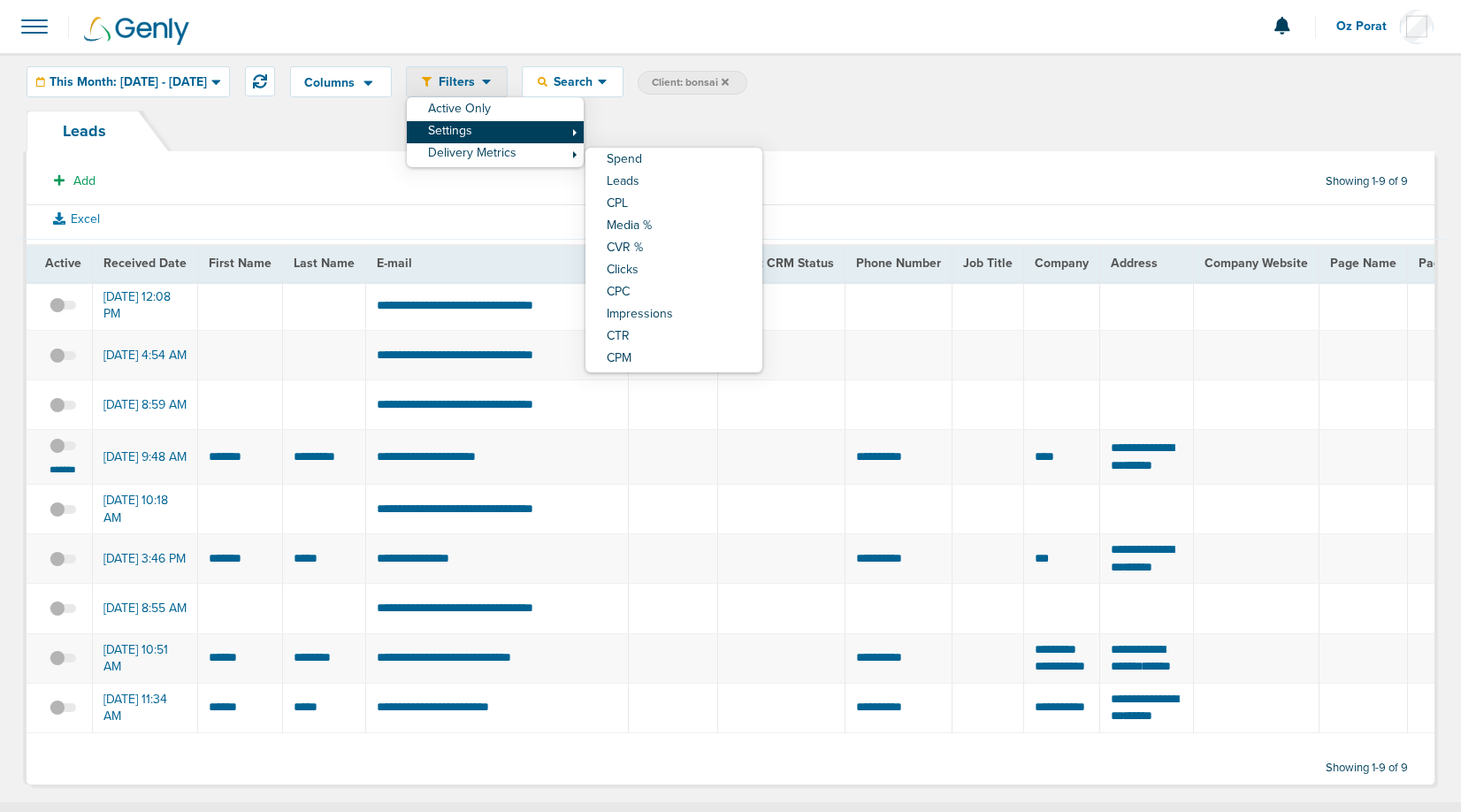
click at [528, 133] on link "Settings" at bounding box center [495, 132] width 177 height 22
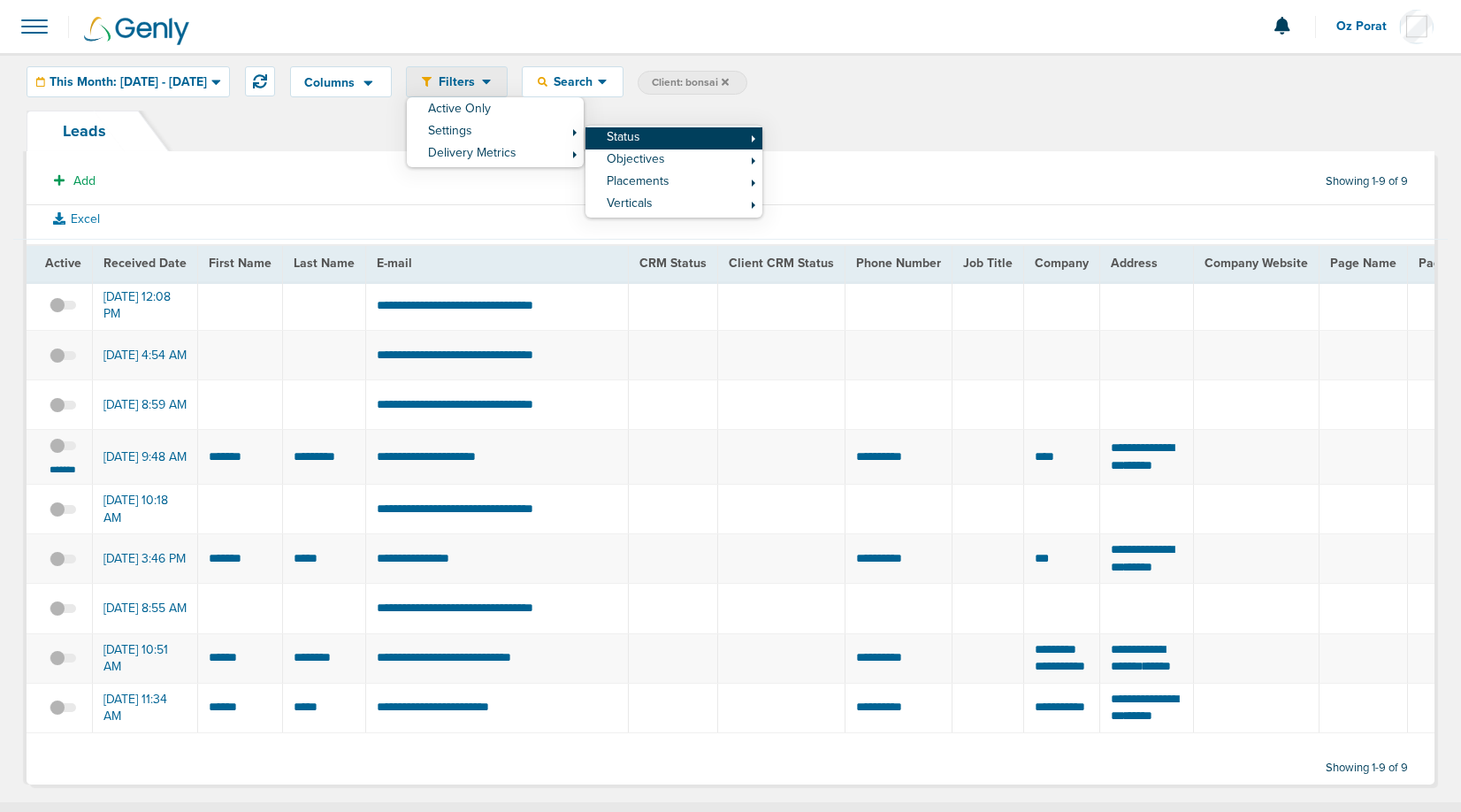
click at [708, 138] on link "Status" at bounding box center [674, 138] width 177 height 22
click at [858, 159] on link "Inactive" at bounding box center [852, 166] width 177 height 22
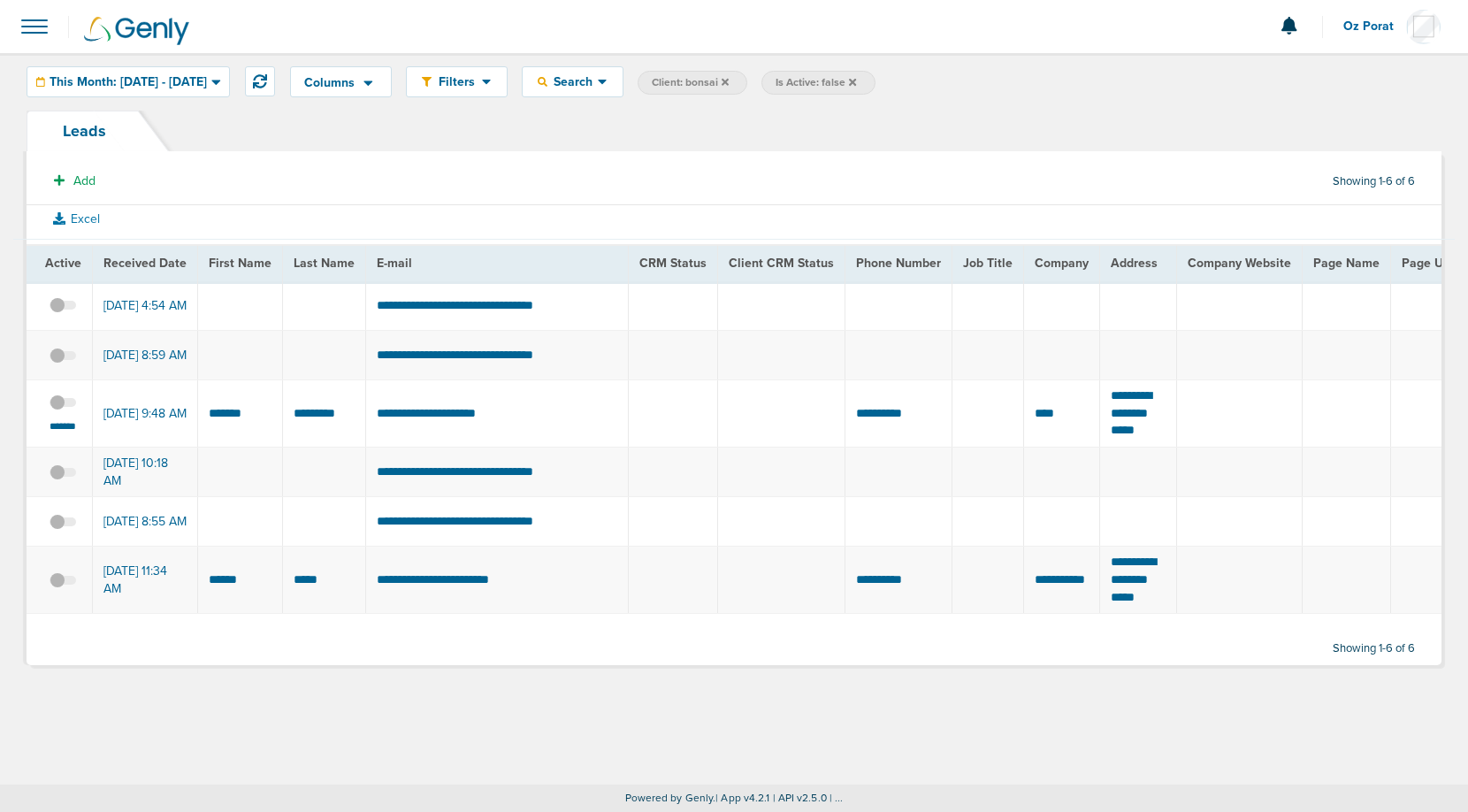
click at [857, 83] on icon at bounding box center [852, 81] width 7 height 7
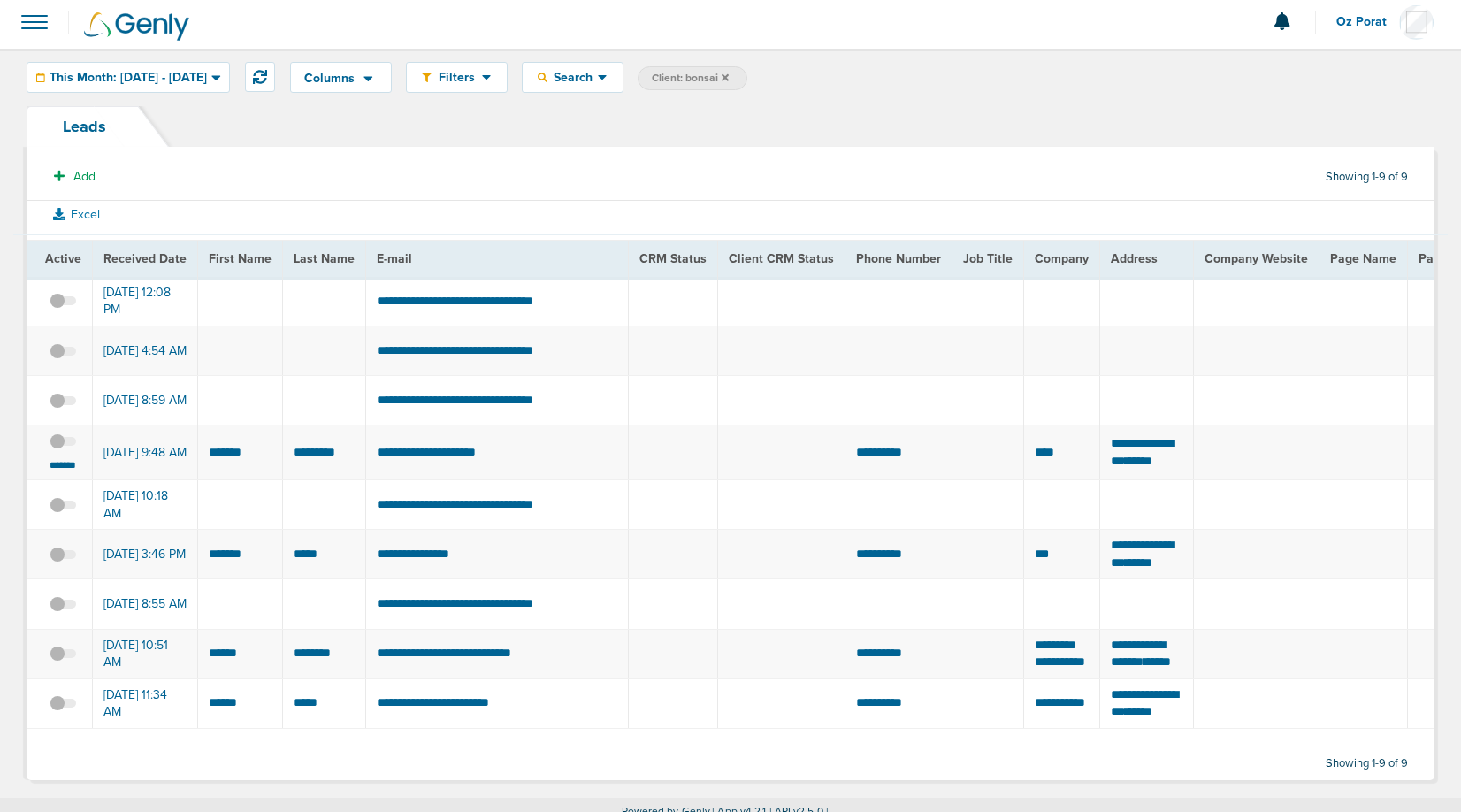
scroll to position [8, 0]
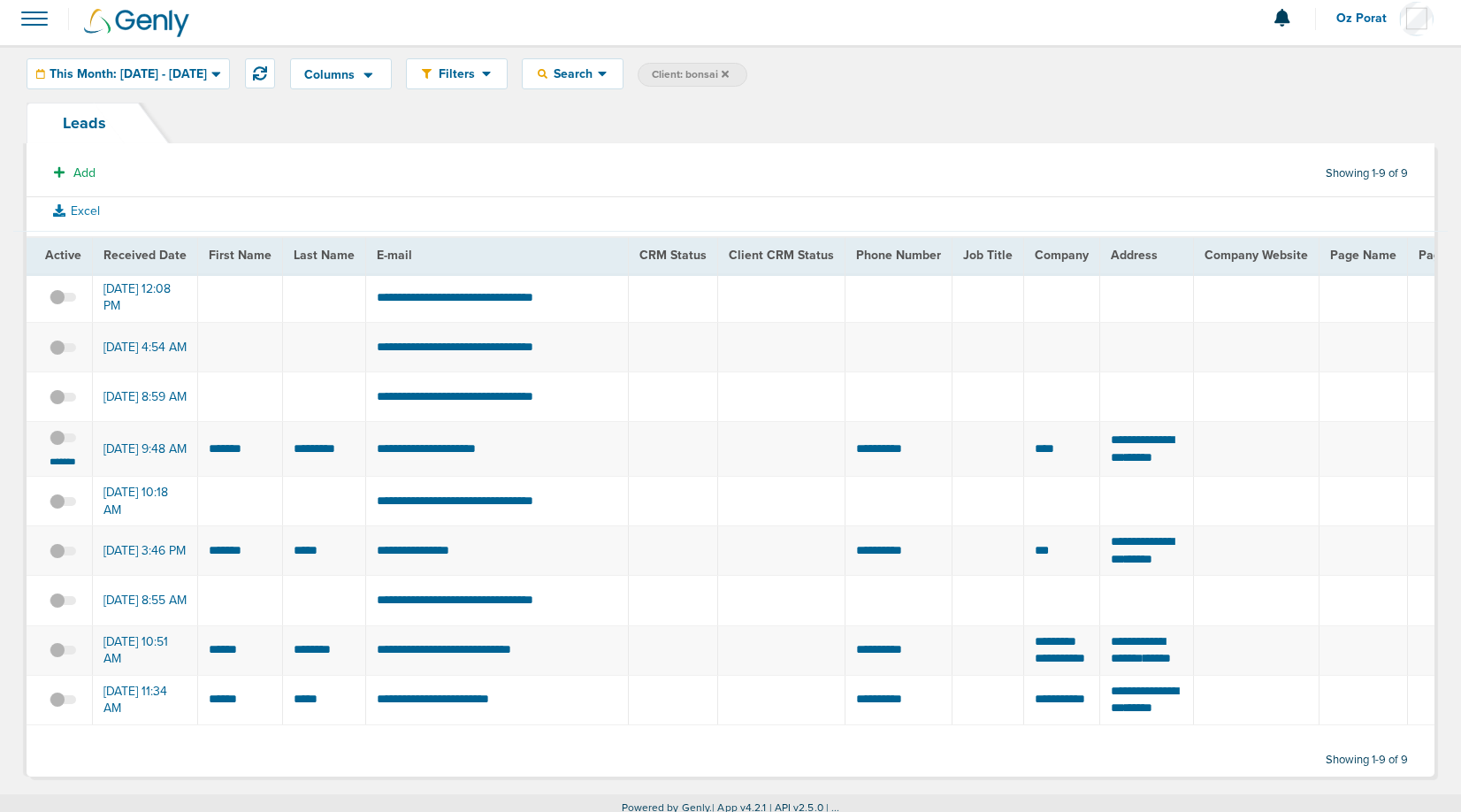
click at [150, 255] on span "Received Date" at bounding box center [145, 255] width 83 height 15
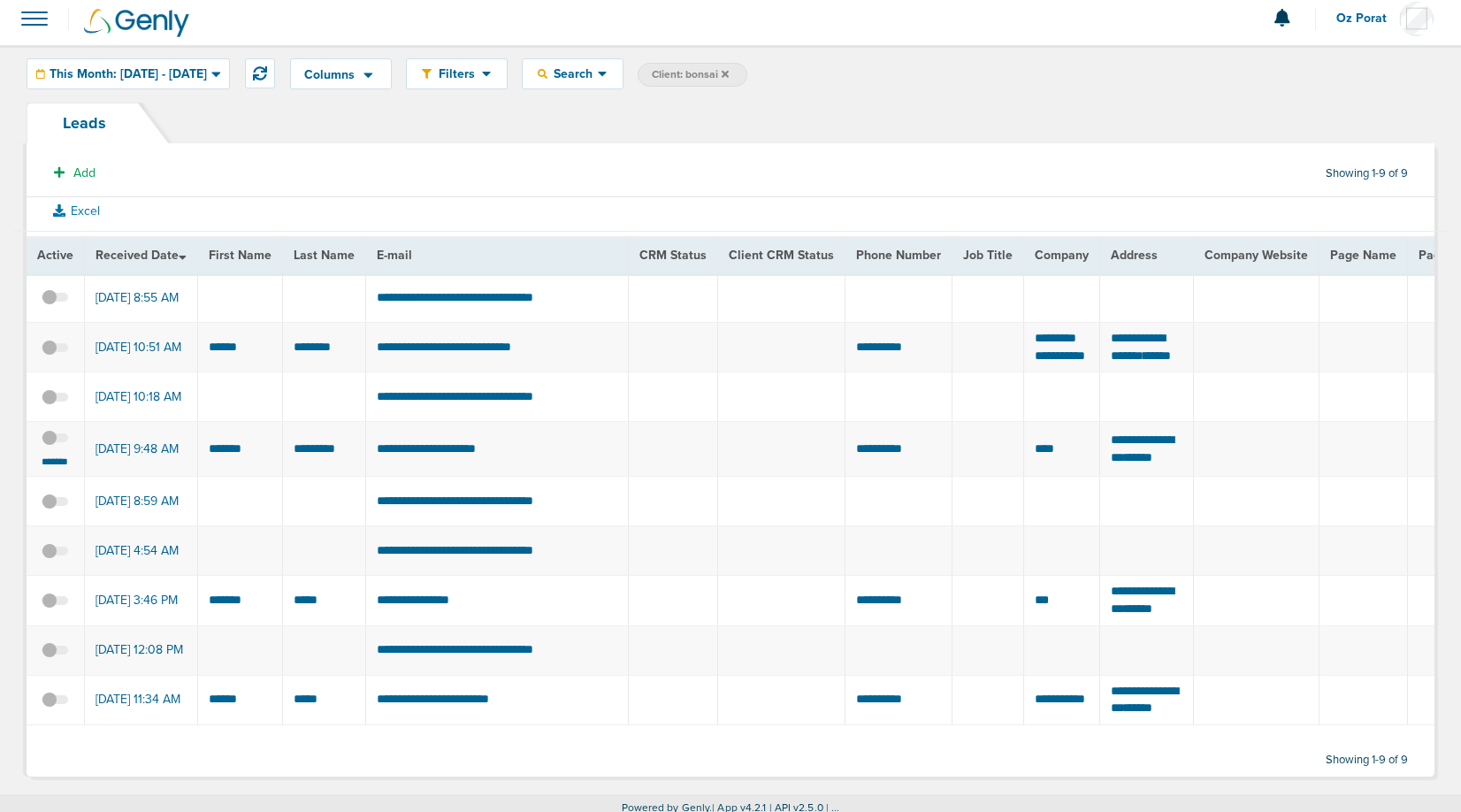
scroll to position [0, 0]
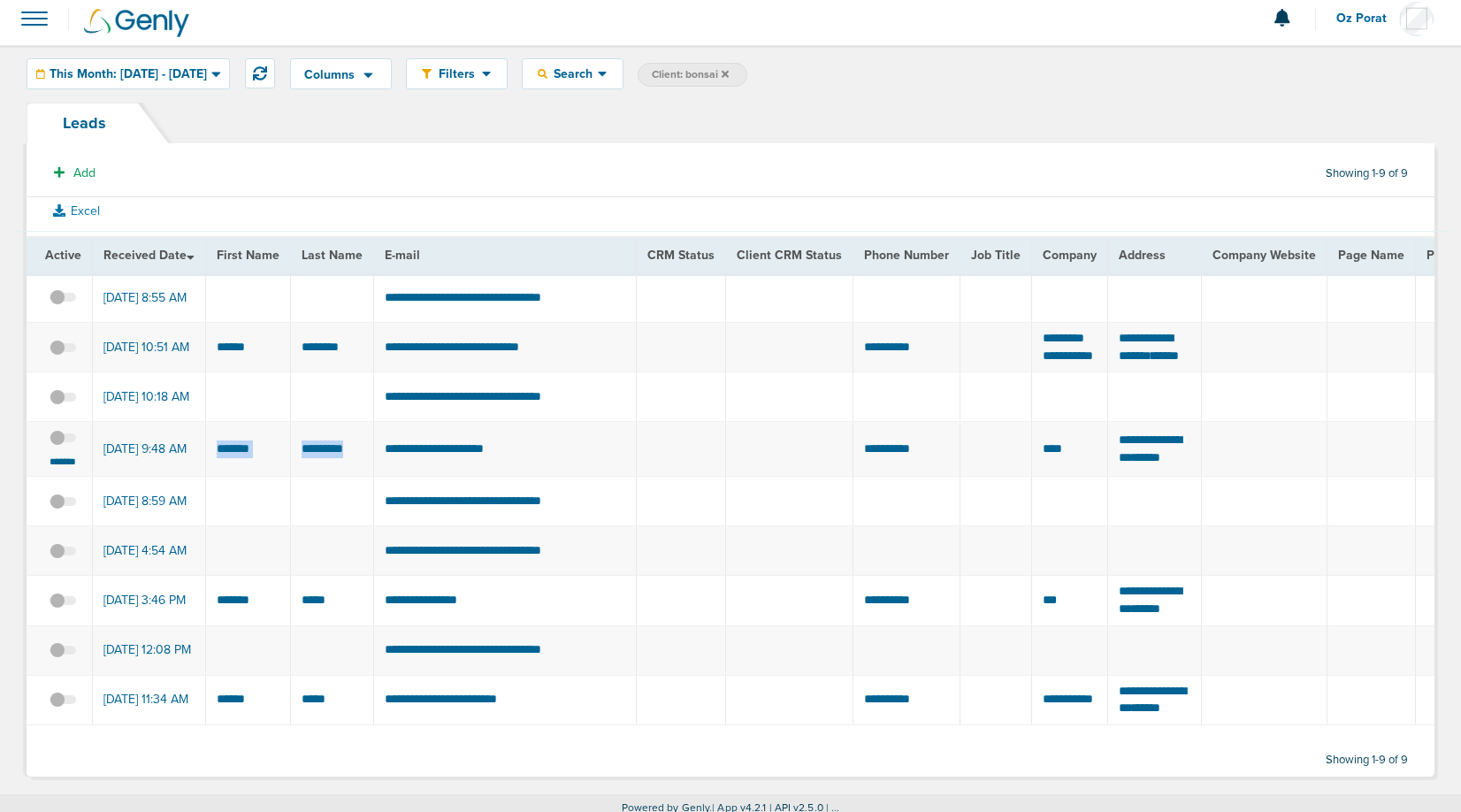
drag, startPoint x: 215, startPoint y: 468, endPoint x: 361, endPoint y: 476, distance: 146.2
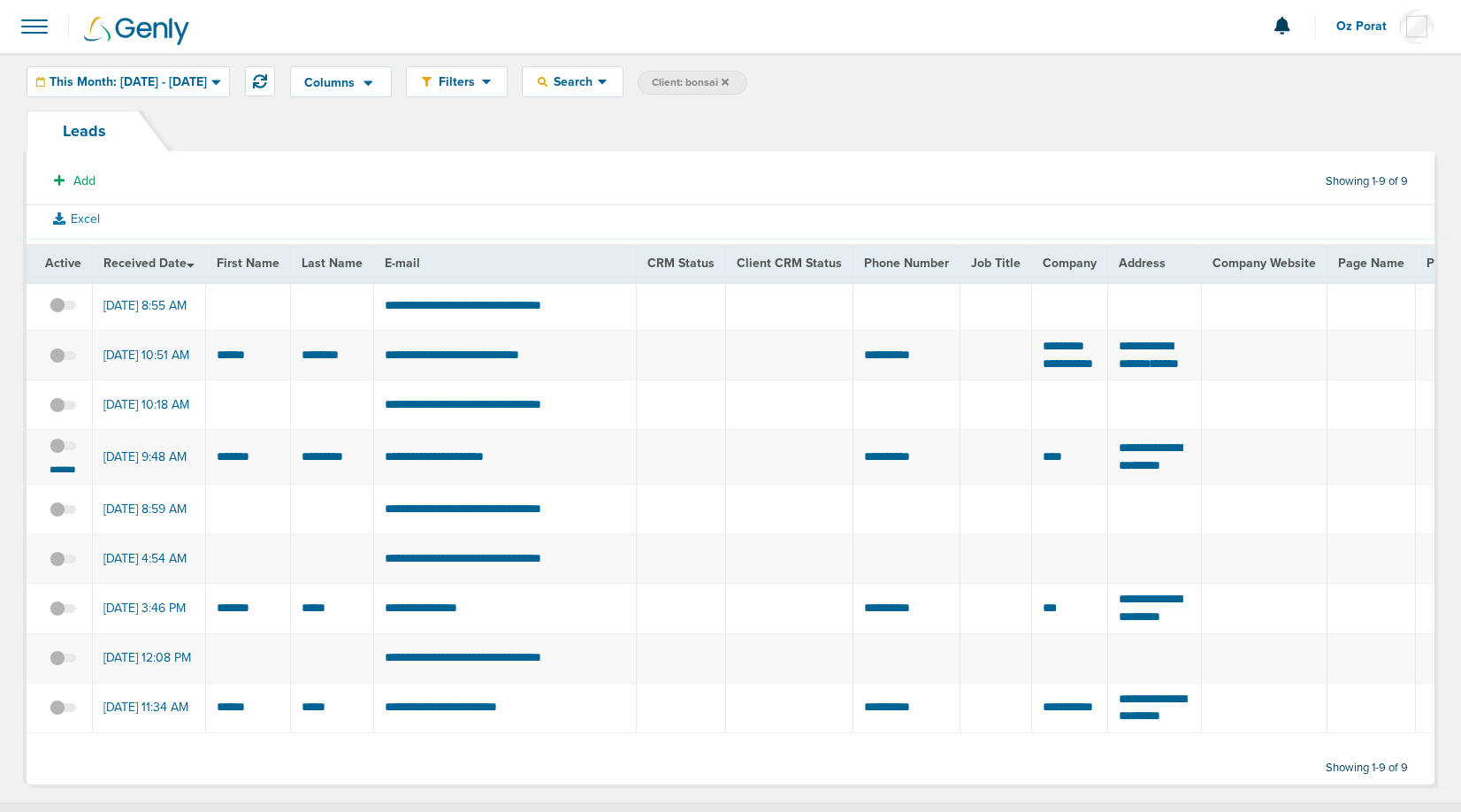
click at [39, 34] on span at bounding box center [34, 27] width 39 height 39
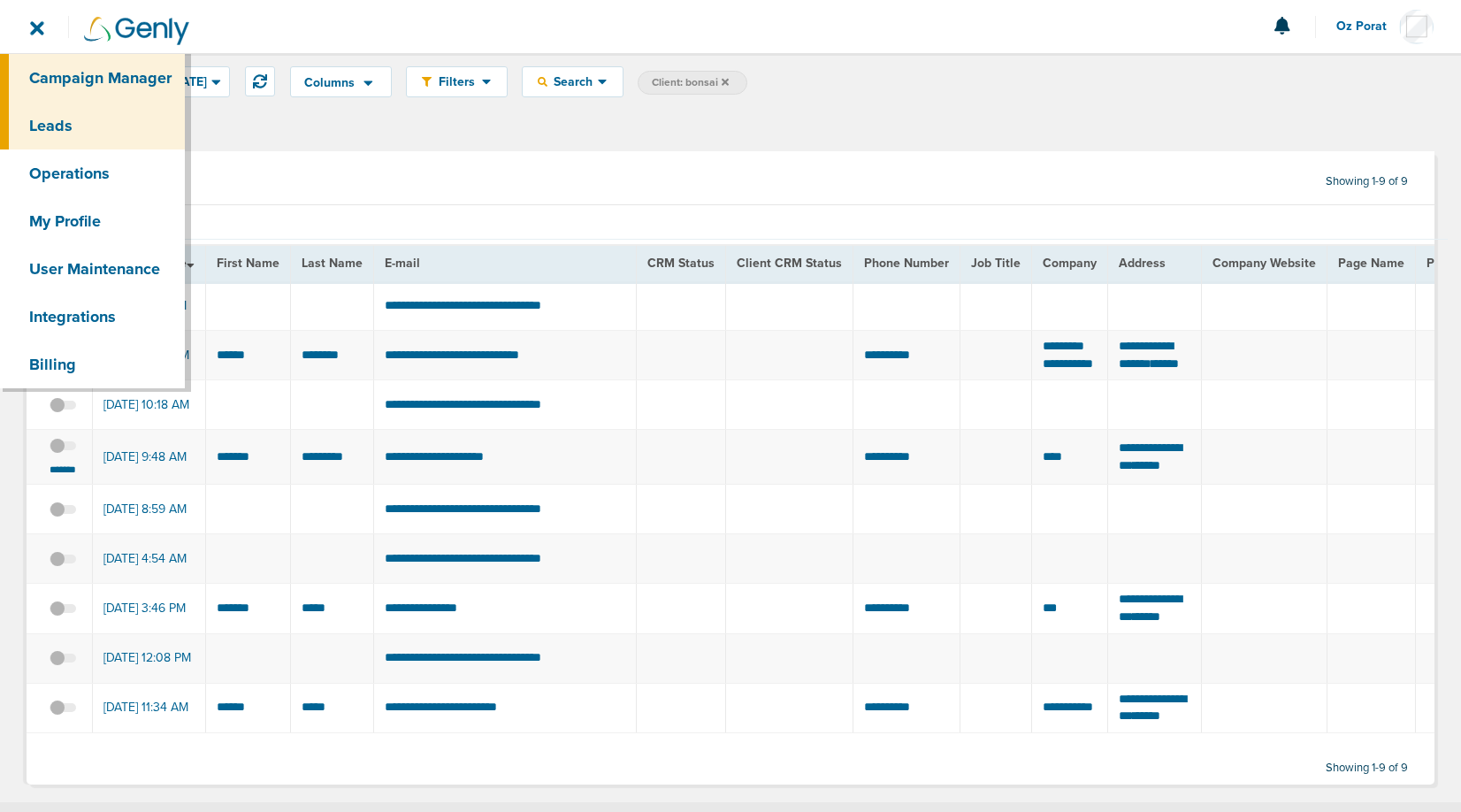
click at [61, 70] on link "Campaign Manager" at bounding box center [93, 78] width 185 height 48
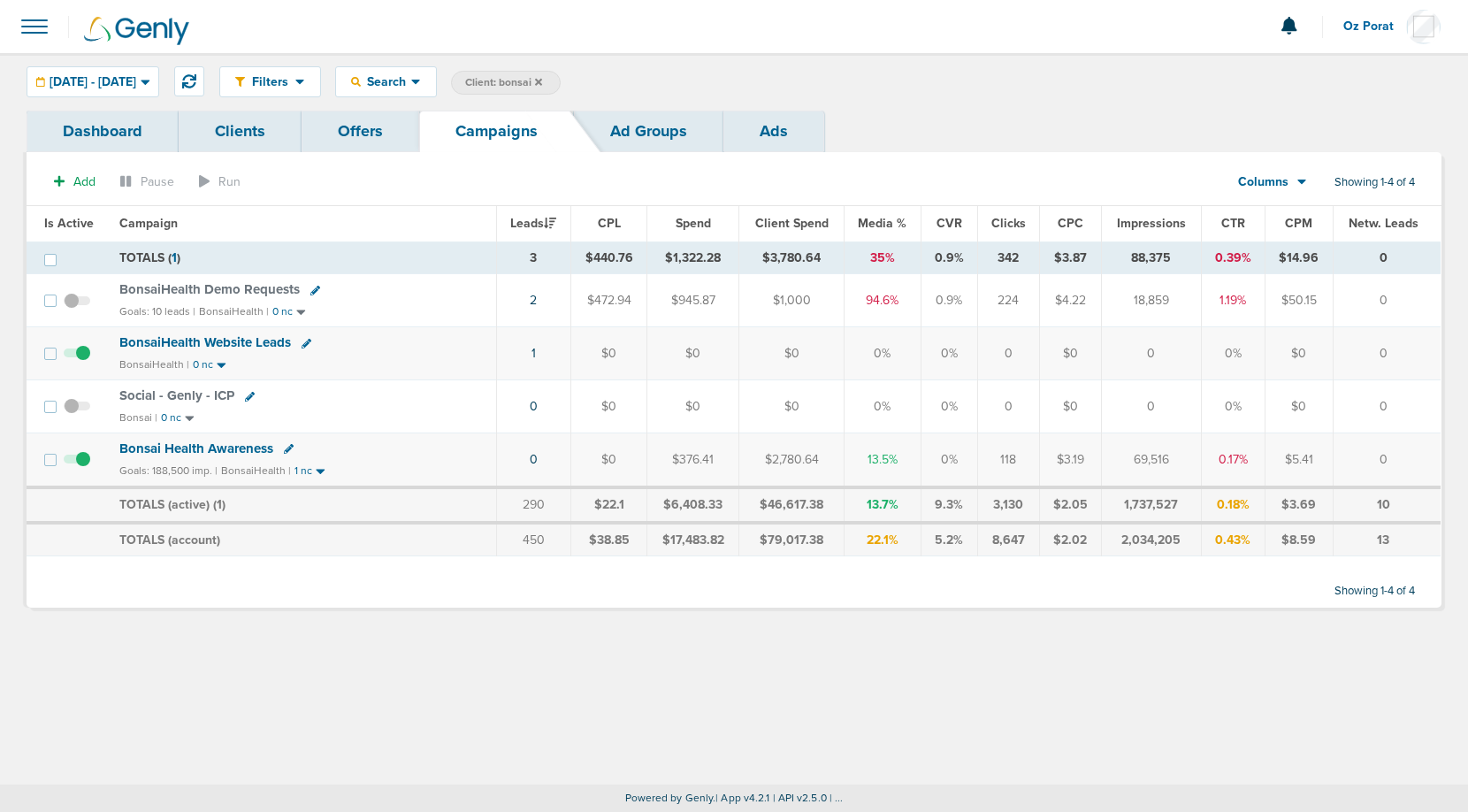
click at [540, 351] on td "1" at bounding box center [533, 353] width 74 height 53
click at [536, 350] on link "1" at bounding box center [534, 352] width 4 height 15
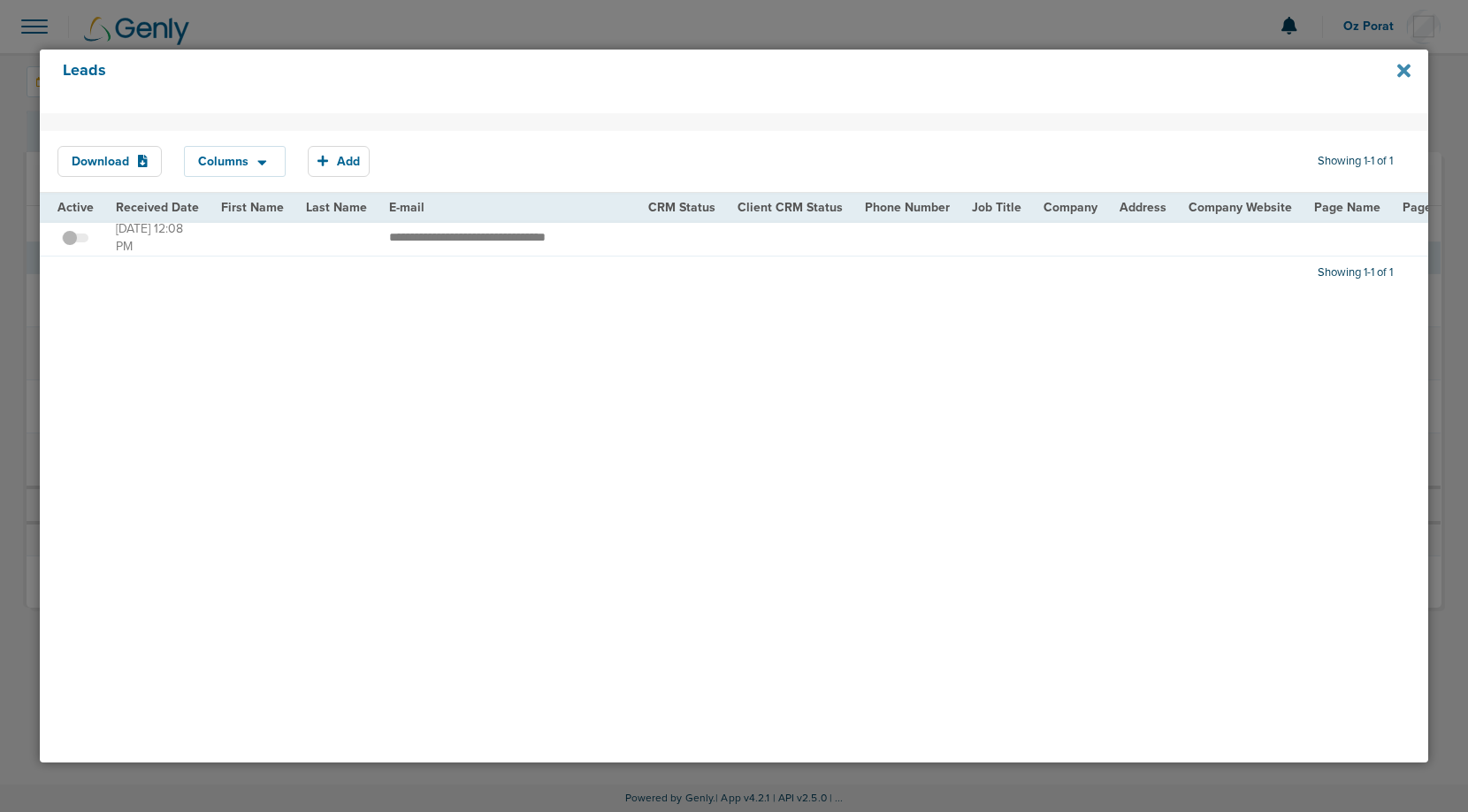
click at [1403, 63] on icon at bounding box center [1403, 71] width 13 height 20
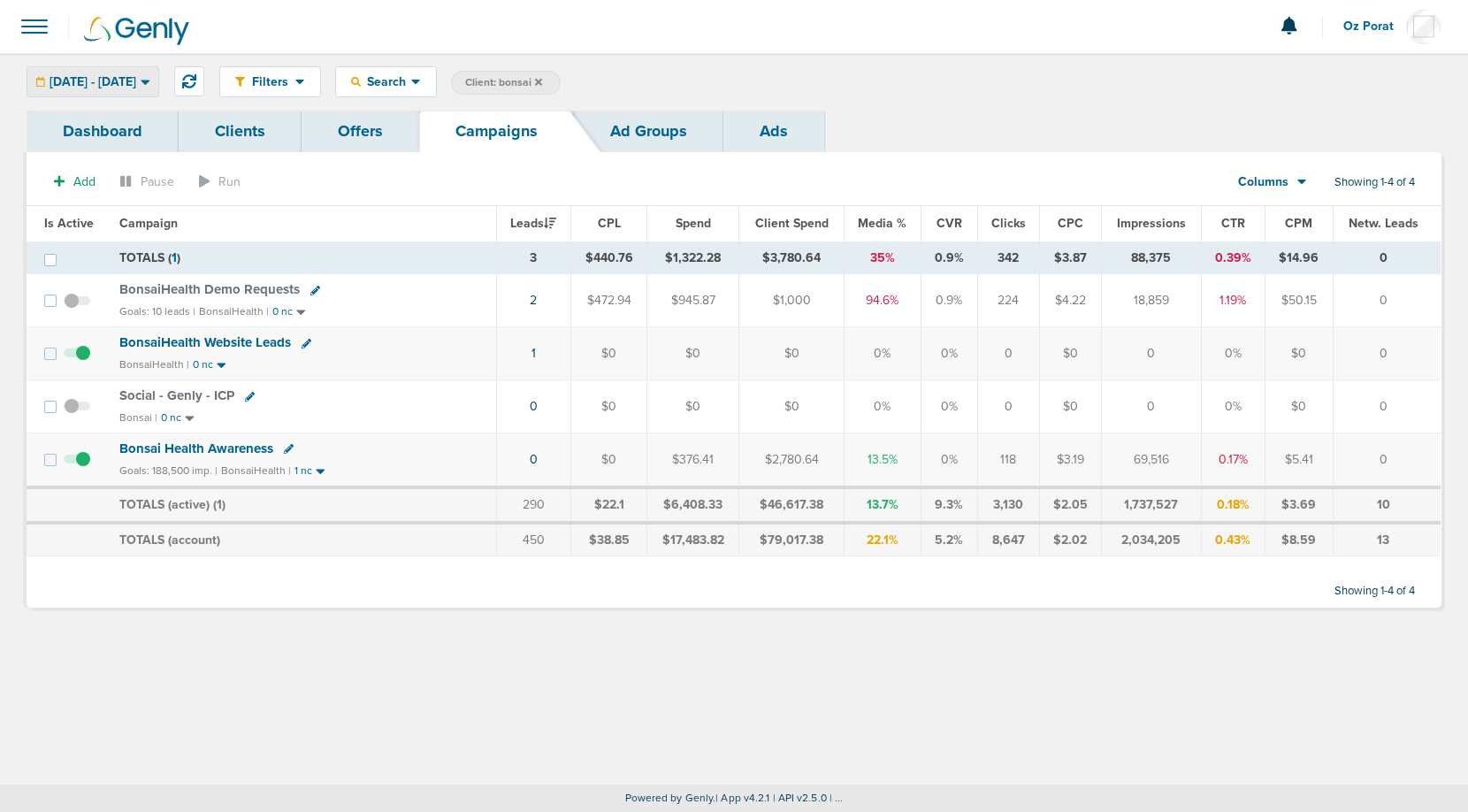
click at [136, 87] on span "[DATE] - [DATE]" at bounding box center [93, 82] width 87 height 13
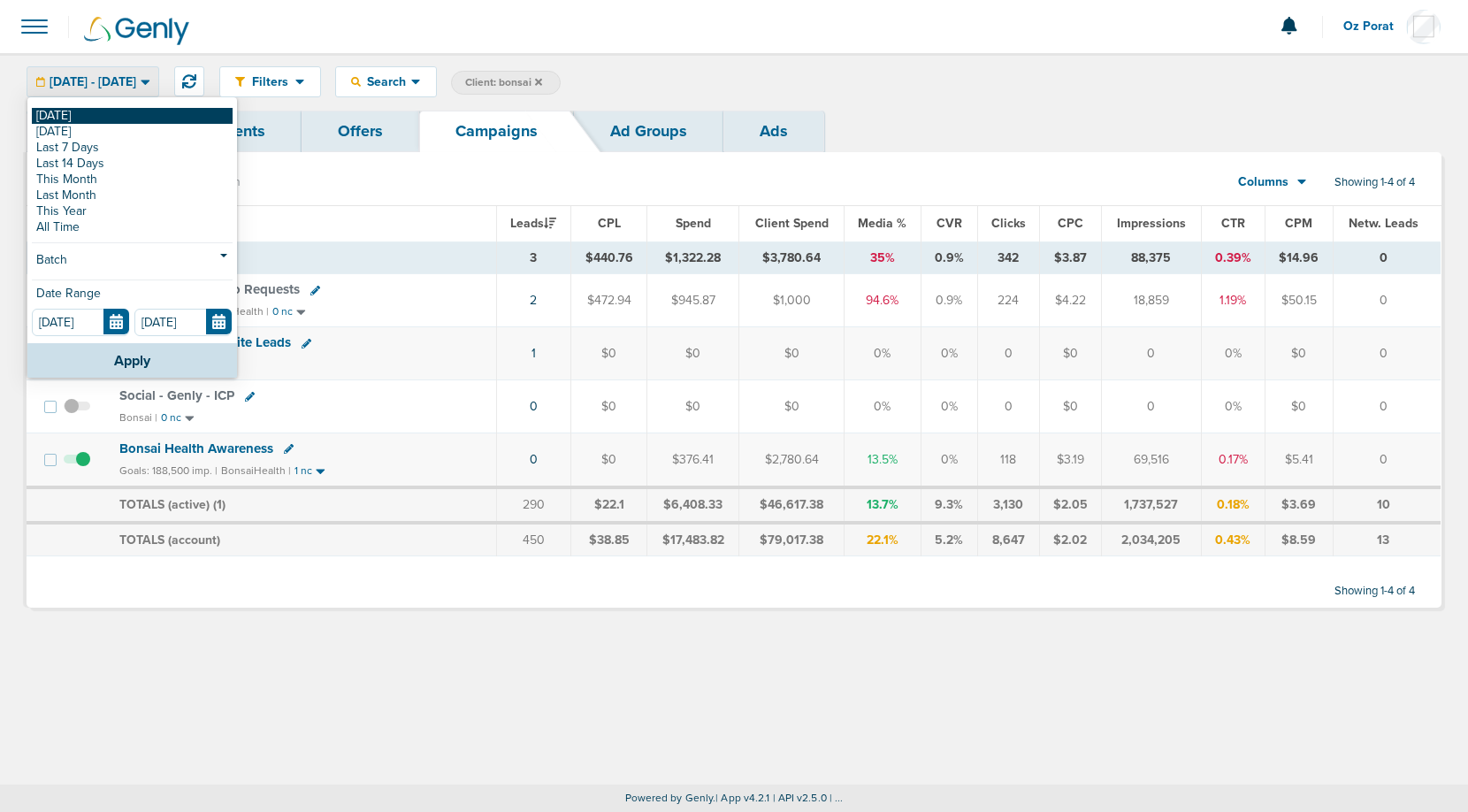
click at [85, 110] on link "[DATE]" at bounding box center [132, 116] width 201 height 16
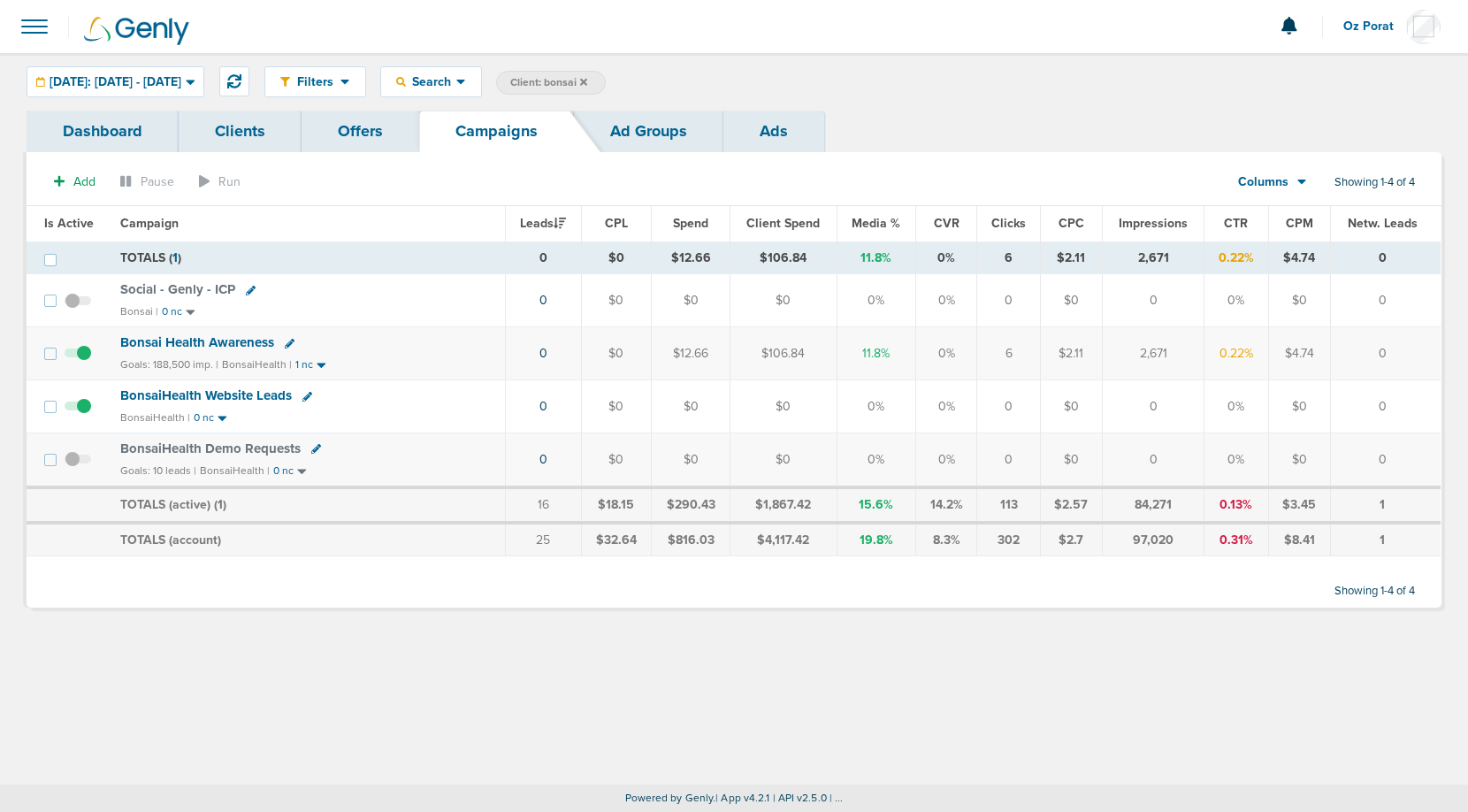
click at [588, 79] on icon at bounding box center [583, 82] width 7 height 11
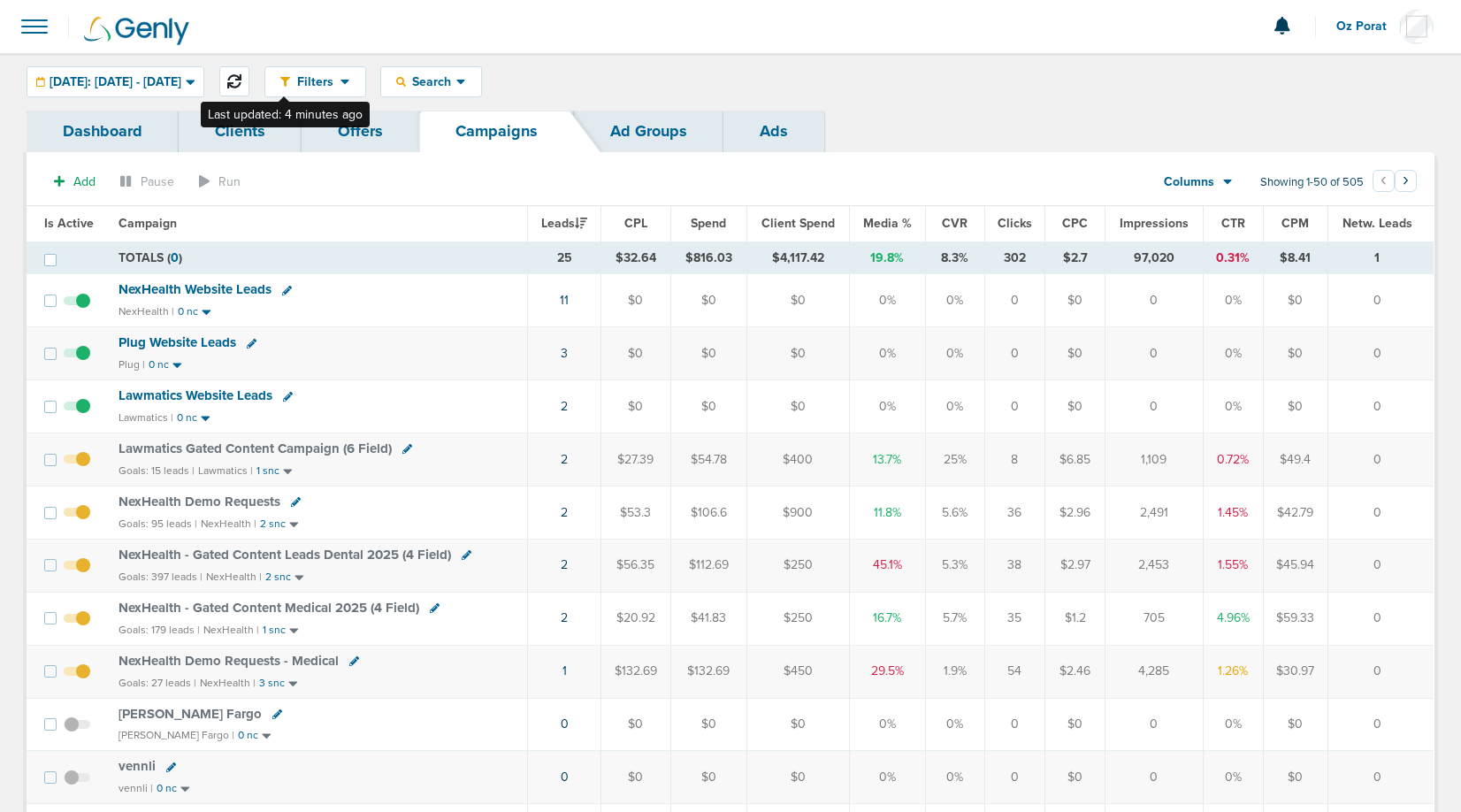
click at [241, 84] on icon at bounding box center [234, 81] width 14 height 14
click at [241, 83] on icon at bounding box center [234, 81] width 14 height 14
click at [203, 73] on div "[DATE]: [DATE] - [DATE]" at bounding box center [115, 82] width 176 height 30
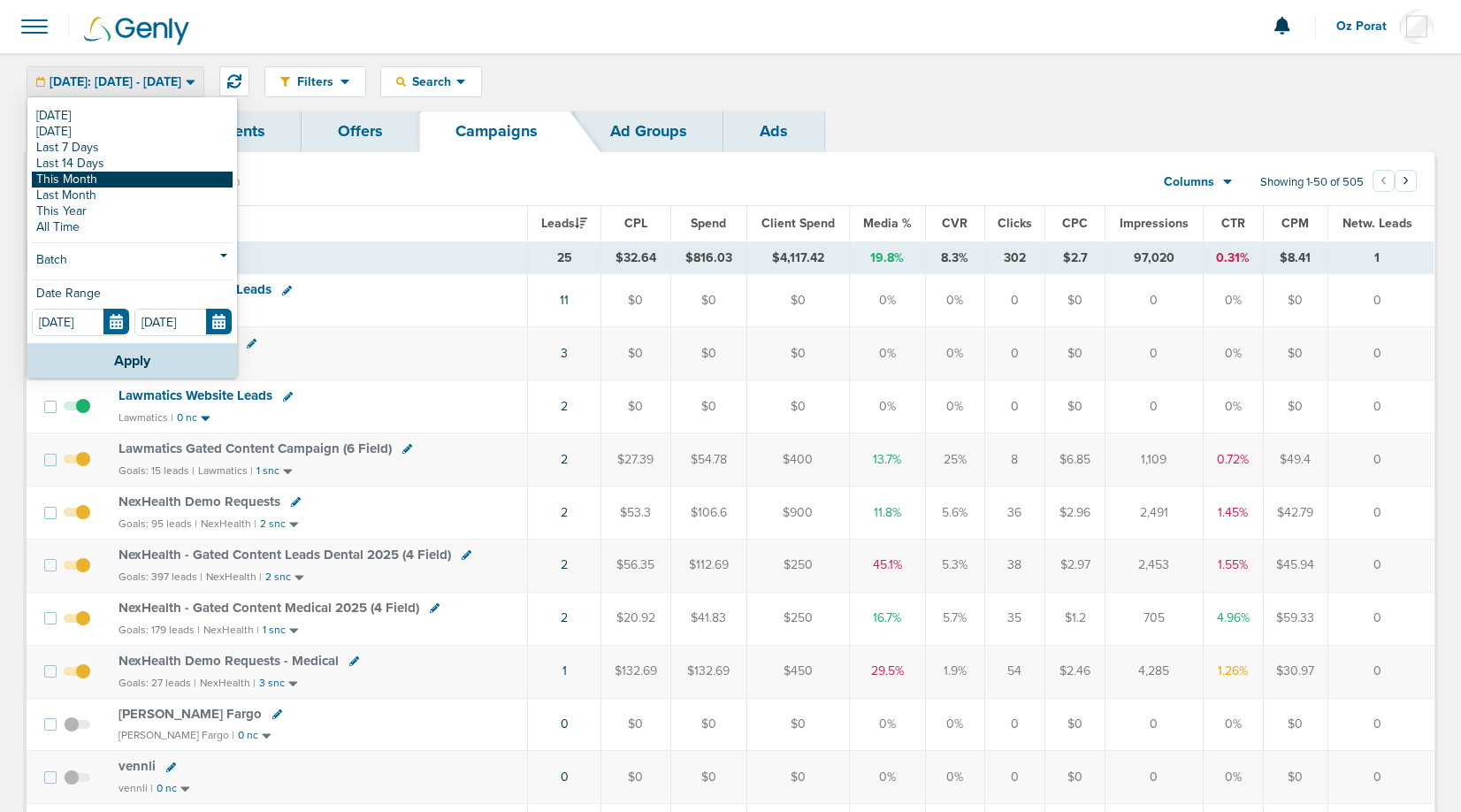
click at [109, 176] on link "This Month" at bounding box center [132, 179] width 201 height 16
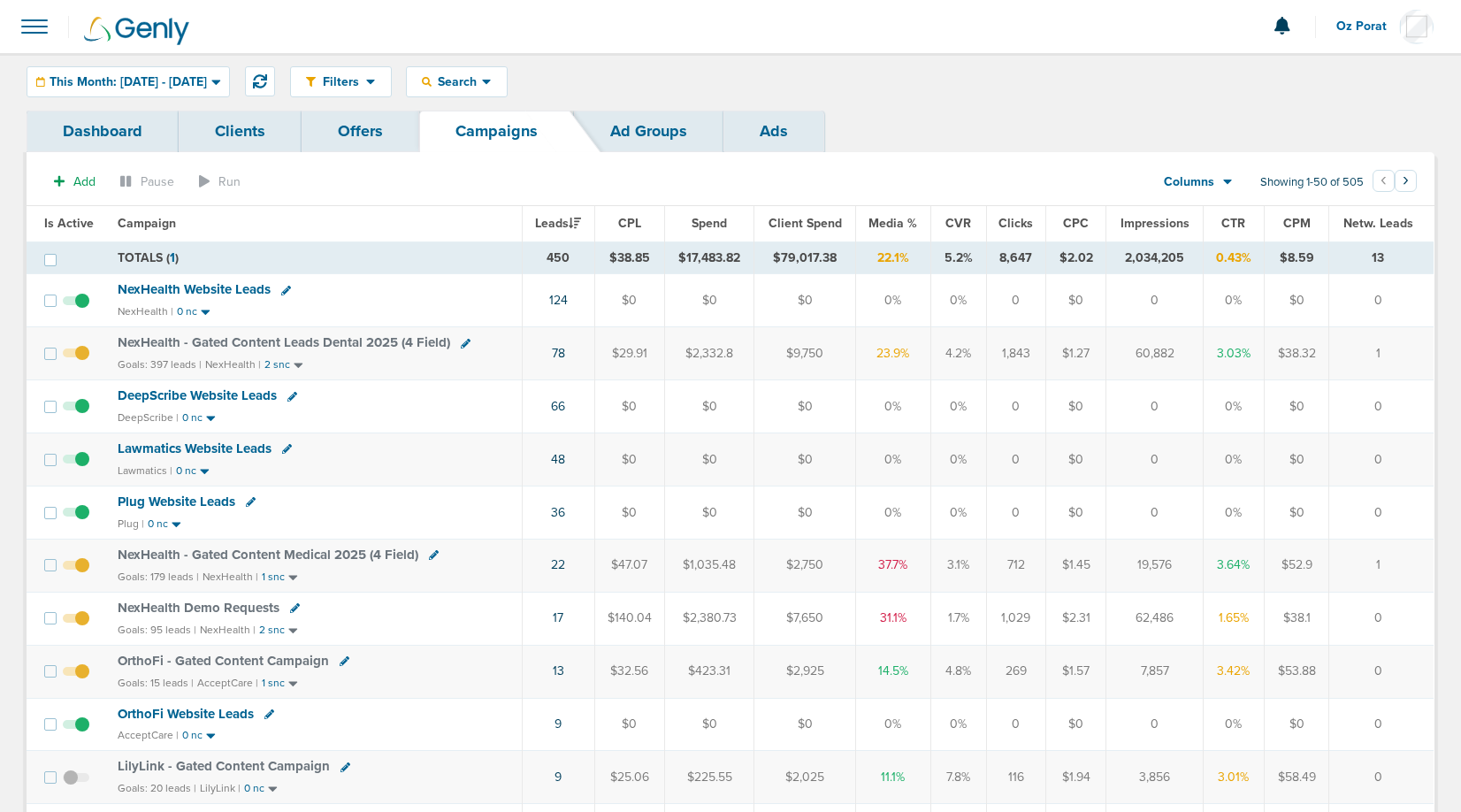
click at [1212, 187] on span "Columns" at bounding box center [1188, 182] width 50 height 18
click at [1211, 236] on link "Sales Performance" at bounding box center [1239, 234] width 177 height 22
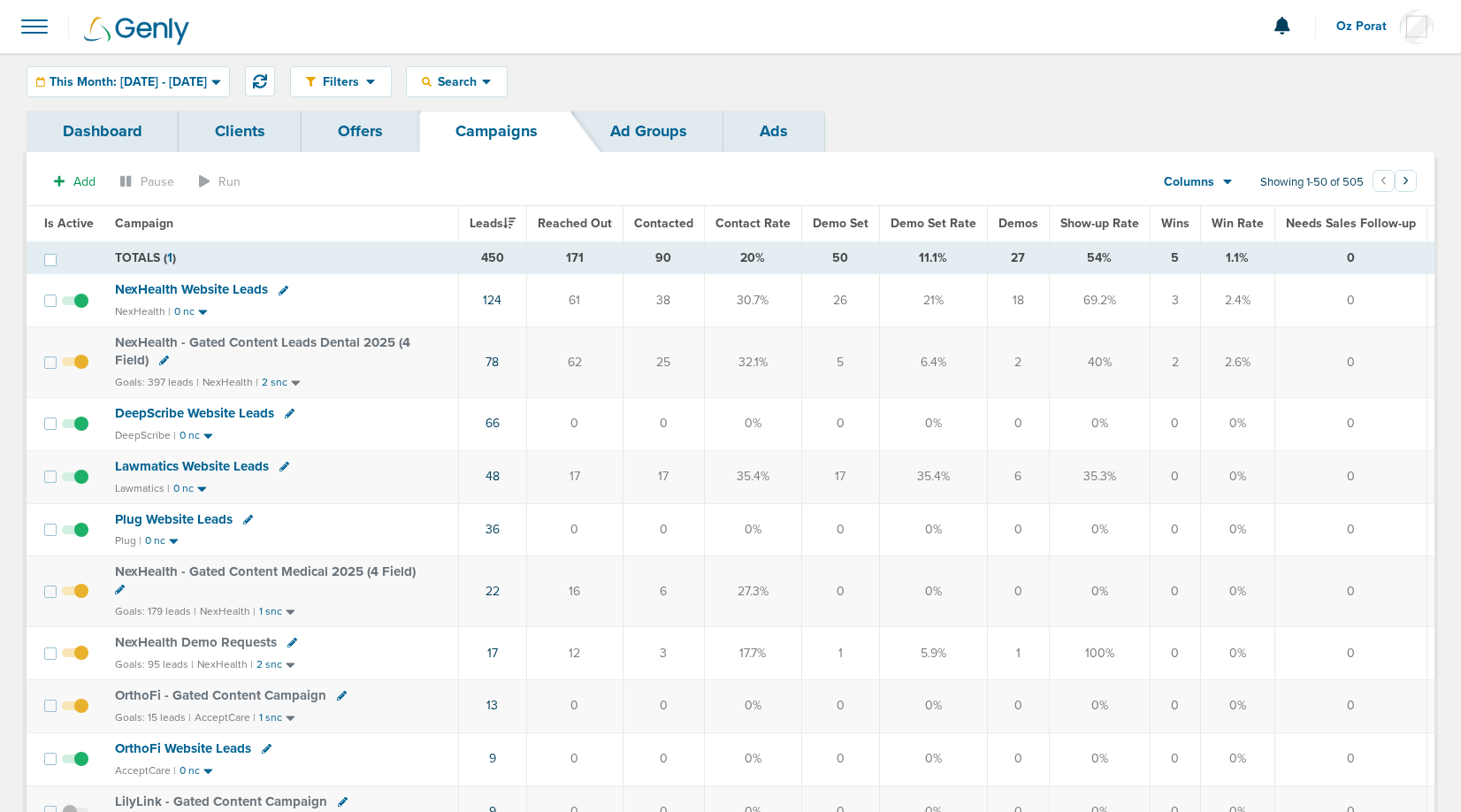
click at [827, 221] on span "Demo Set" at bounding box center [841, 222] width 56 height 15
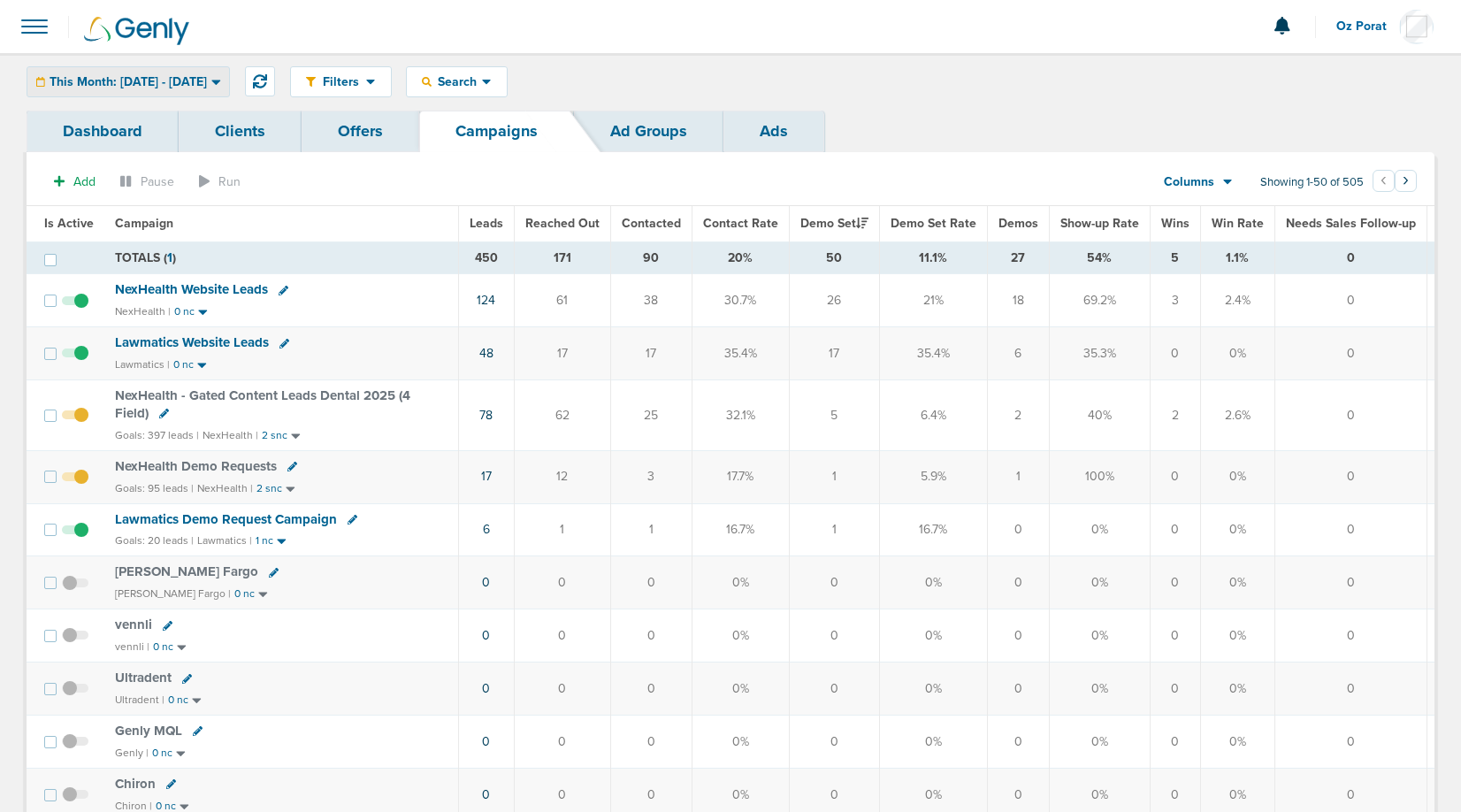
click at [168, 81] on span "This Month: [DATE] - [DATE]" at bounding box center [128, 82] width 158 height 13
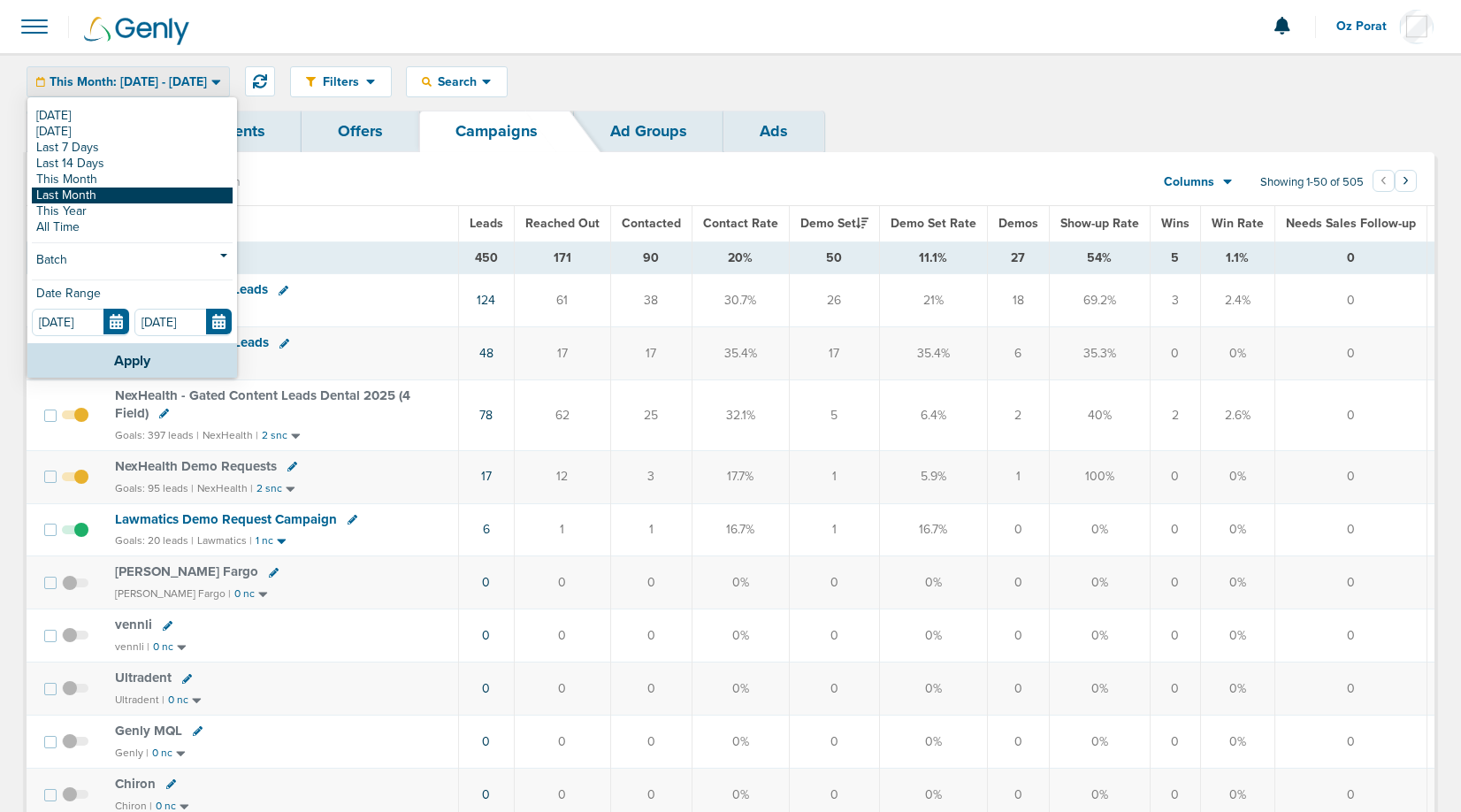
click at [114, 193] on link "Last Month" at bounding box center [132, 195] width 201 height 16
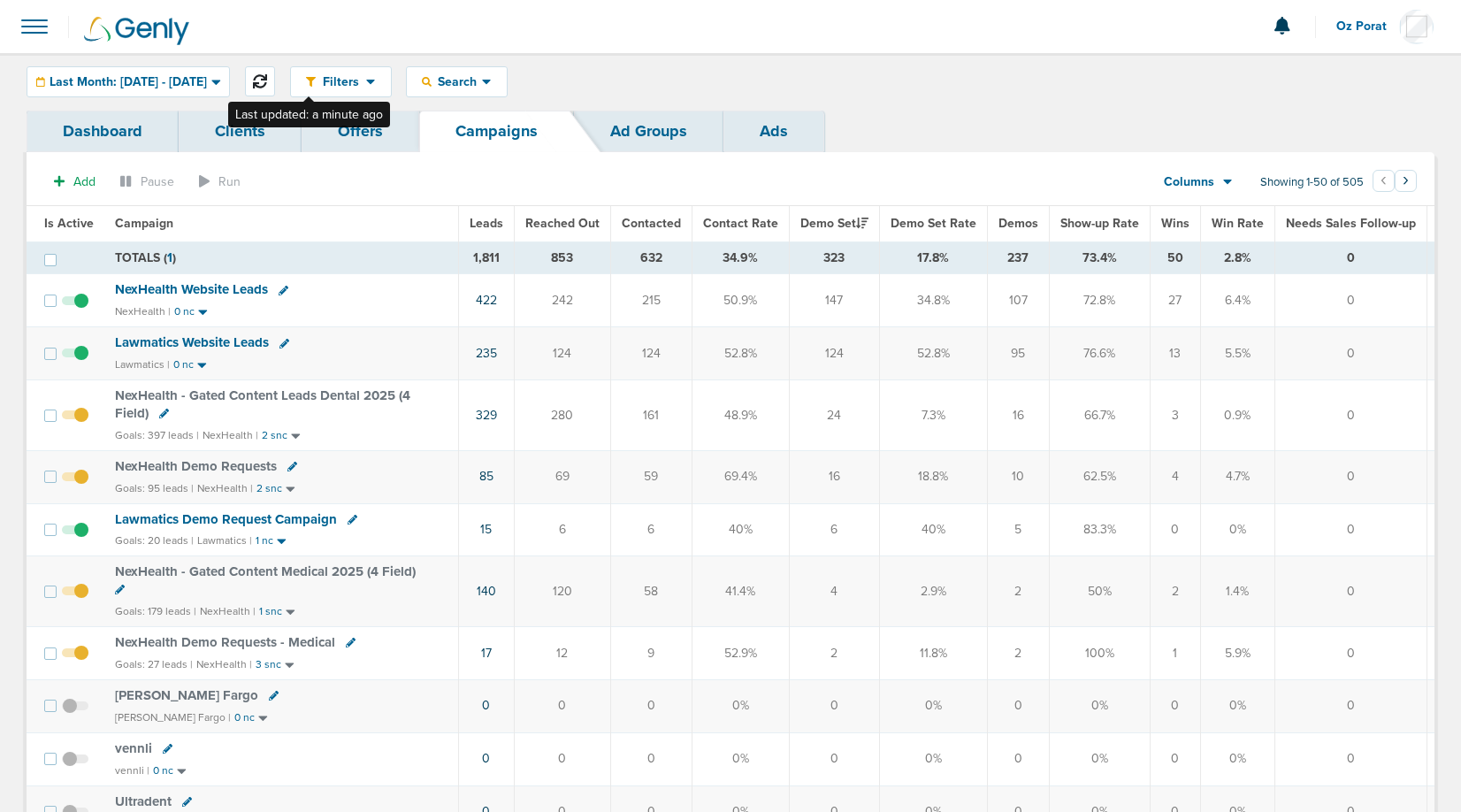
click at [267, 84] on icon at bounding box center [260, 81] width 14 height 14
click at [187, 82] on span "Last Month: [DATE] - [DATE]" at bounding box center [128, 82] width 158 height 13
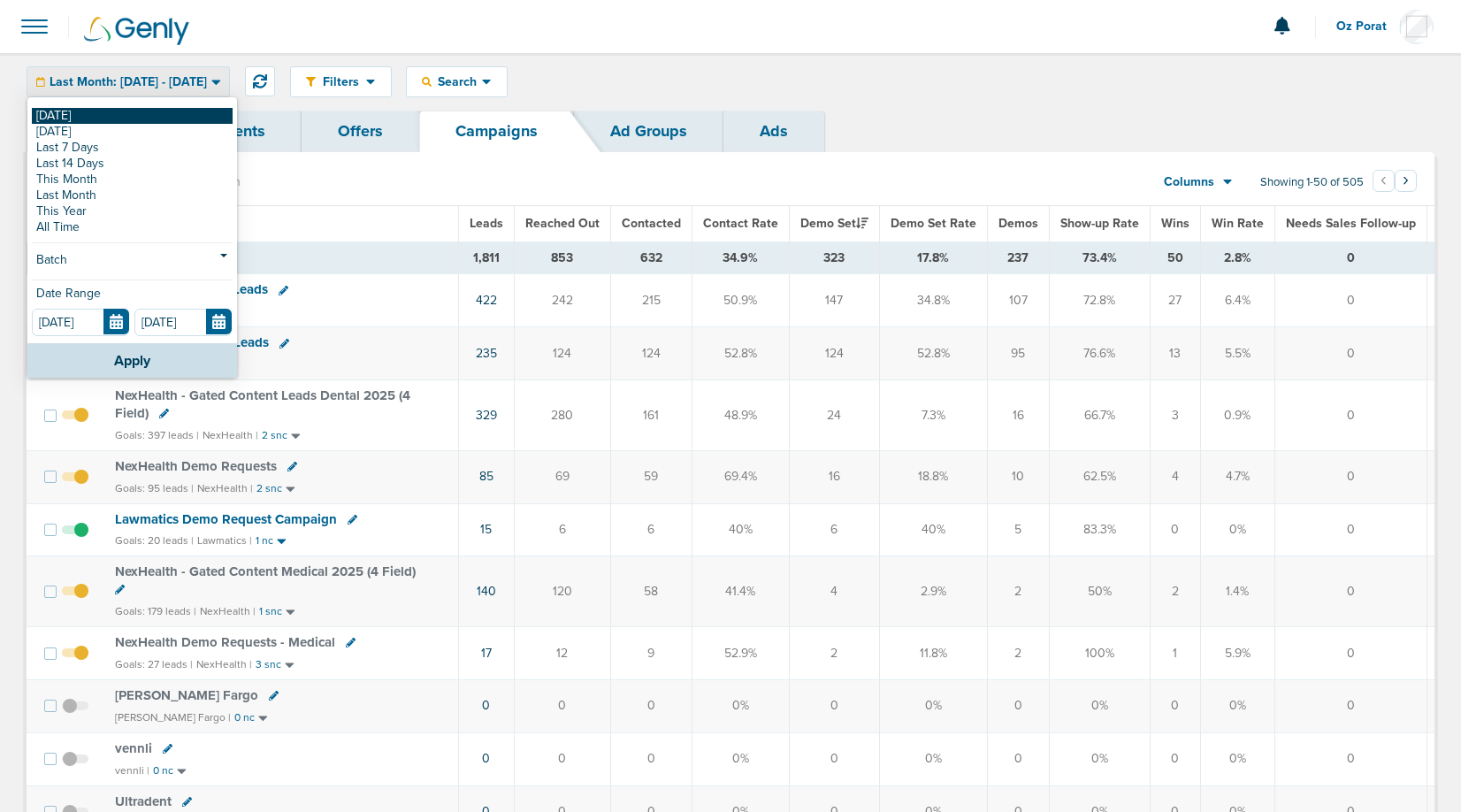
click at [129, 109] on link "[DATE]" at bounding box center [132, 116] width 201 height 16
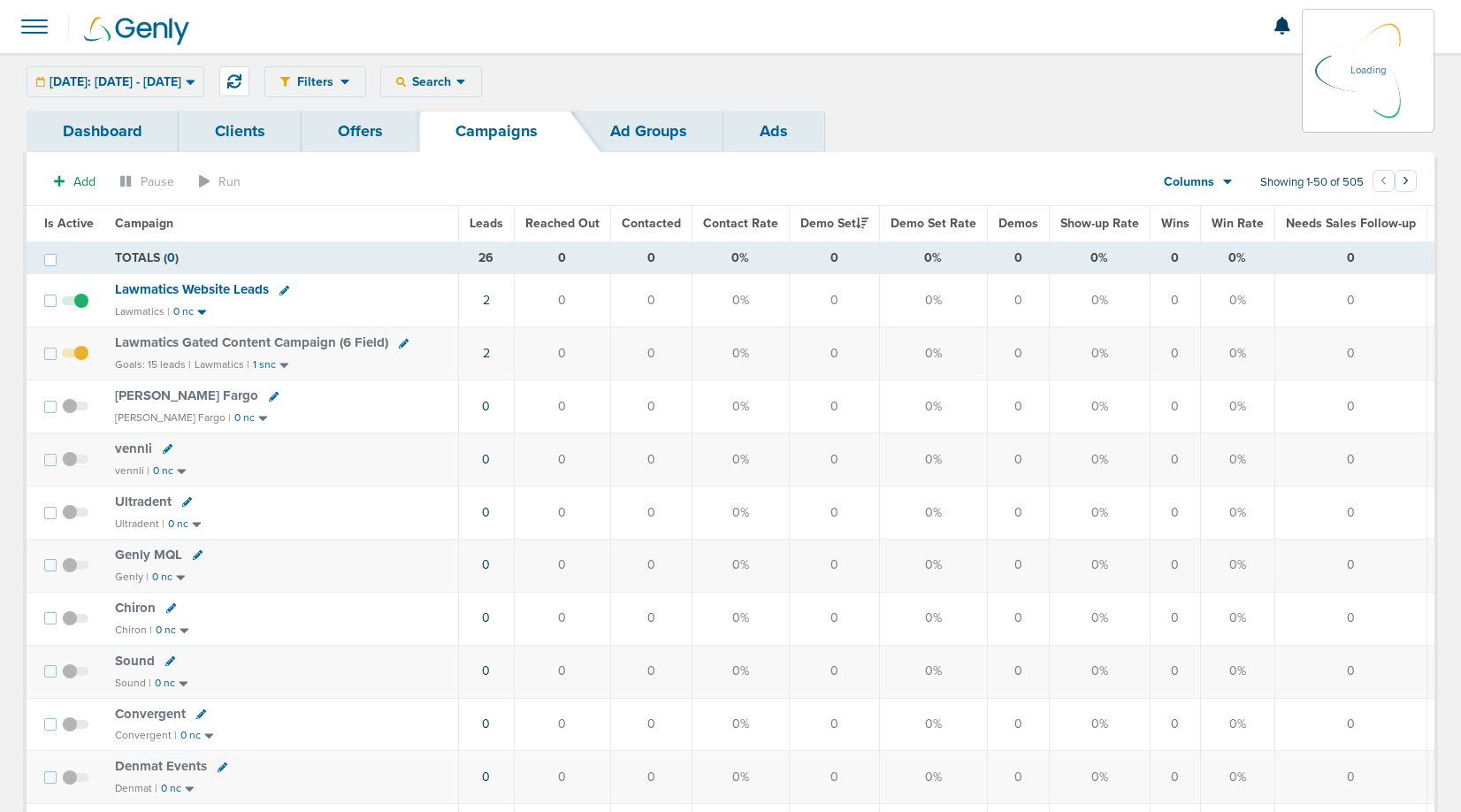
click at [486, 220] on span "Leads" at bounding box center [486, 222] width 33 height 15
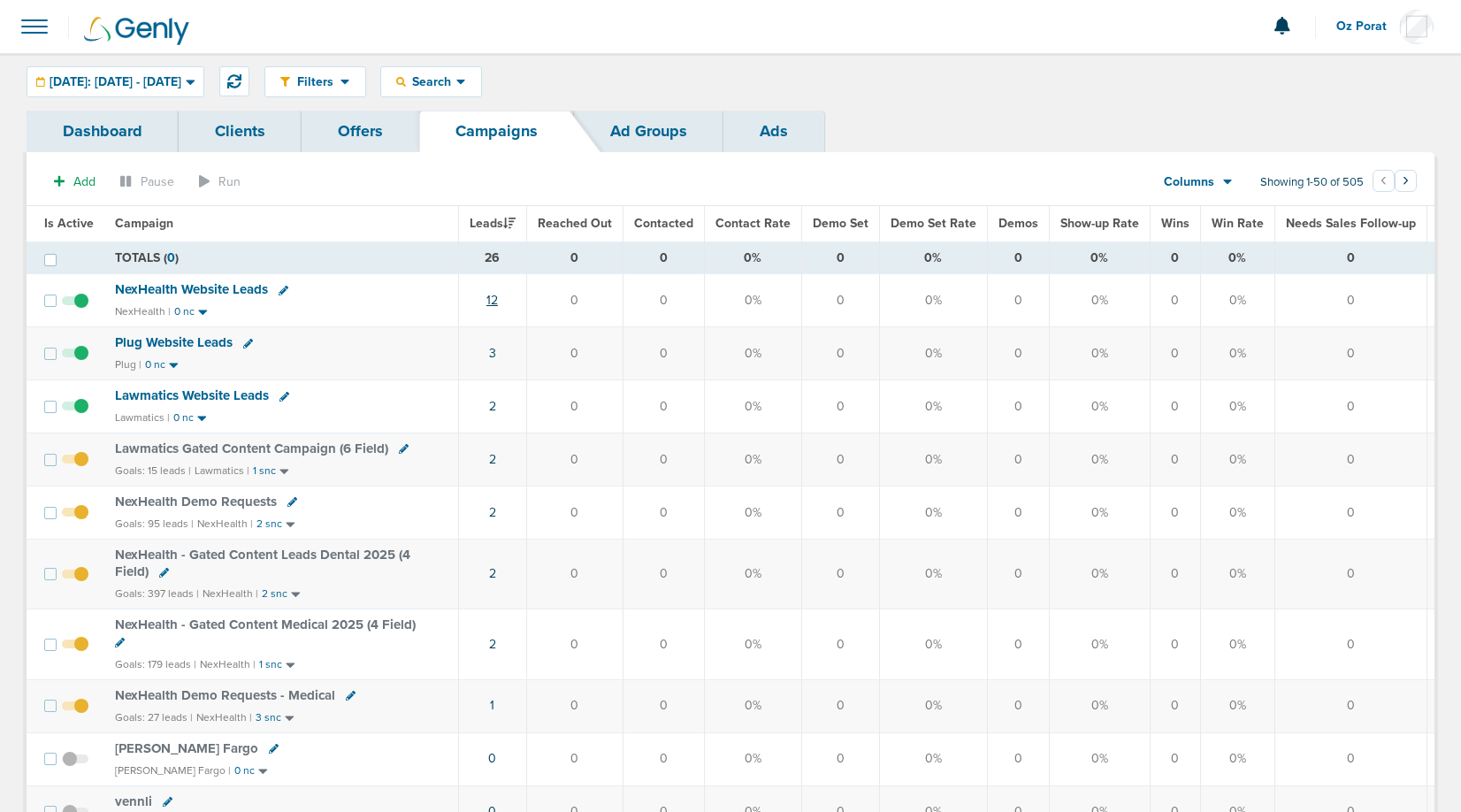
click at [489, 301] on link "12" at bounding box center [492, 299] width 12 height 15
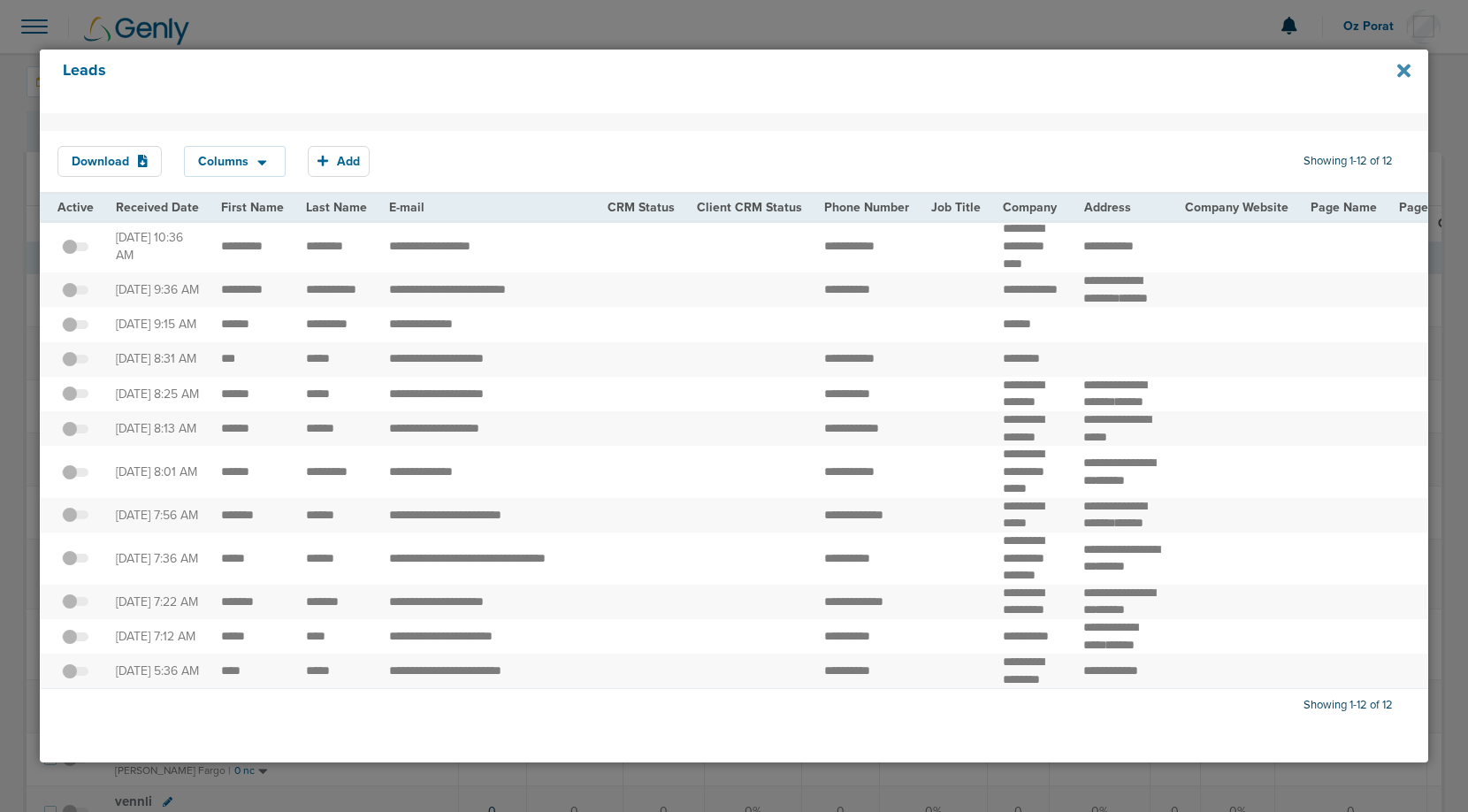
click at [1408, 74] on icon at bounding box center [1403, 70] width 13 height 13
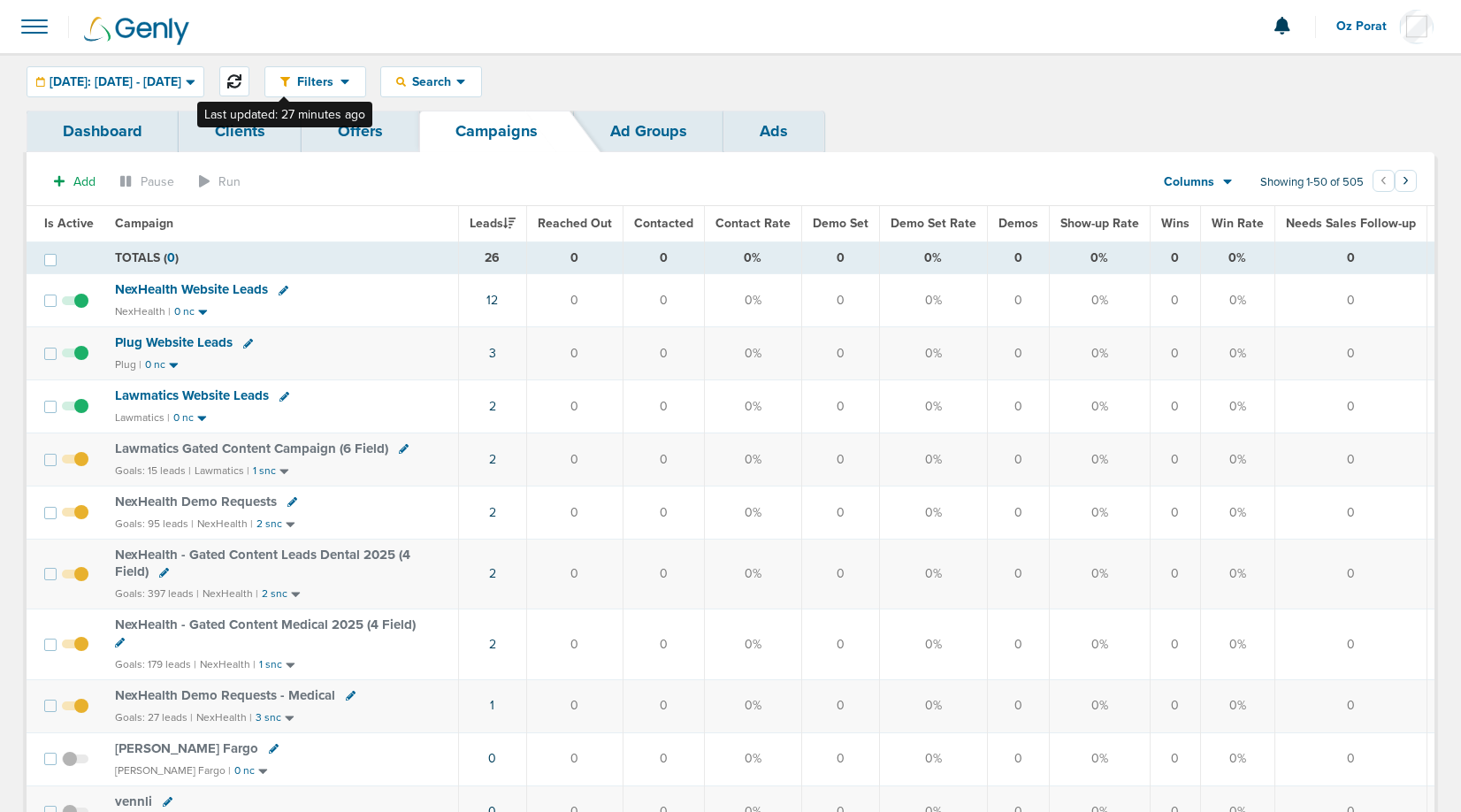
click at [241, 84] on icon at bounding box center [234, 81] width 14 height 14
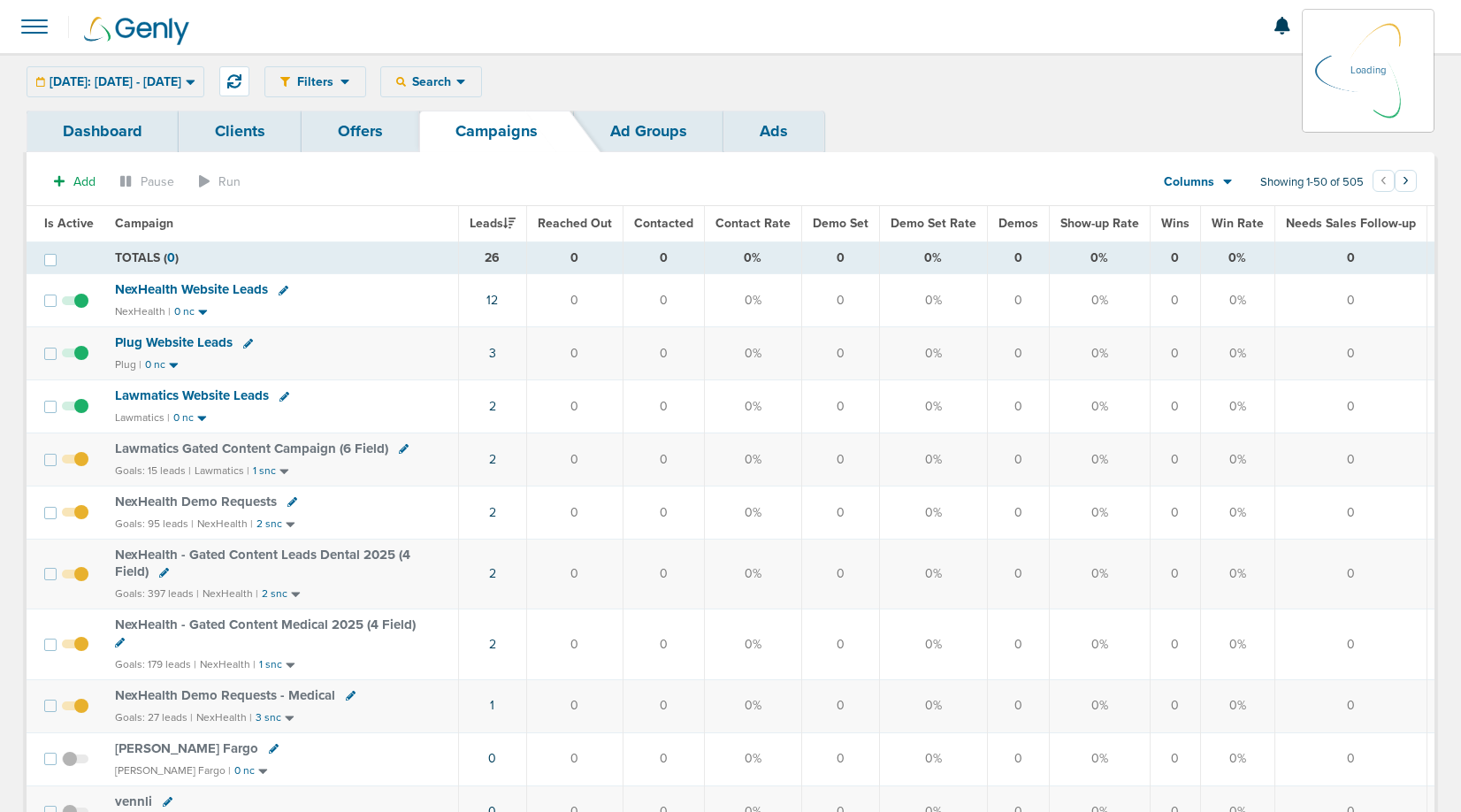
click at [1204, 187] on div "Columns Media Stats Sales Performance Custom" at bounding box center [1198, 182] width 124 height 33
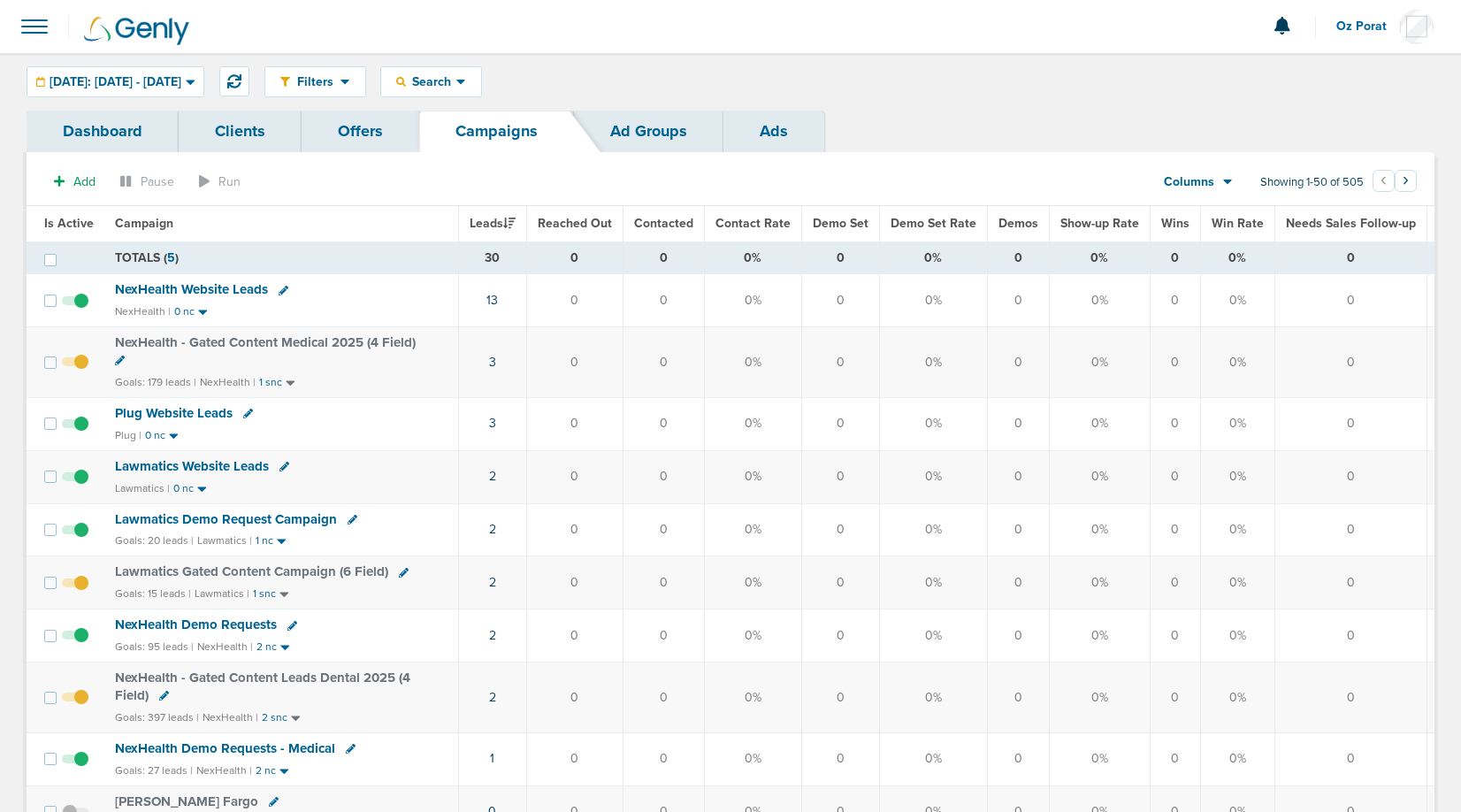
click at [1204, 187] on span "Columns" at bounding box center [1188, 182] width 50 height 18
click at [1208, 208] on link "Media Stats" at bounding box center [1239, 213] width 177 height 22
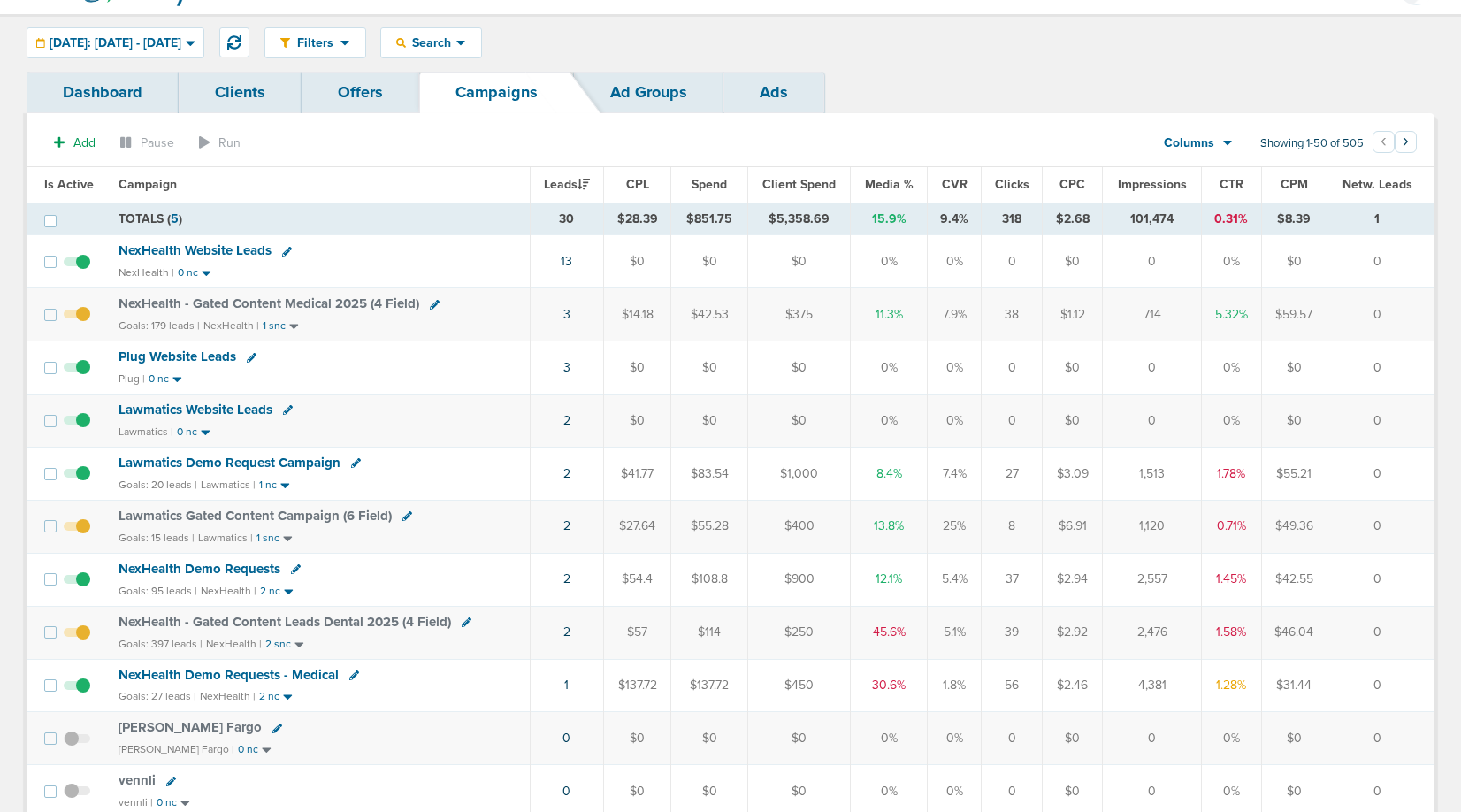
scroll to position [43, 0]
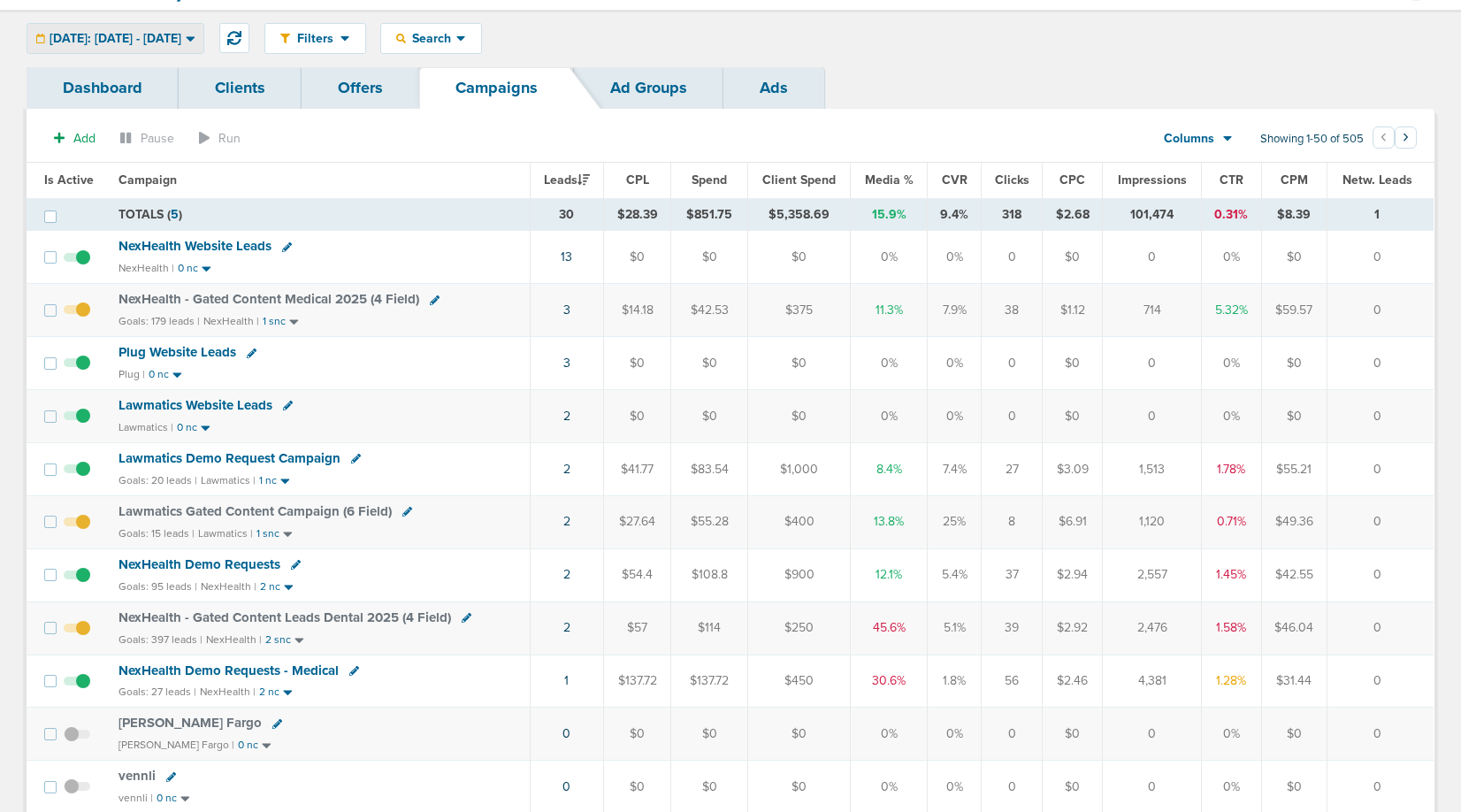
click at [181, 44] on span "[DATE]: [DATE] - [DATE]" at bounding box center [115, 38] width 132 height 13
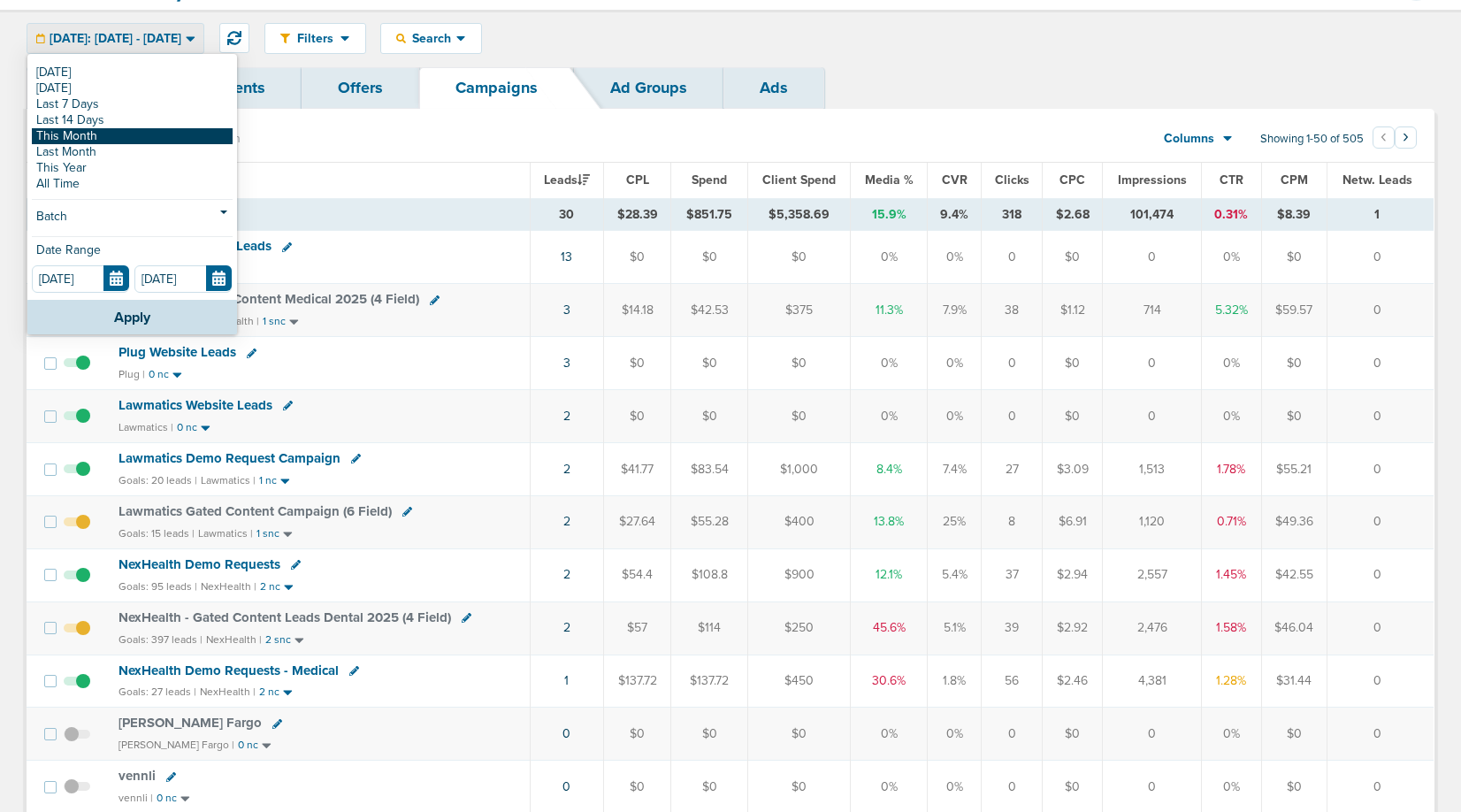
click at [161, 137] on link "This Month" at bounding box center [132, 136] width 201 height 16
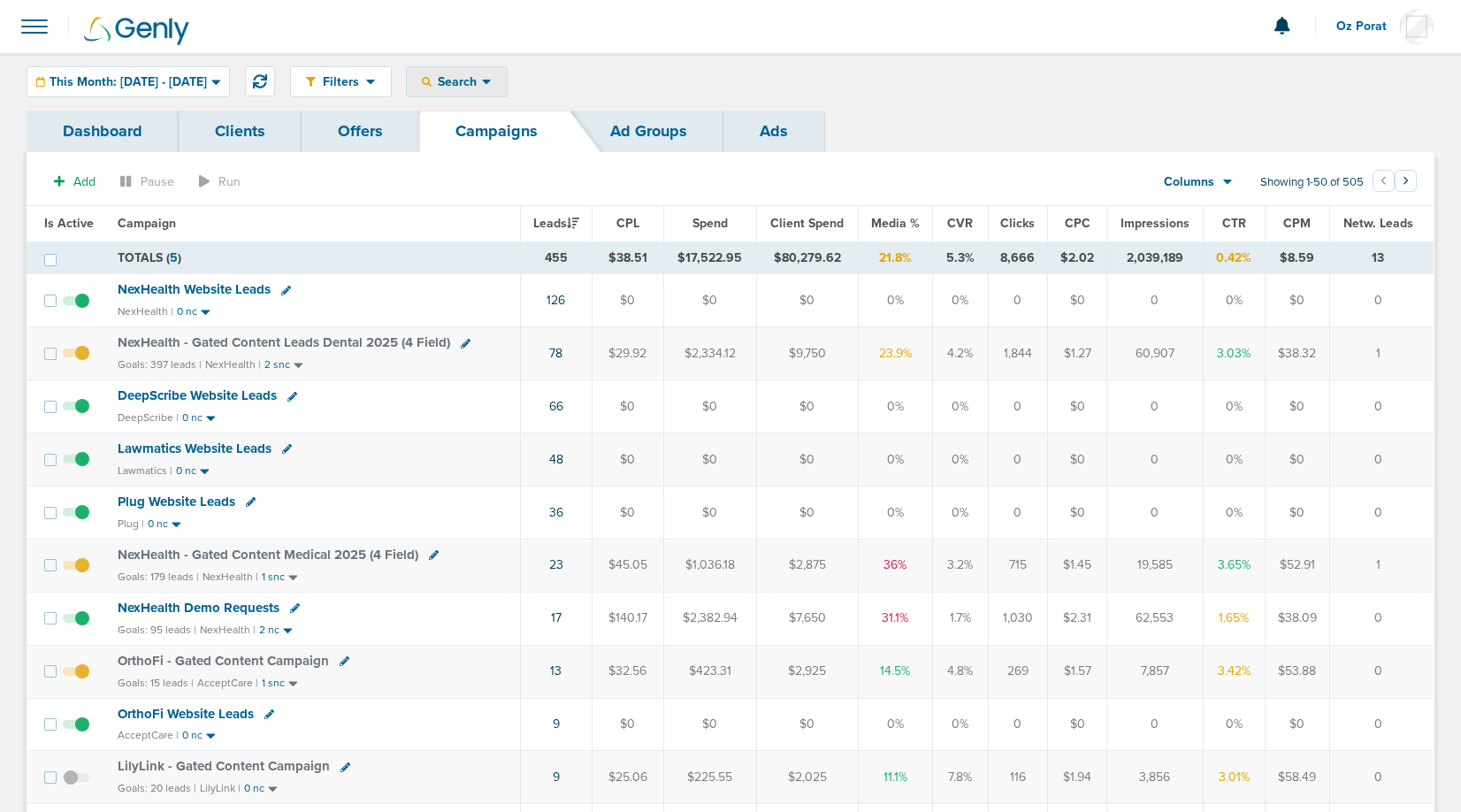
click at [482, 83] on span "Search" at bounding box center [456, 81] width 50 height 15
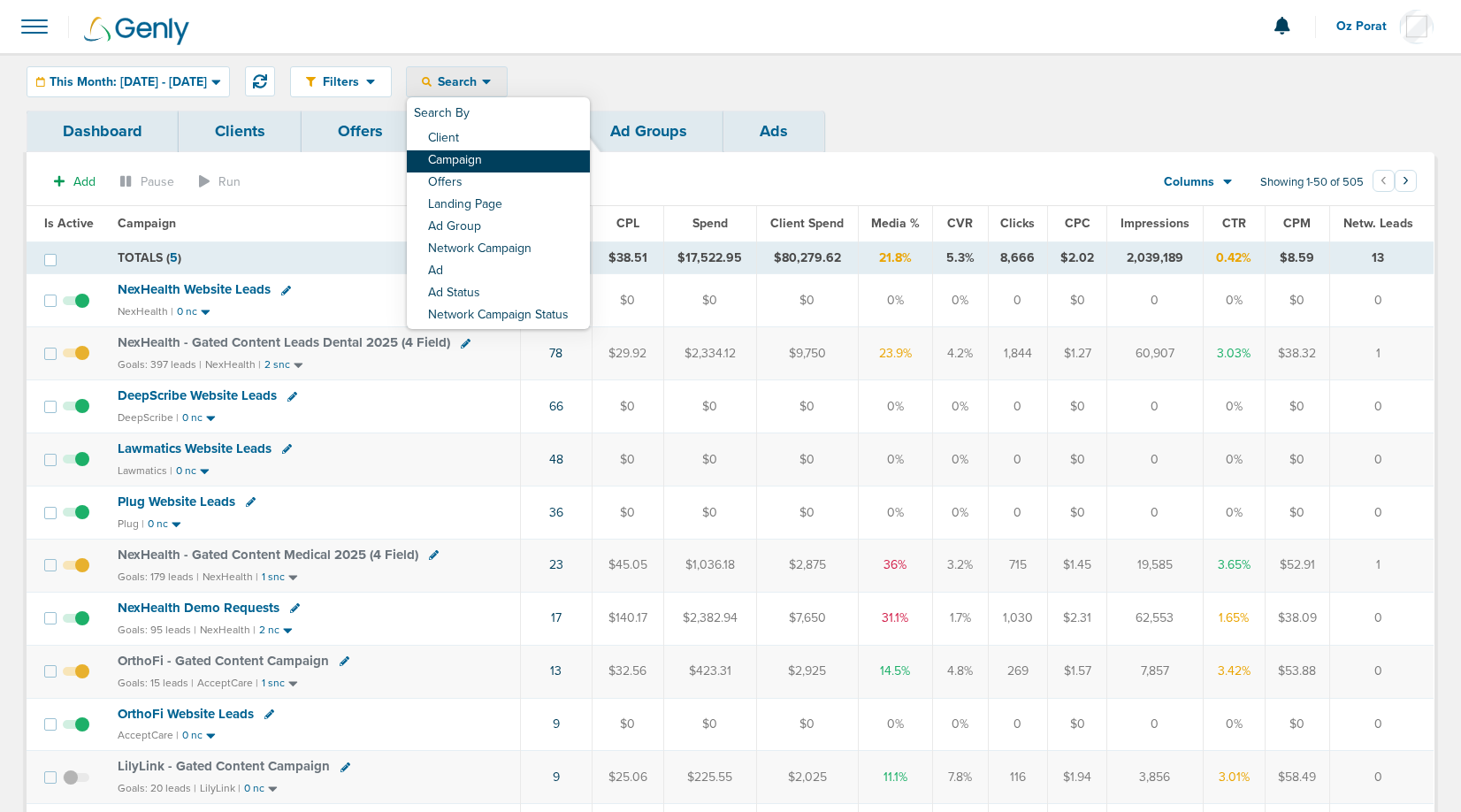
click at [553, 153] on link "Campaign" at bounding box center [498, 161] width 183 height 22
select select "cmpName"
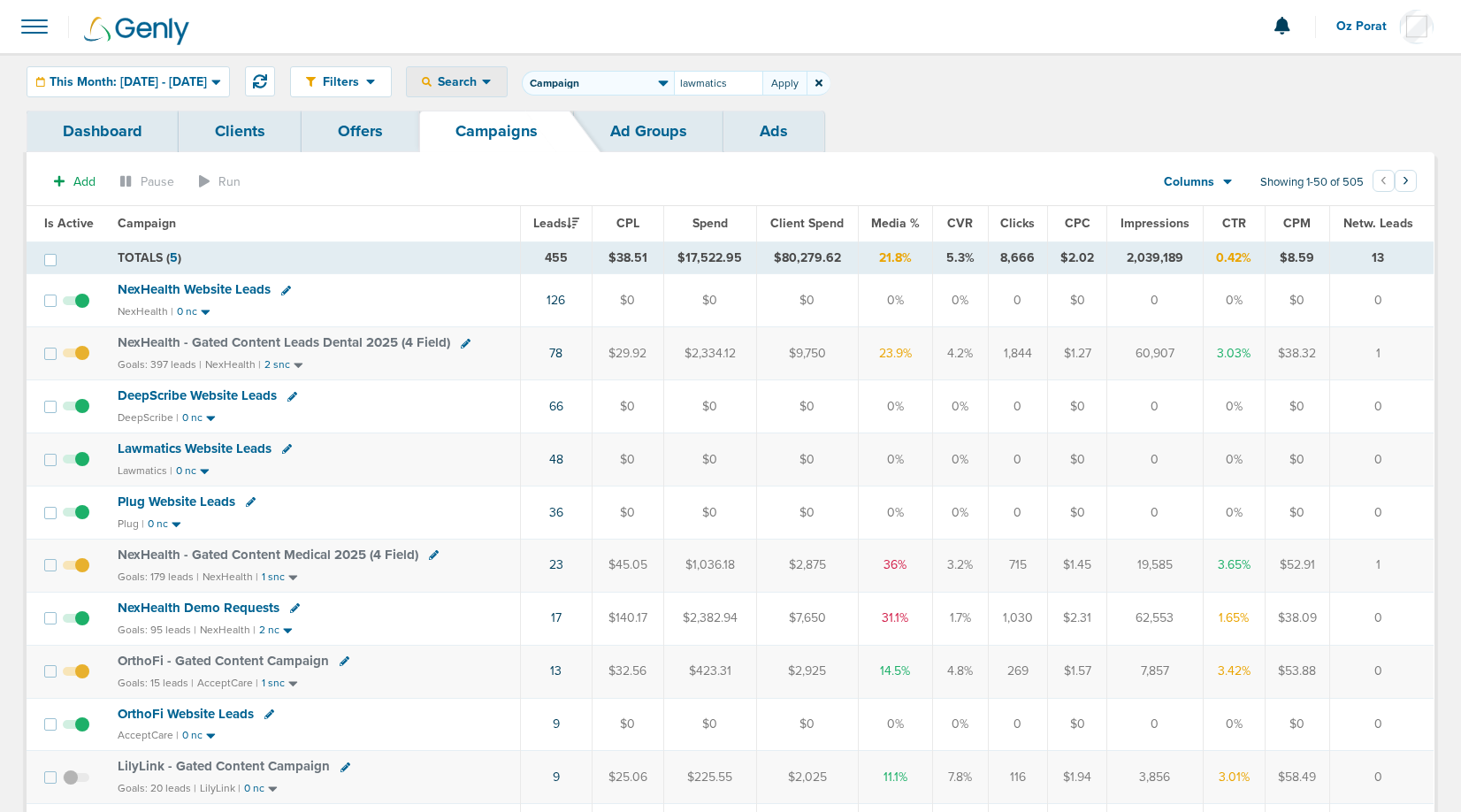
type input "lawmatics"
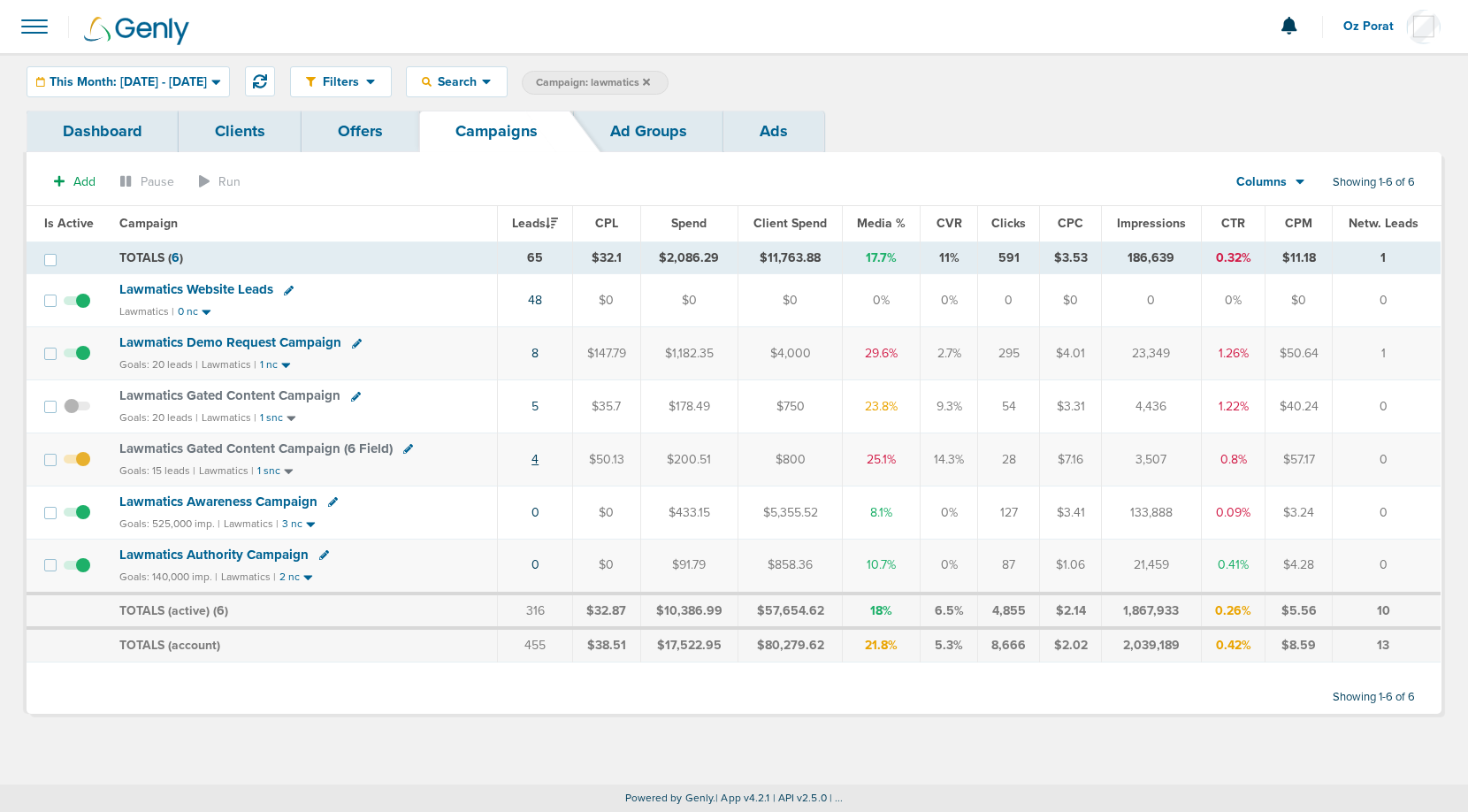
click at [539, 457] on link "4" at bounding box center [535, 459] width 7 height 15
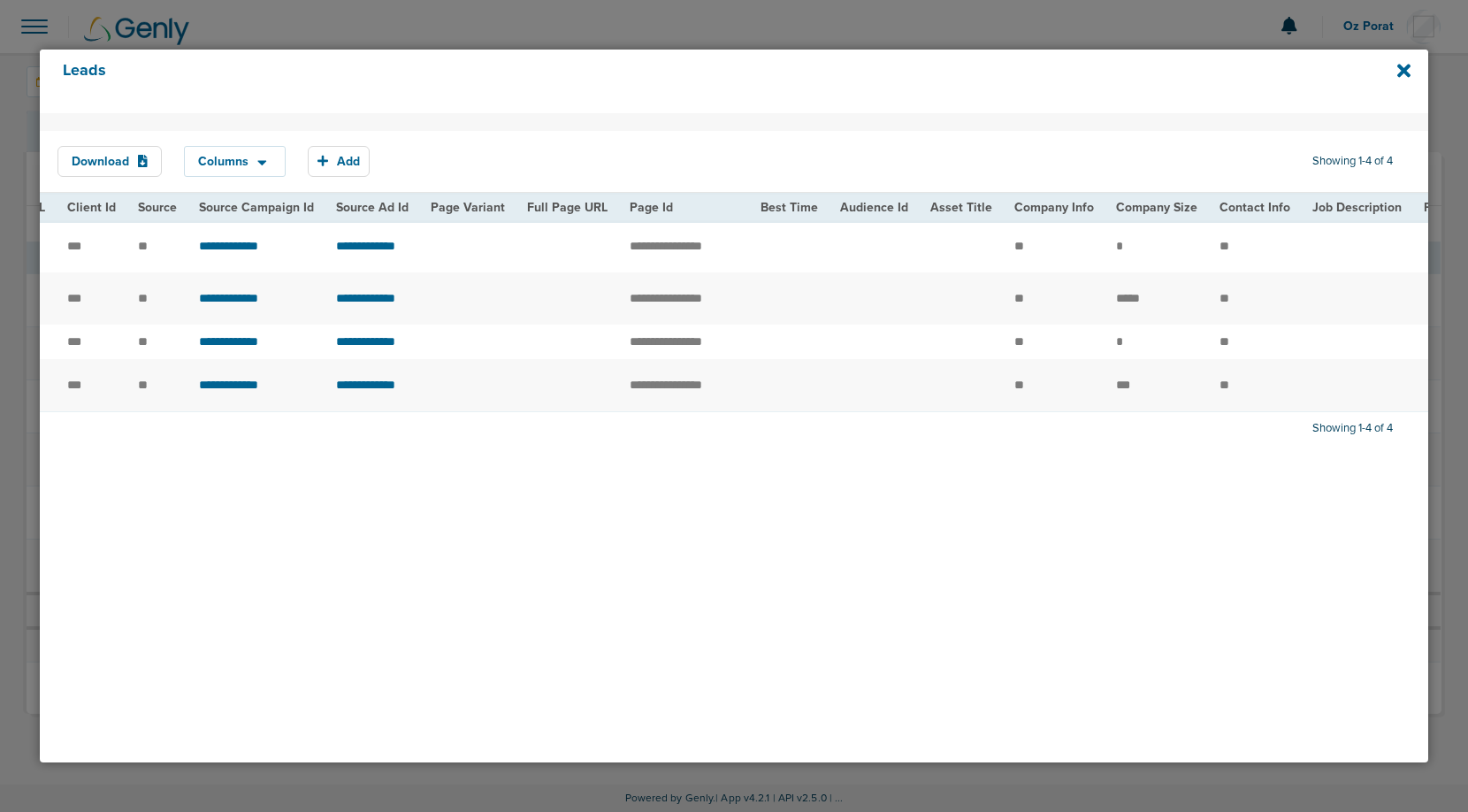
scroll to position [0, 1368]
click at [1404, 68] on icon at bounding box center [1403, 70] width 13 height 13
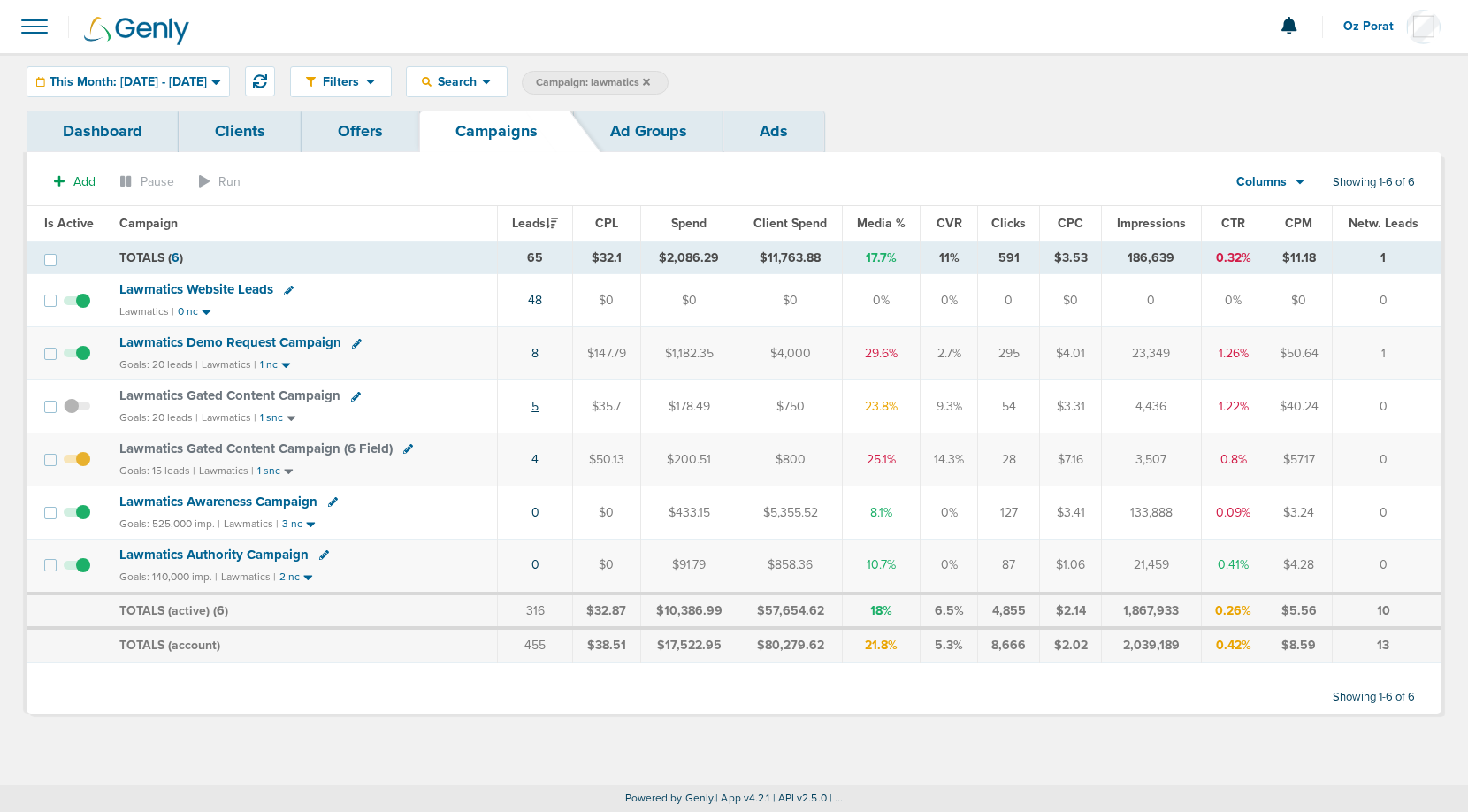
click at [537, 404] on link "5" at bounding box center [535, 406] width 7 height 15
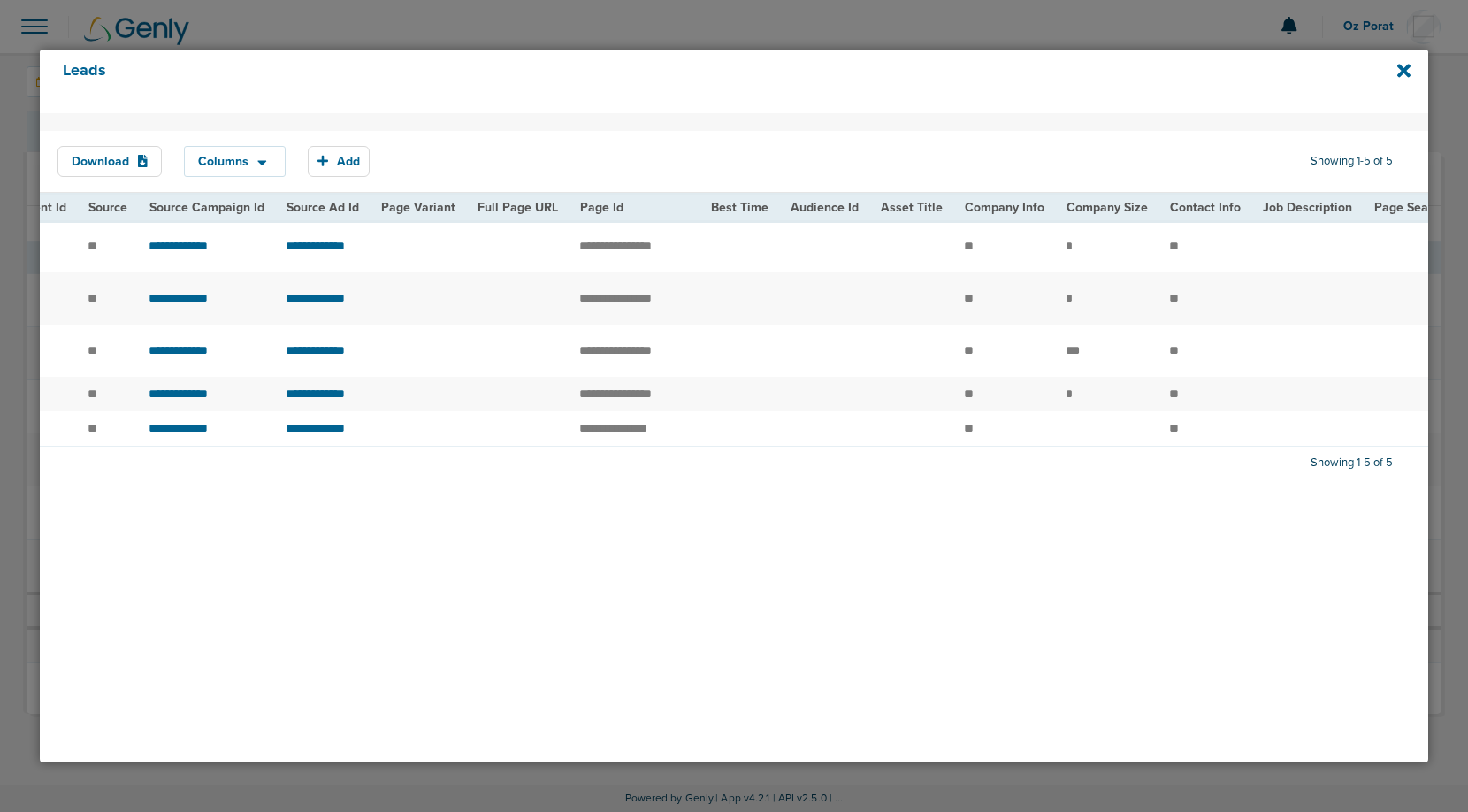
scroll to position [0, 1454]
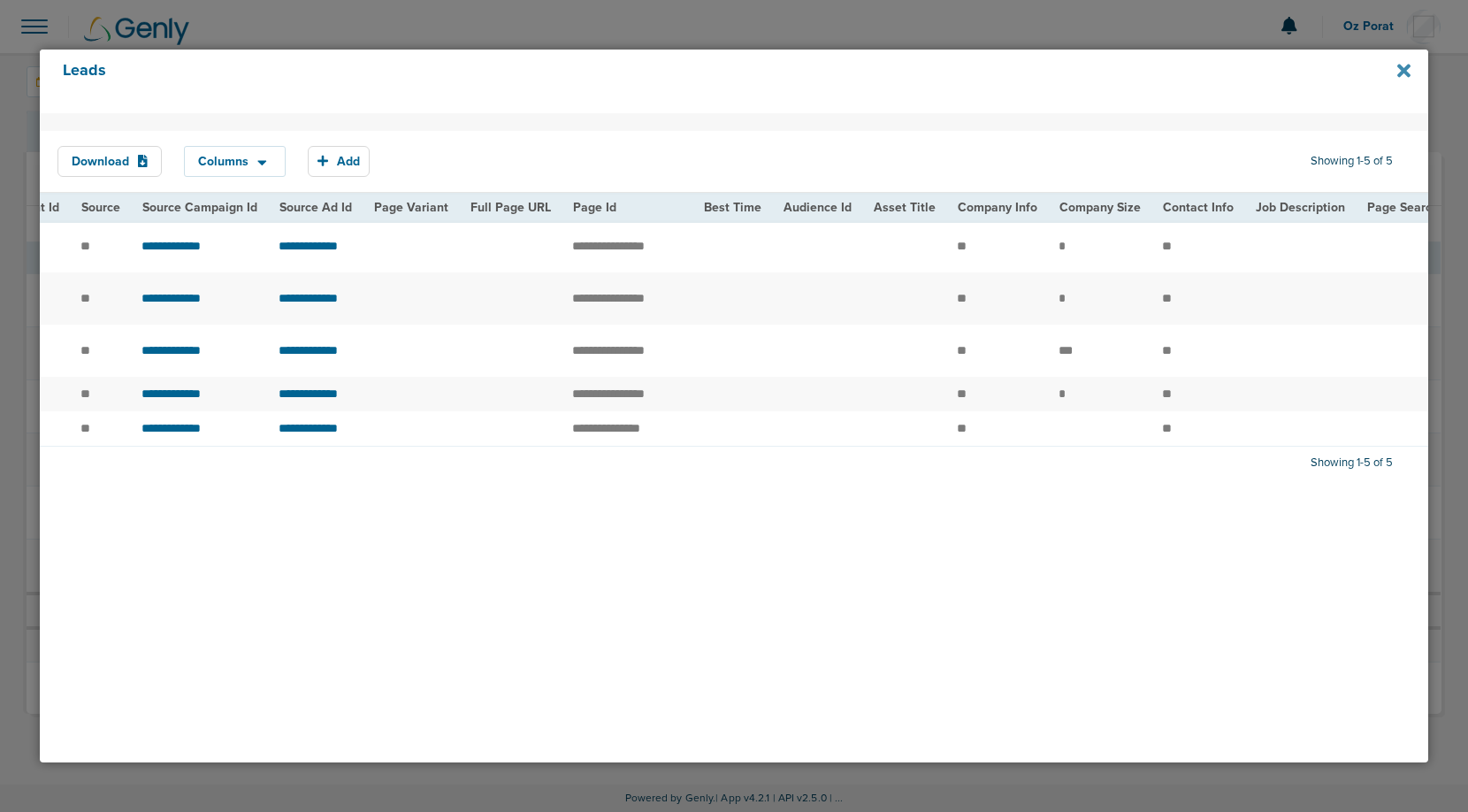
click at [1406, 66] on icon at bounding box center [1403, 70] width 13 height 13
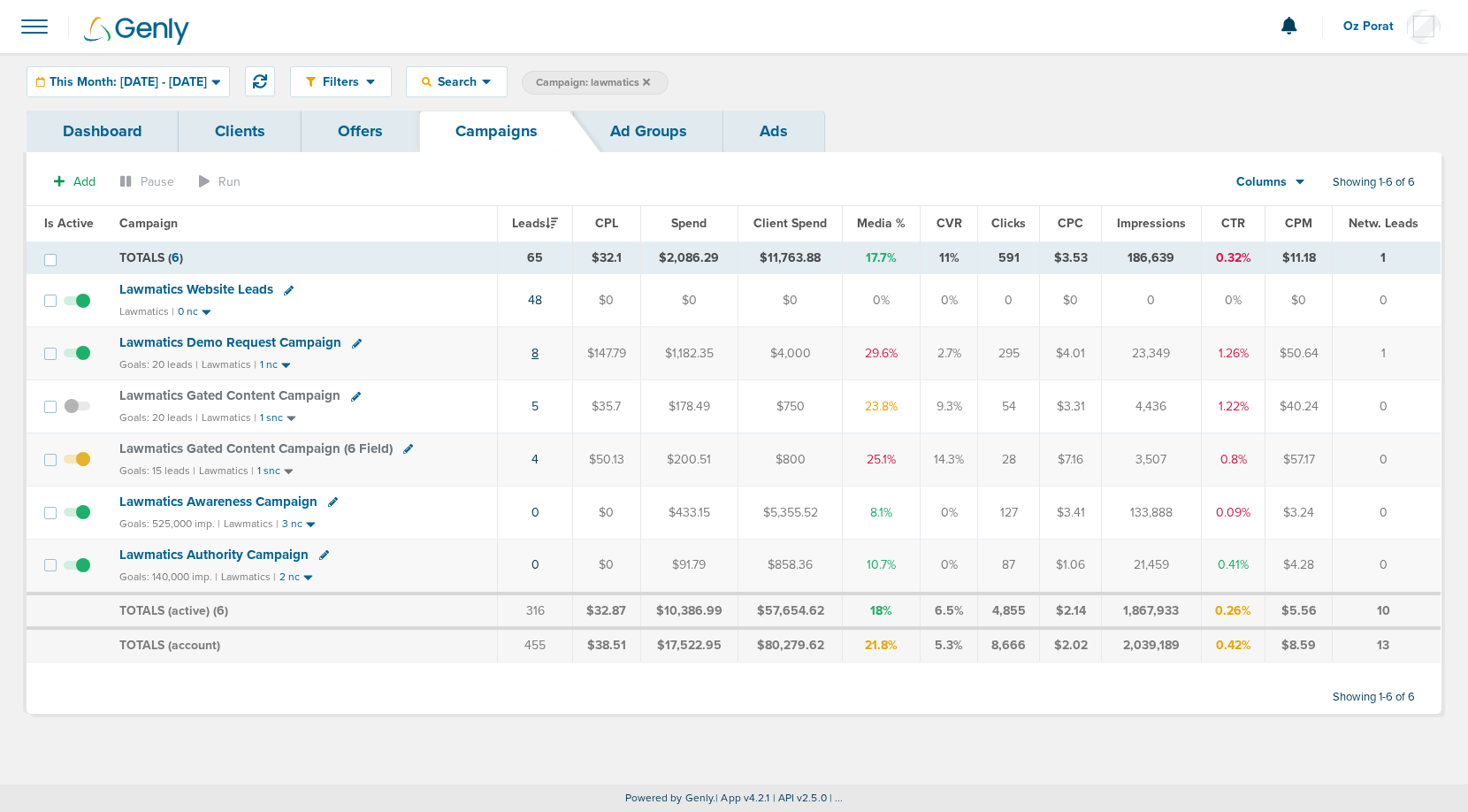
click at [539, 346] on link "8" at bounding box center [535, 352] width 7 height 15
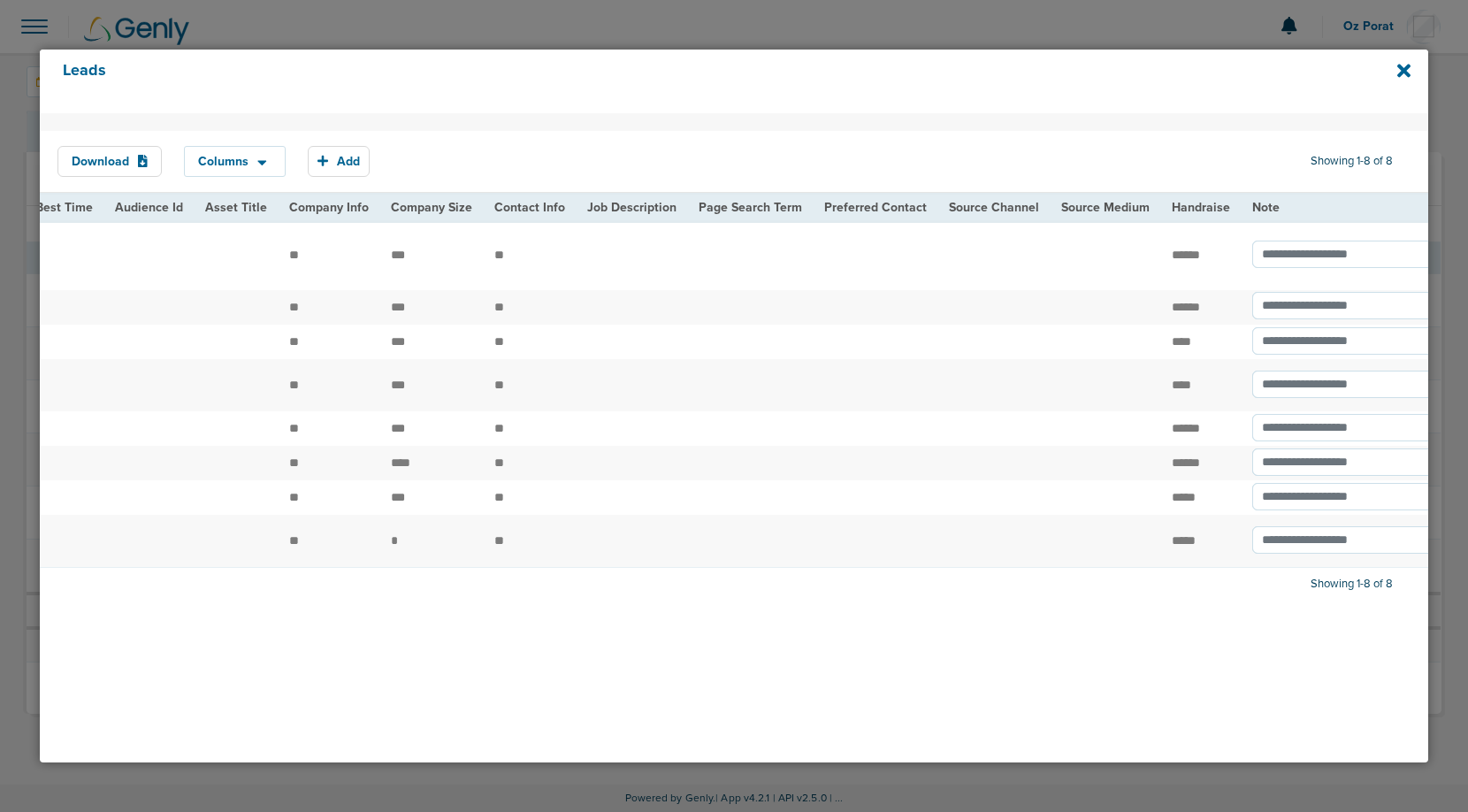
scroll to position [0, 2175]
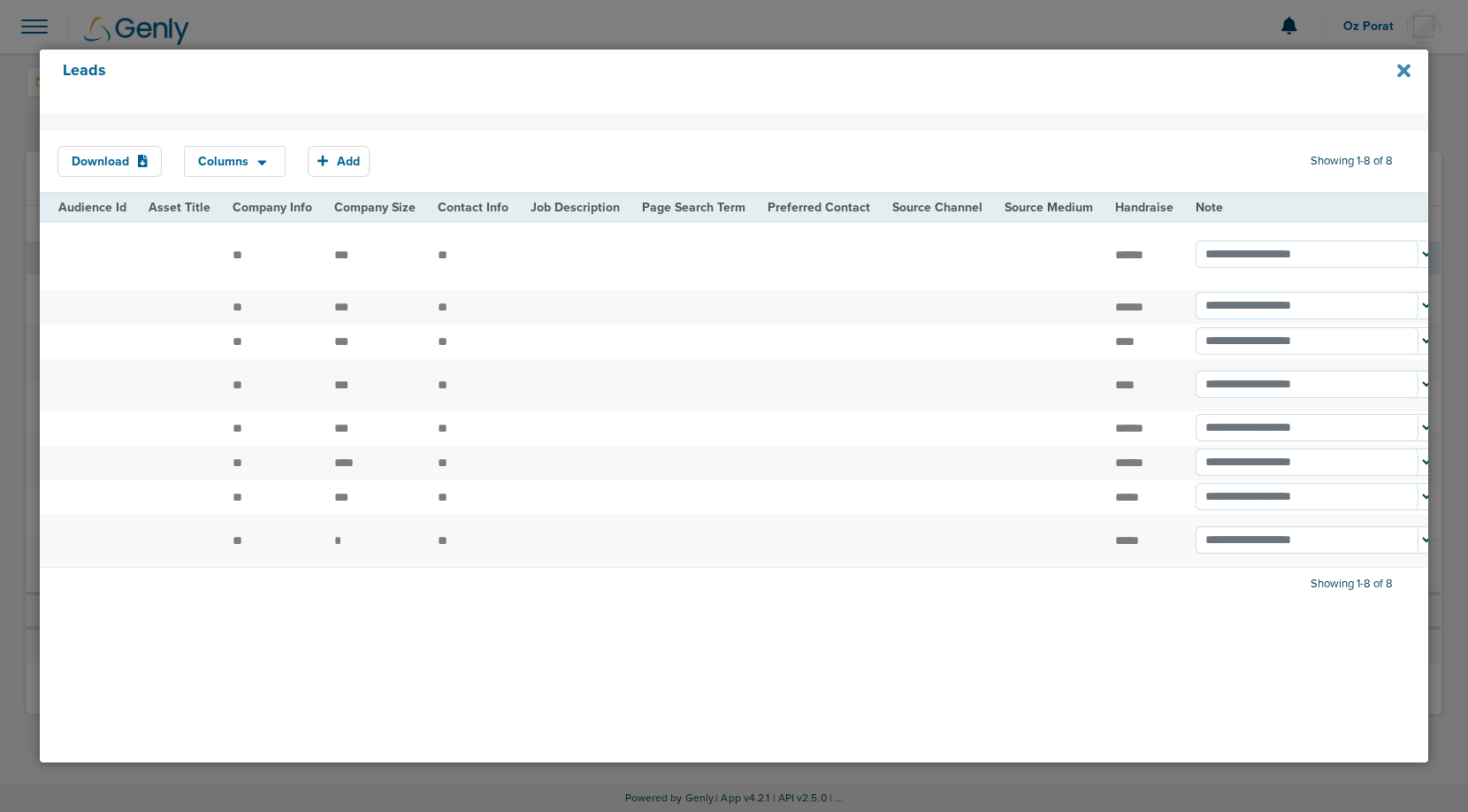
click at [1401, 73] on icon at bounding box center [1403, 70] width 13 height 13
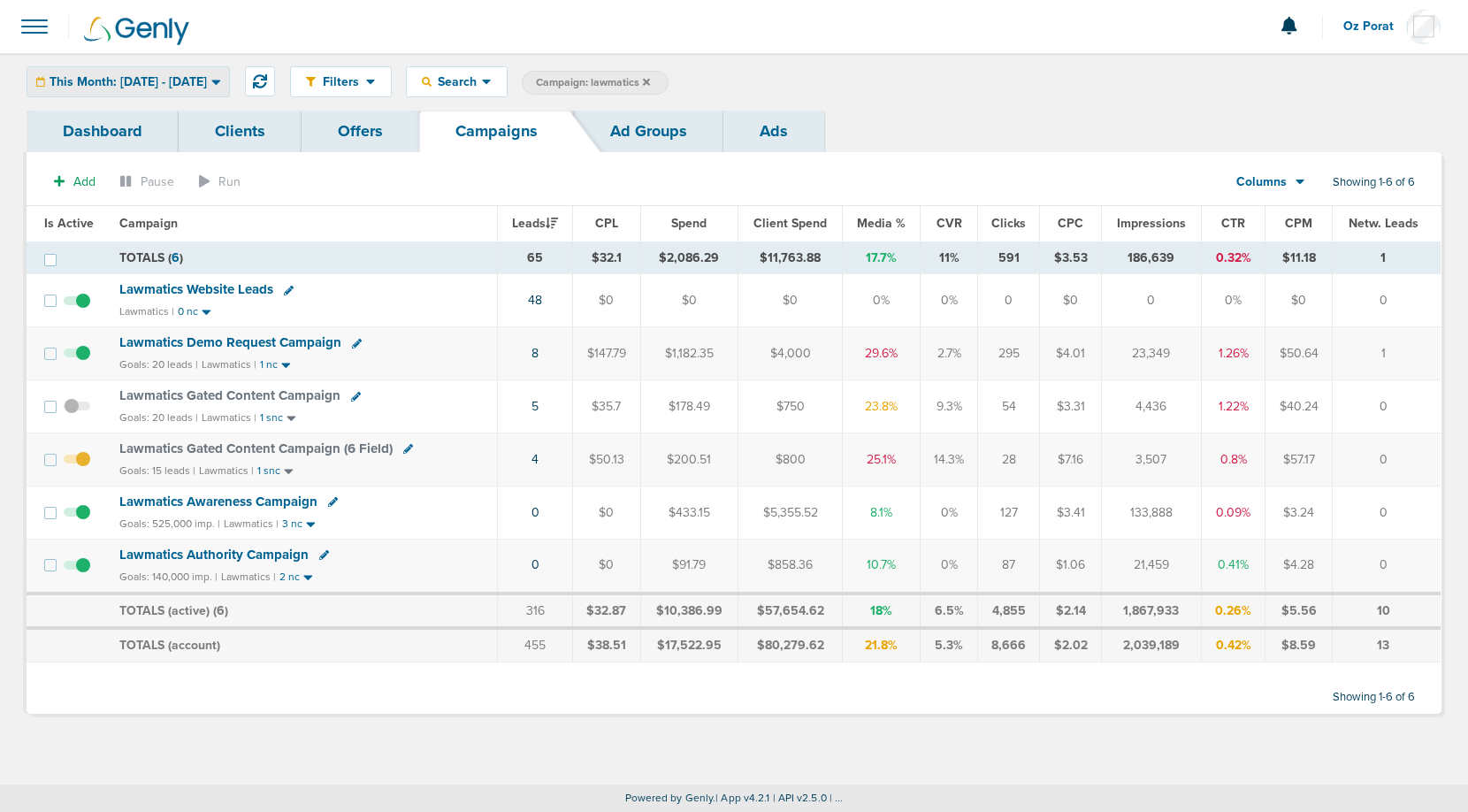
click at [207, 81] on span "This Month: [DATE] - [DATE]" at bounding box center [128, 82] width 158 height 13
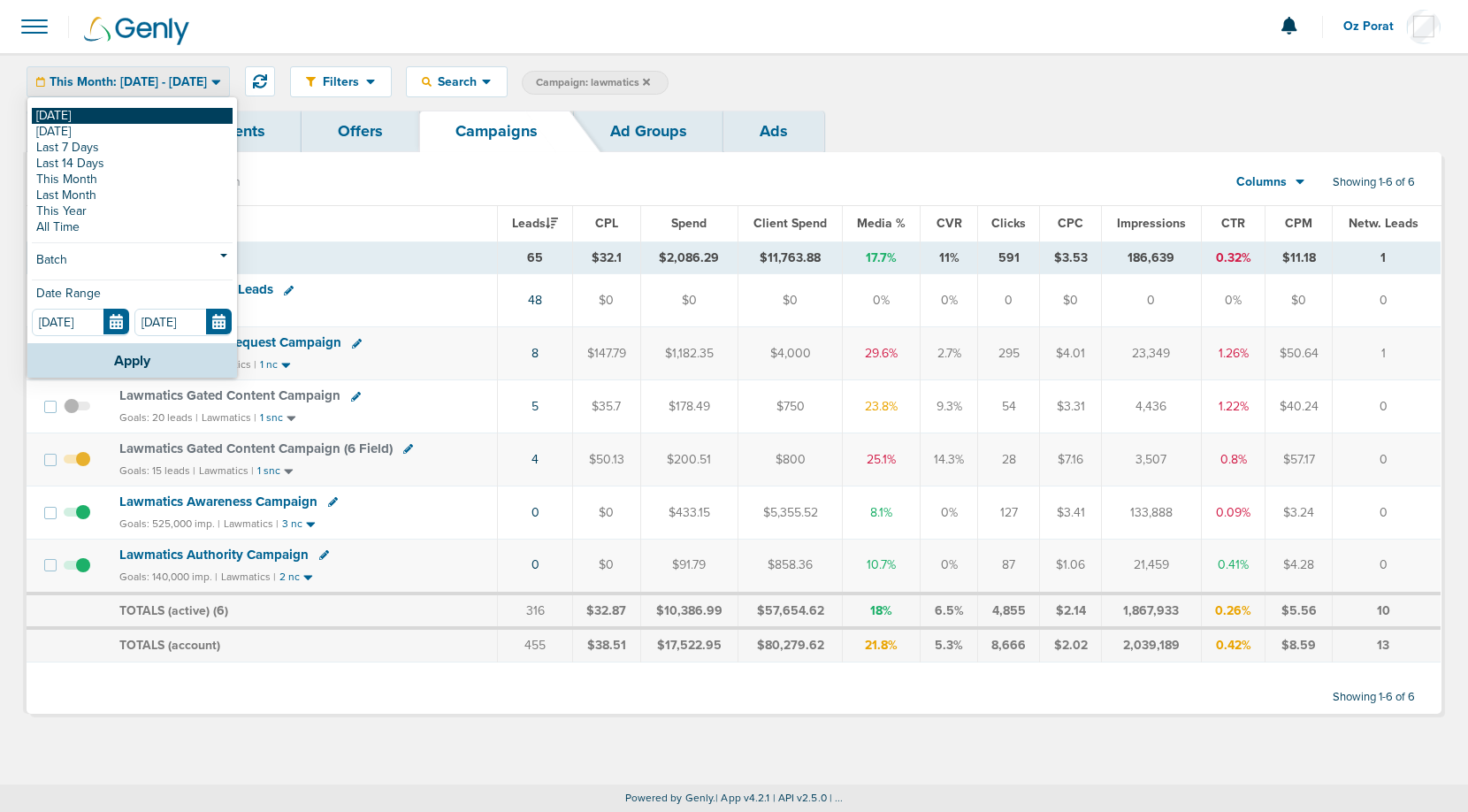
click at [161, 118] on link "[DATE]" at bounding box center [132, 116] width 201 height 16
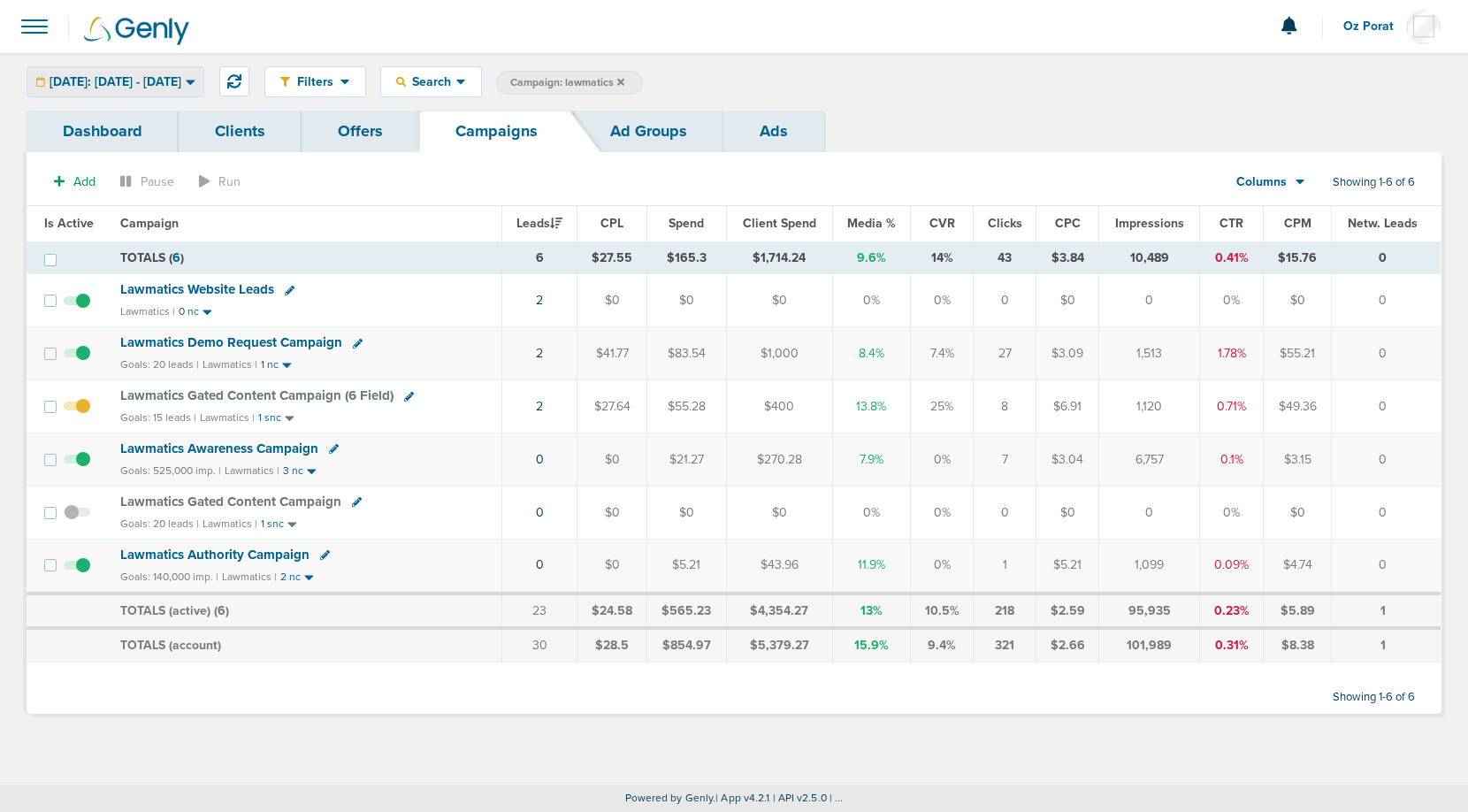
click at [176, 92] on div "[DATE]: [DATE] - [DATE]" at bounding box center [115, 82] width 176 height 30
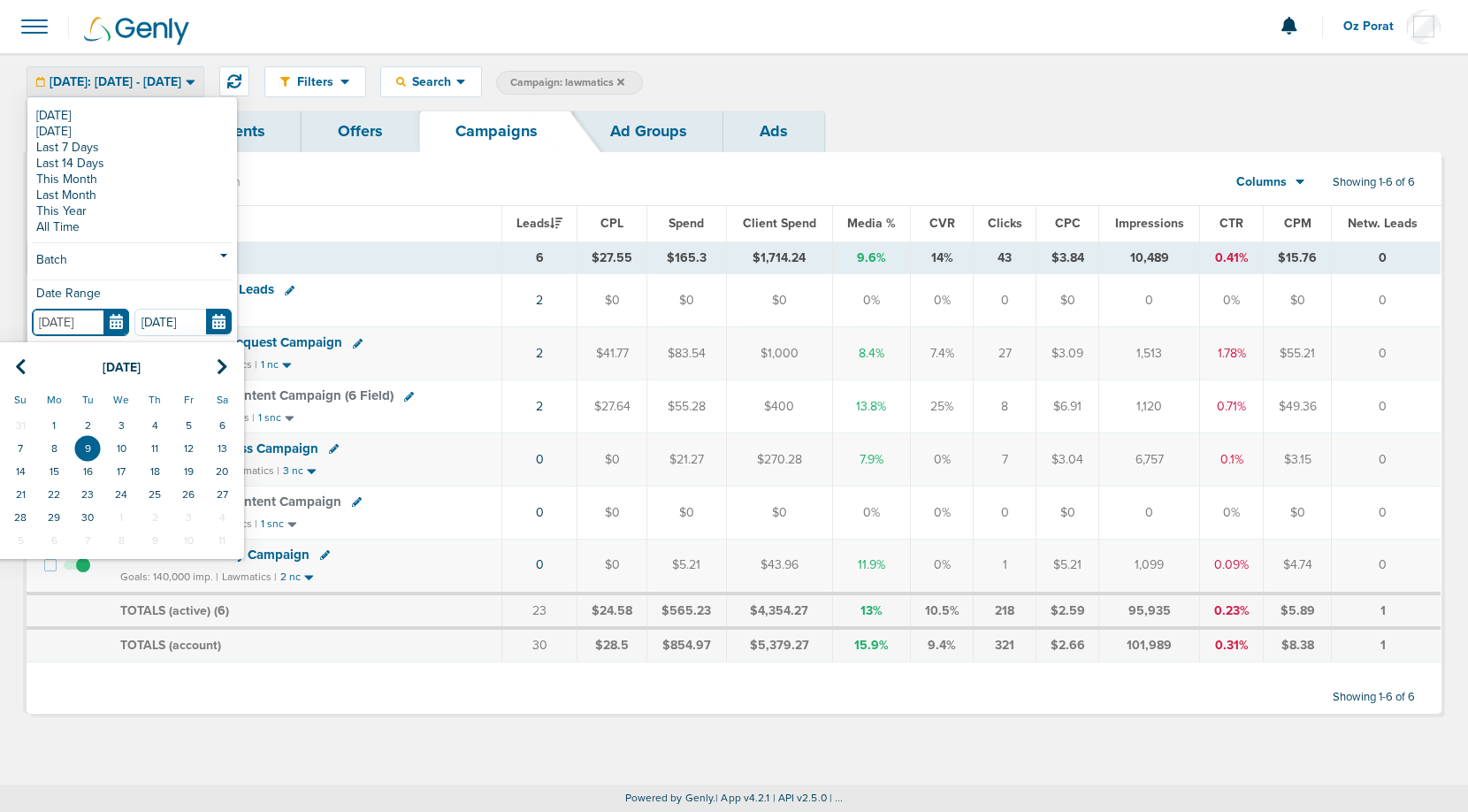
click at [116, 321] on input "[DATE]" at bounding box center [80, 323] width 97 height 28
click at [59, 444] on td "8" at bounding box center [54, 448] width 33 height 23
type input "[DATE]"
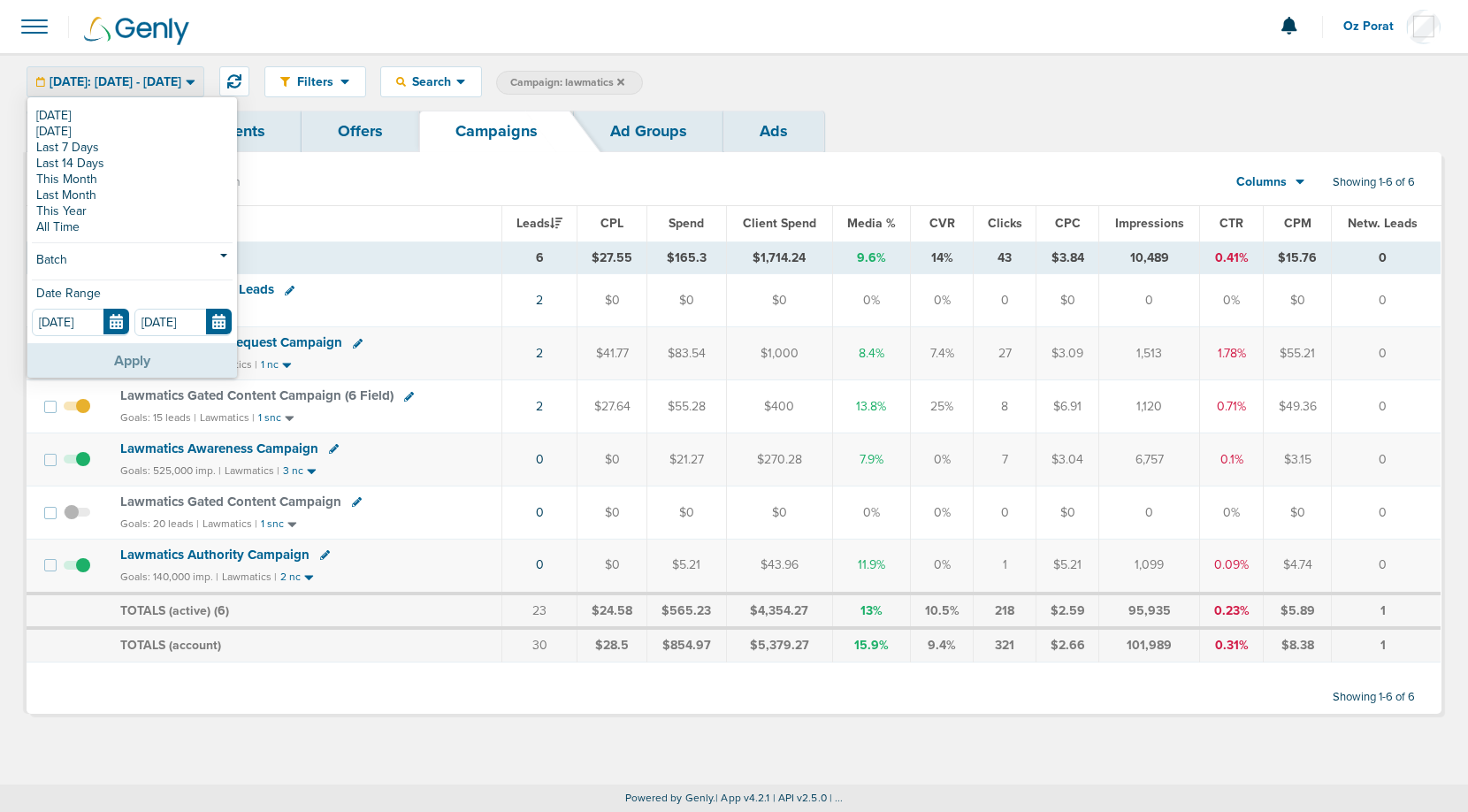
click at [134, 347] on button "Apply" at bounding box center [132, 360] width 210 height 34
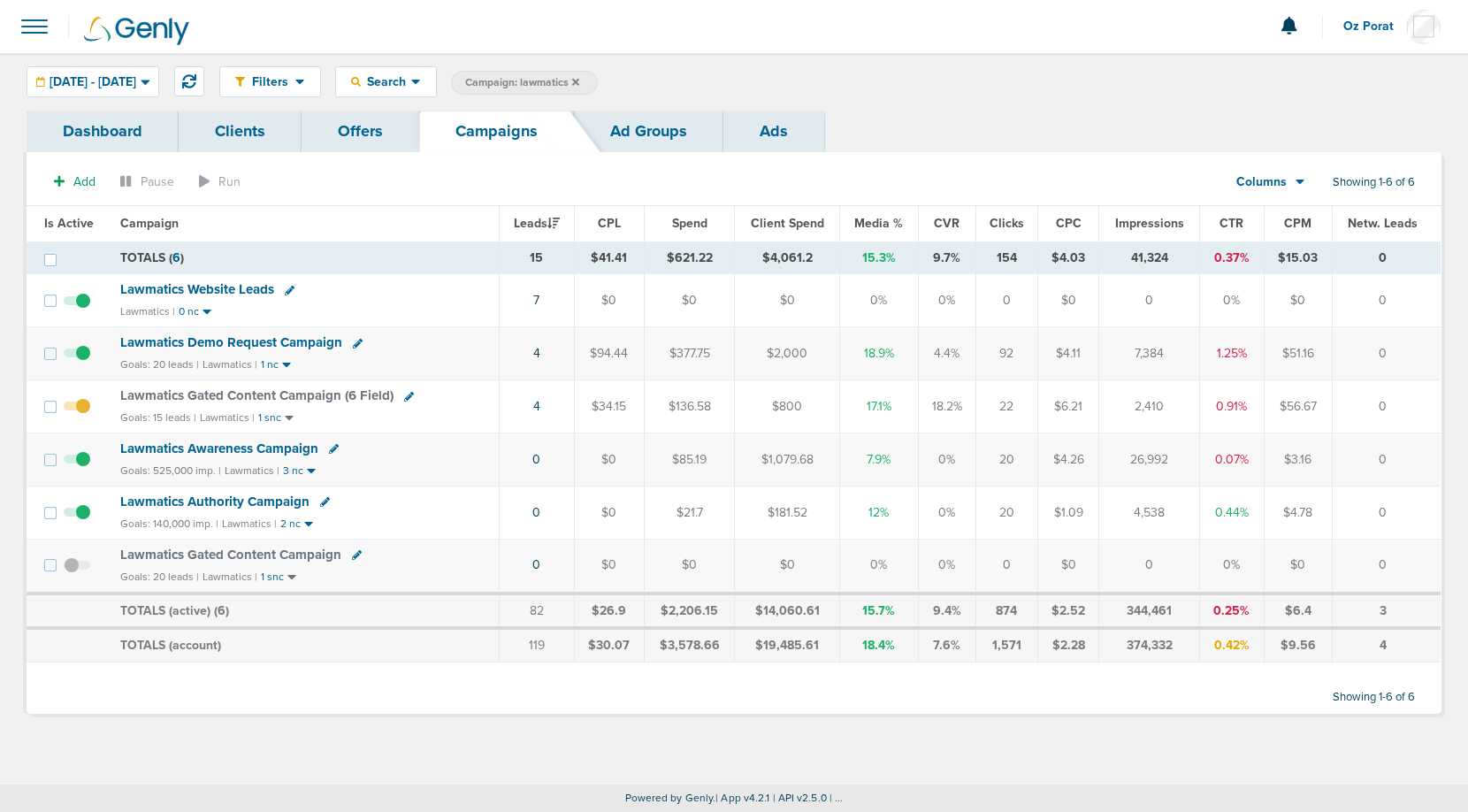
click at [579, 84] on icon at bounding box center [575, 81] width 7 height 7
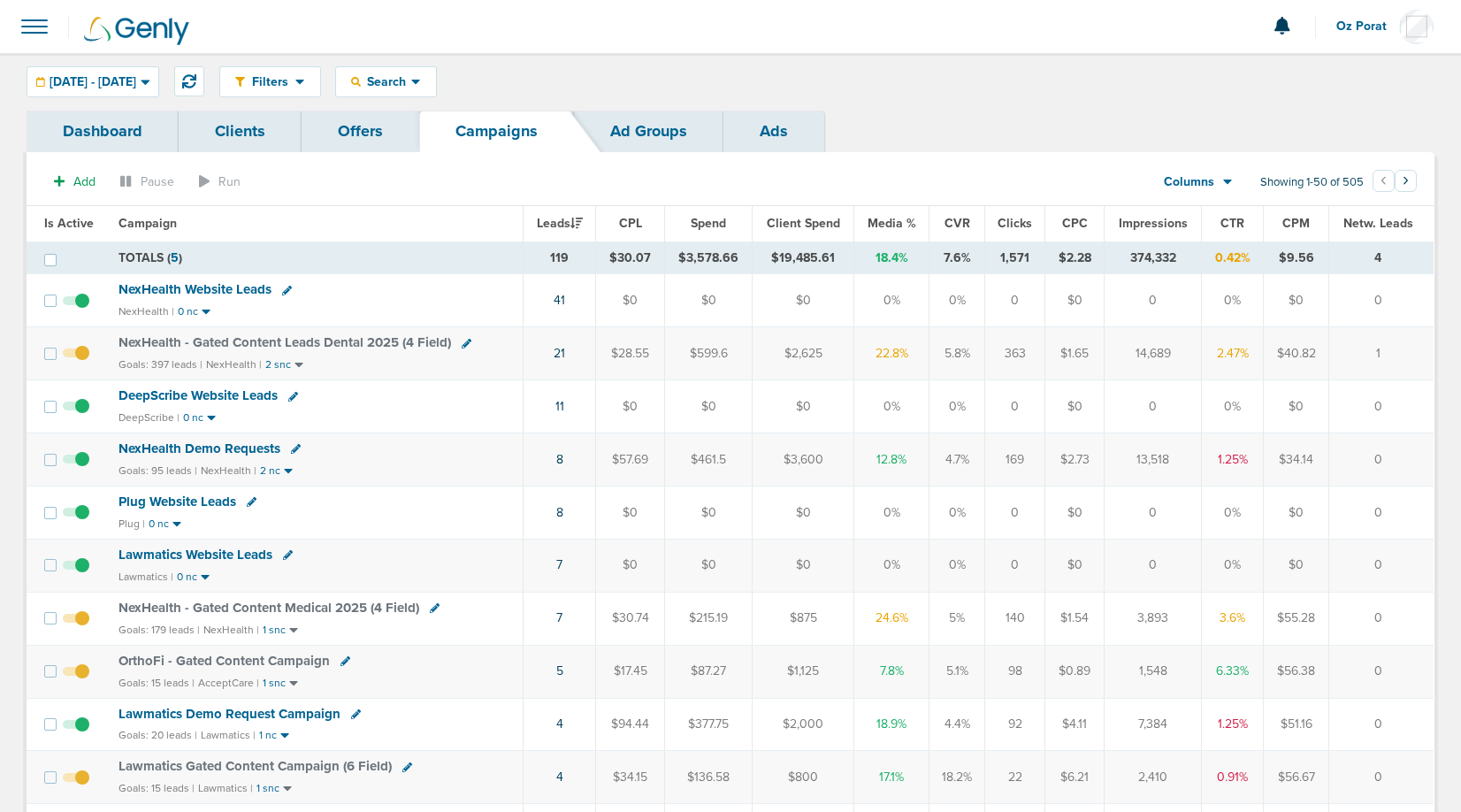
click at [1364, 32] on span "Oz Porat" at bounding box center [1367, 27] width 63 height 13
click at [1337, 75] on link "Sign Out" at bounding box center [1347, 76] width 177 height 22
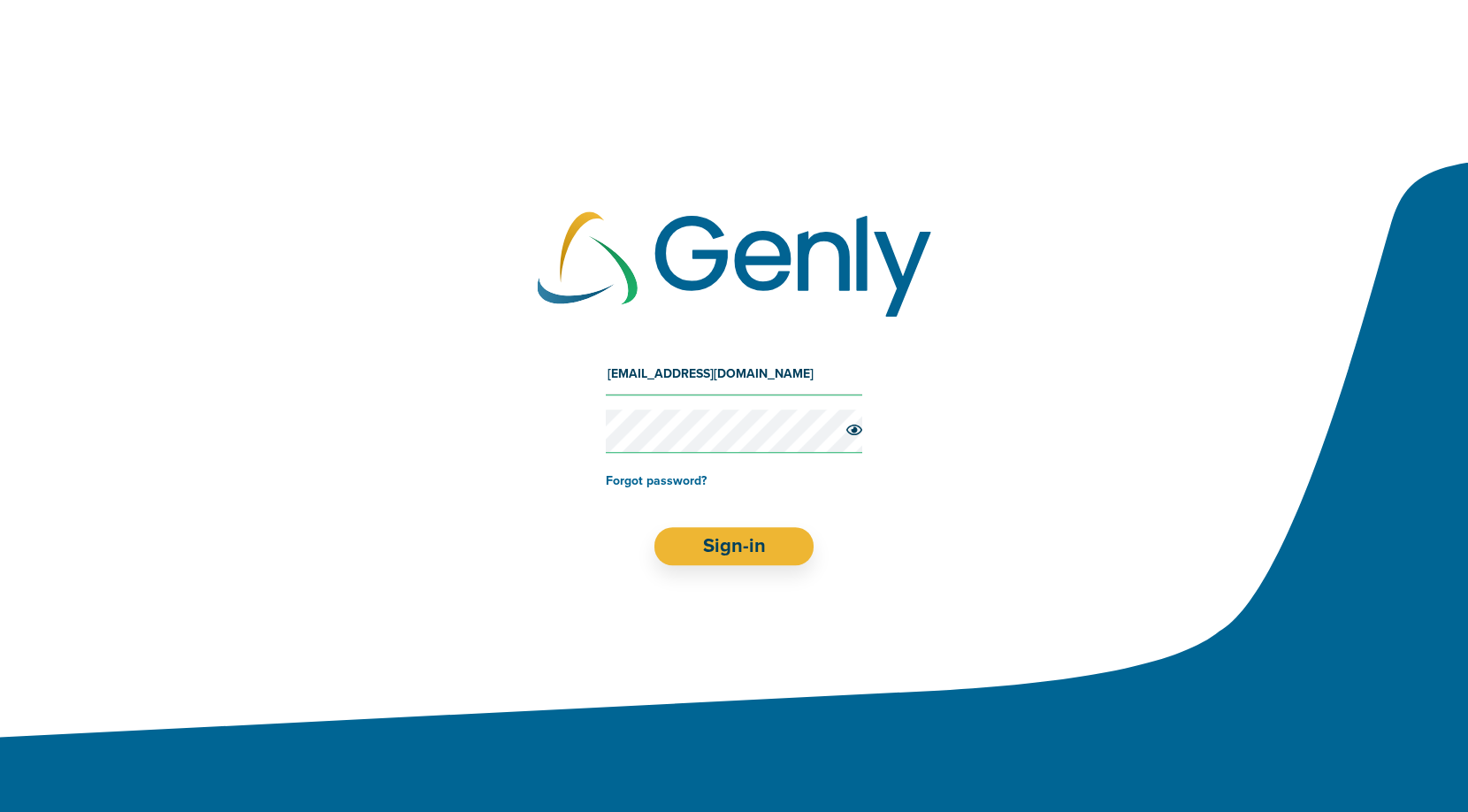
click at [655, 375] on input "[EMAIL_ADDRESS][DOMAIN_NAME]" at bounding box center [734, 373] width 257 height 42
click at [720, 376] on input "oz@pre" at bounding box center [734, 373] width 257 height 42
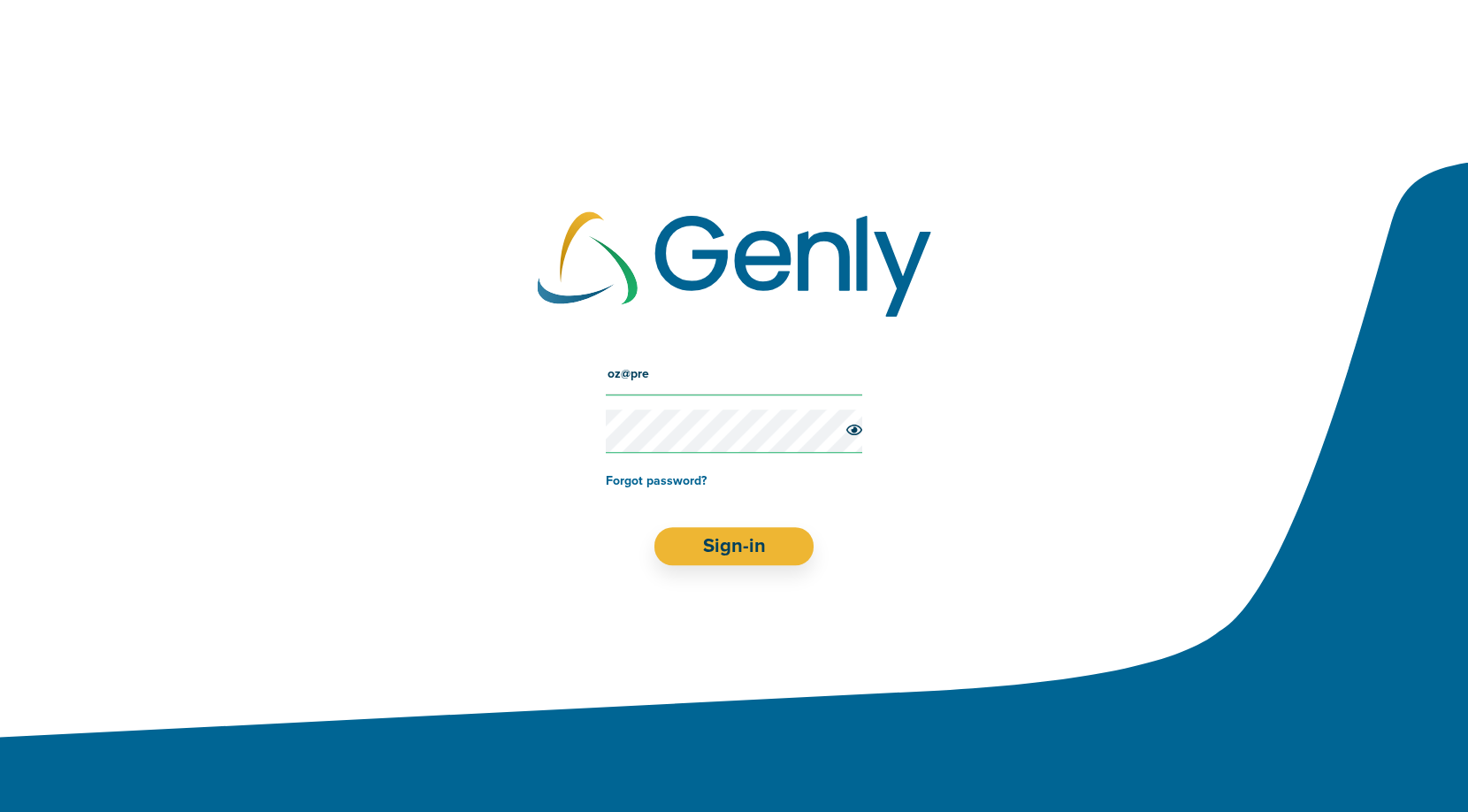
click at [720, 376] on input "oz@pre" at bounding box center [734, 373] width 257 height 42
type input "[EMAIL_ADDRESS][DOMAIN_NAME]"
click at [715, 523] on form "[EMAIL_ADDRESS][DOMAIN_NAME] Forgot password? Sign-in" at bounding box center [734, 459] width 257 height 213
click at [719, 542] on button "Sign-in" at bounding box center [734, 545] width 160 height 38
